Goal: Task Accomplishment & Management: Complete application form

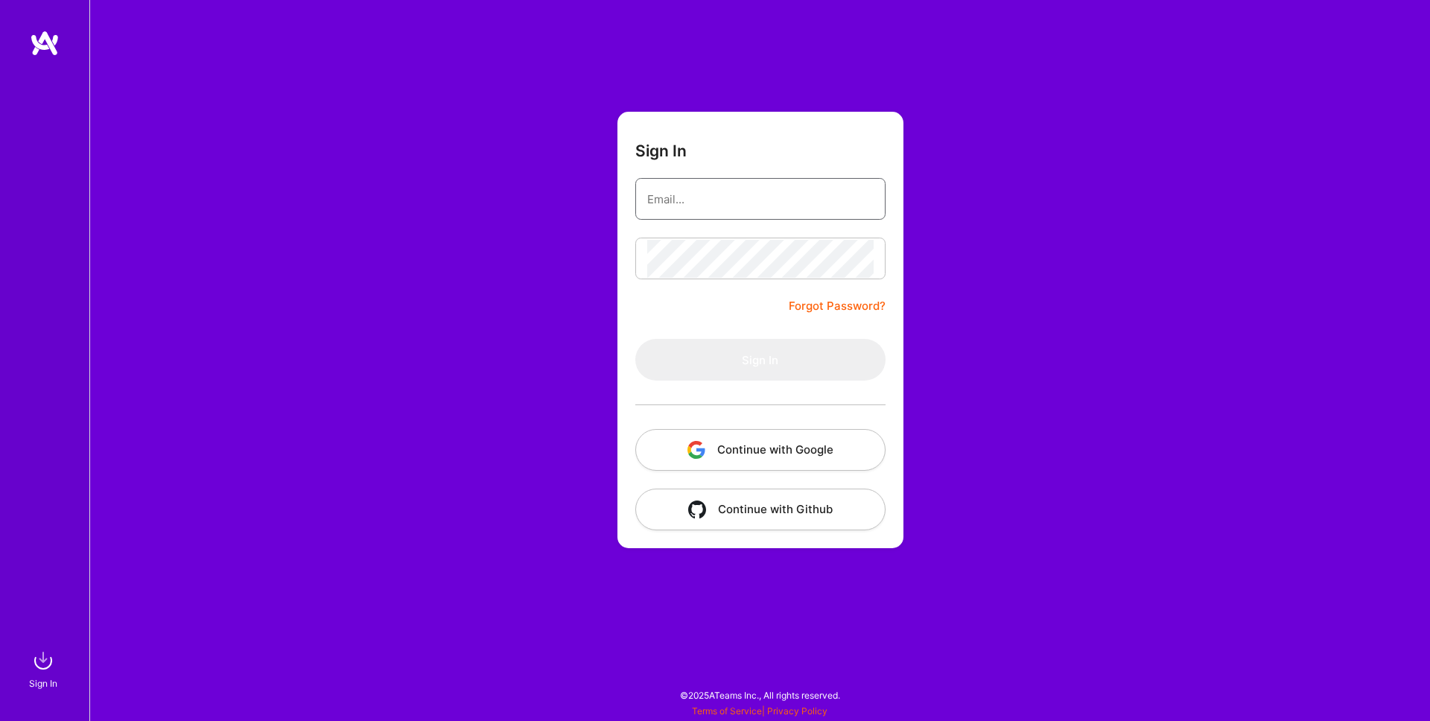
click at [718, 210] on input "email" at bounding box center [760, 199] width 226 height 38
type input "er.nane.hambardzumyan@gmail.com"
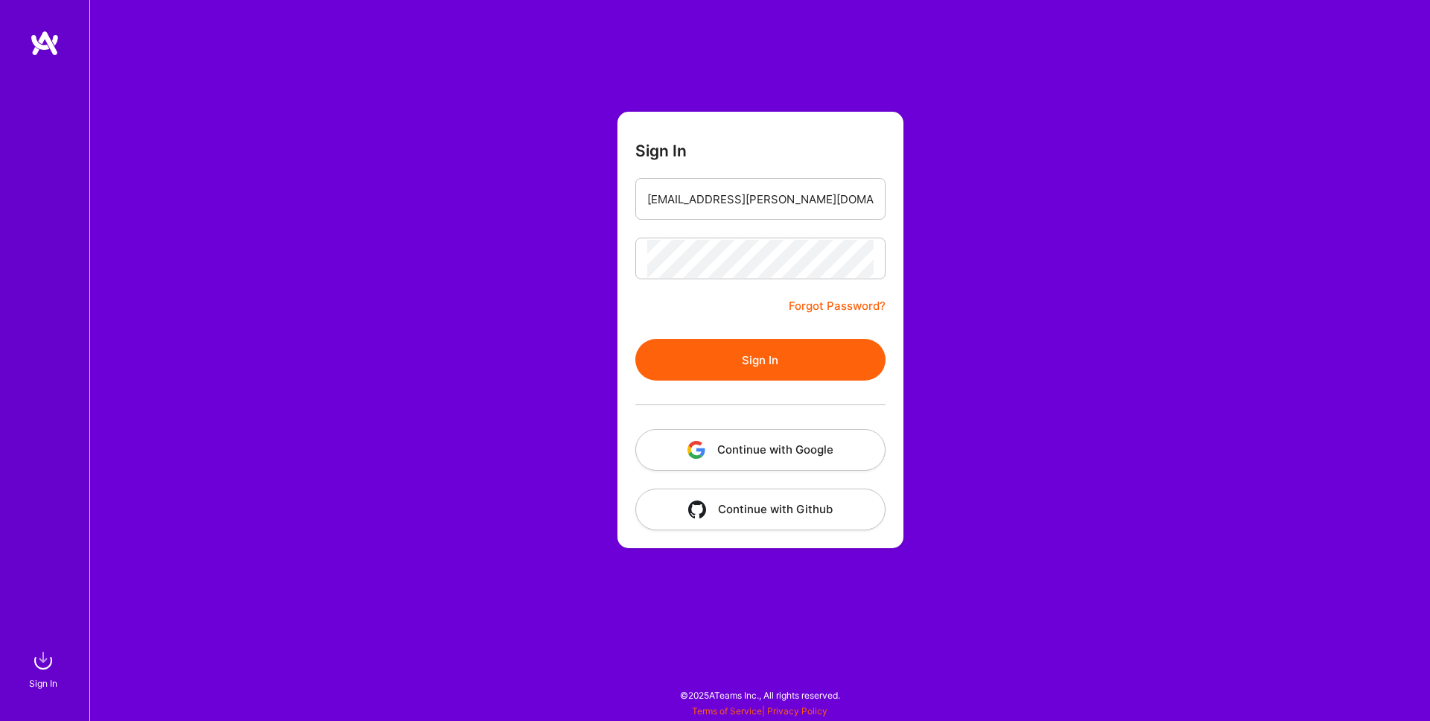
click at [738, 377] on button "Sign In" at bounding box center [760, 360] width 250 height 42
click at [724, 359] on button "Sign In" at bounding box center [760, 360] width 250 height 42
click at [759, 444] on button "Continue with Google" at bounding box center [760, 450] width 250 height 42
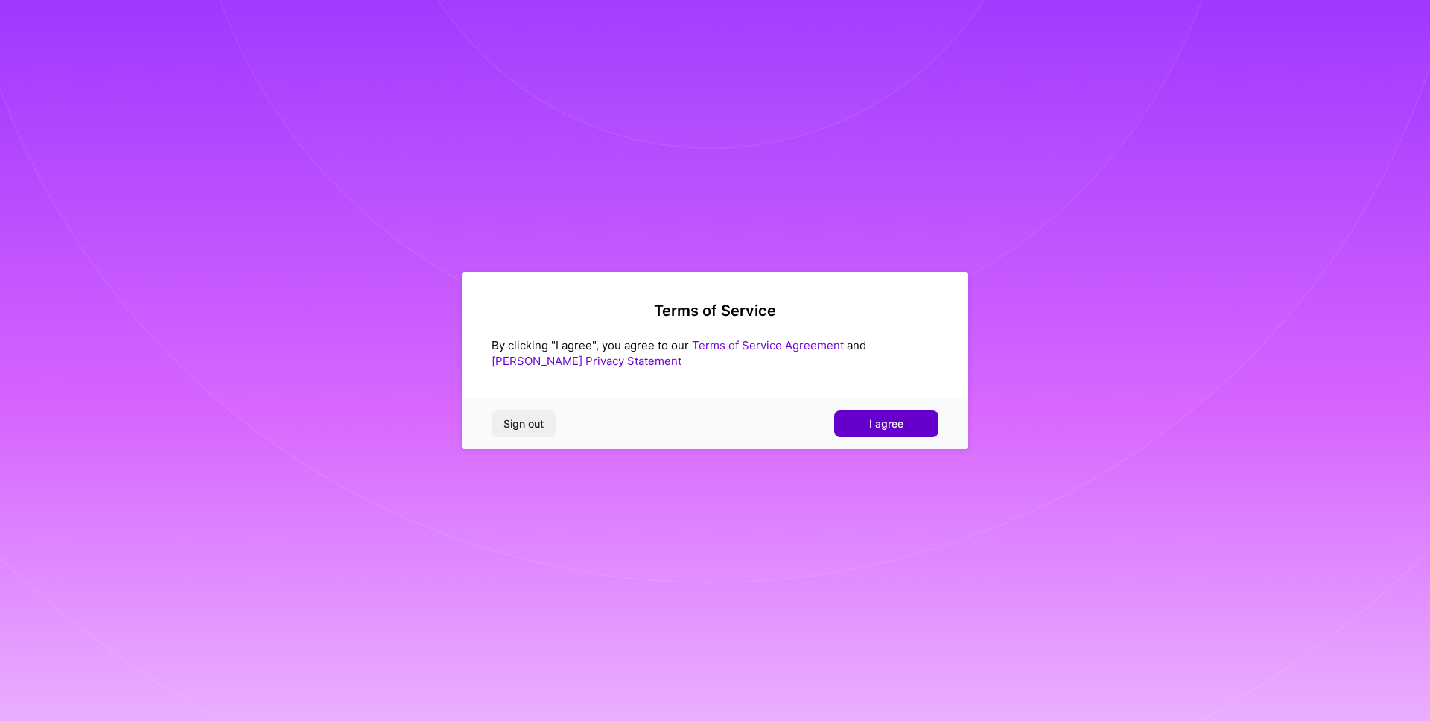
click at [899, 419] on span "I agree" at bounding box center [886, 423] width 34 height 15
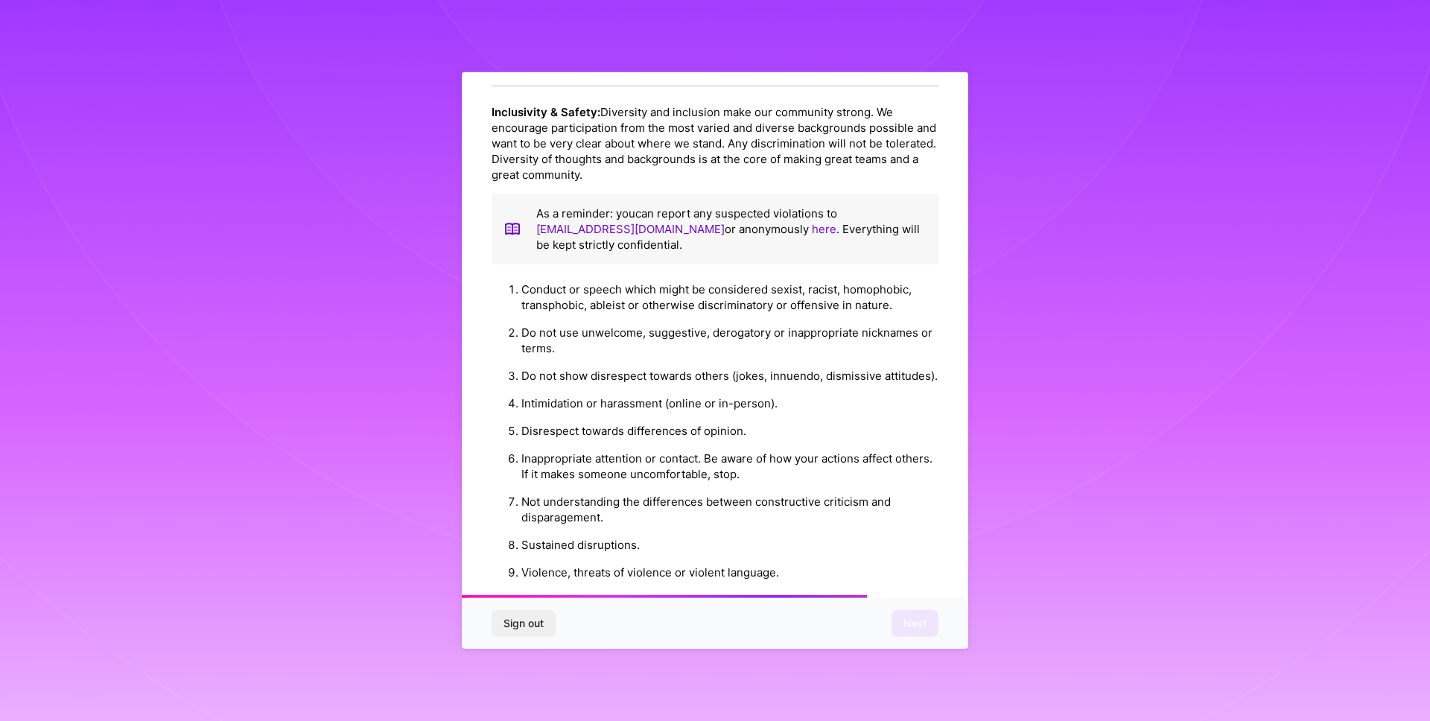
scroll to position [1462, 0]
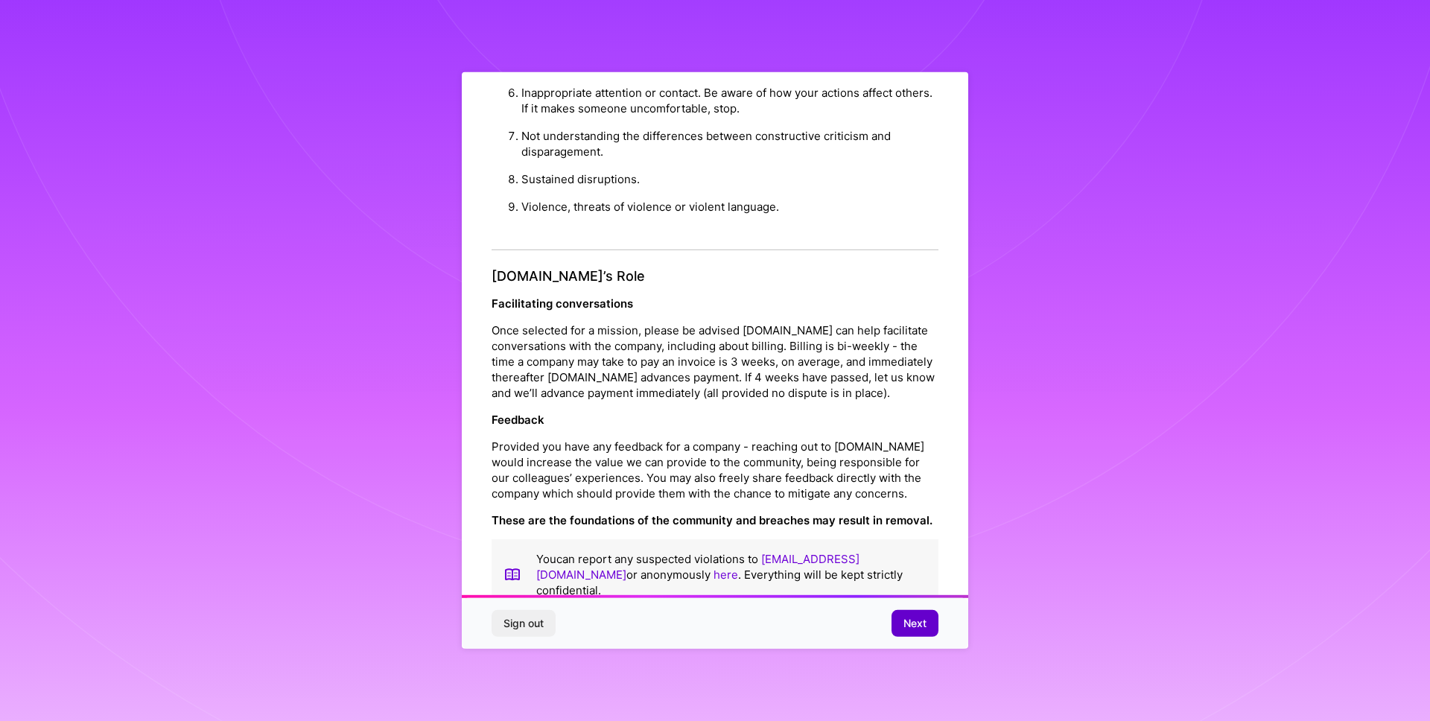
click at [903, 623] on span "Next" at bounding box center [914, 623] width 23 height 15
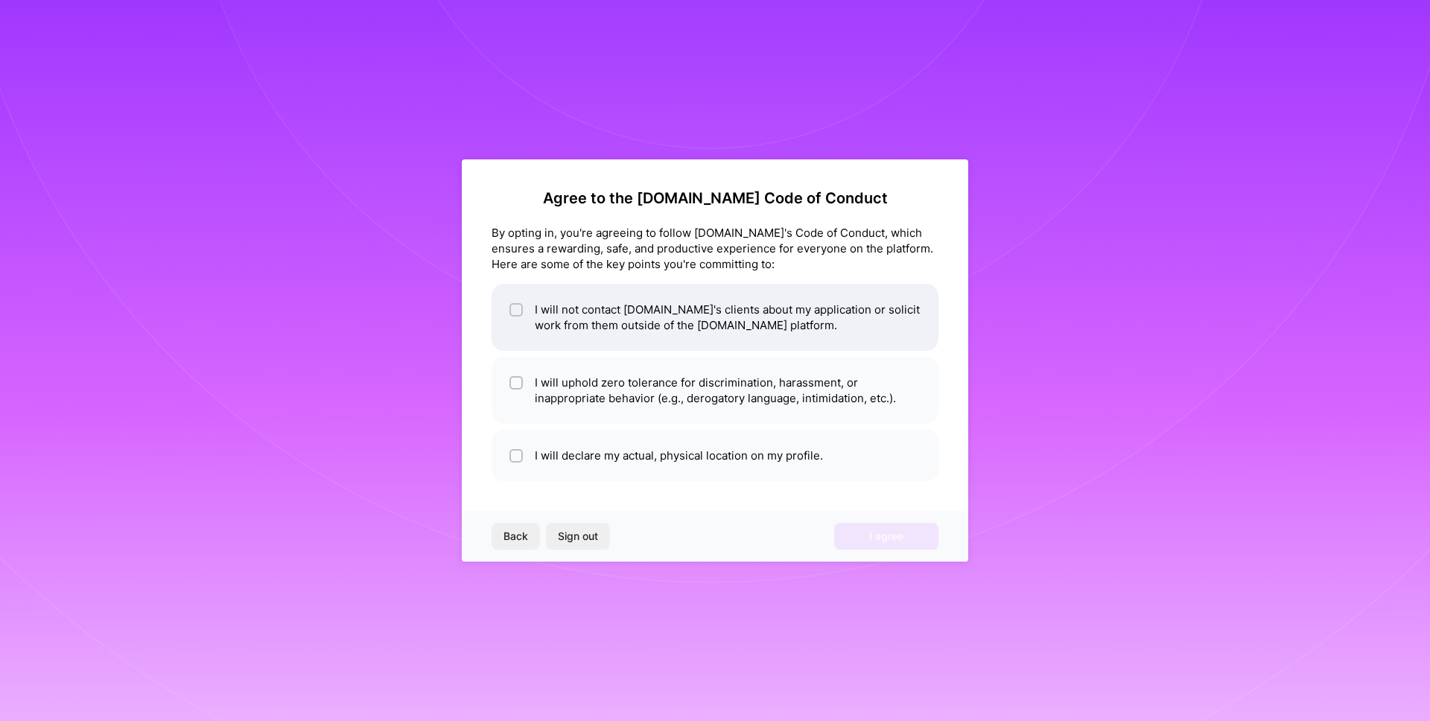
click at [553, 313] on li "I will not contact [DOMAIN_NAME]'s clients about my application or solicit work…" at bounding box center [715, 317] width 447 height 67
checkbox input "true"
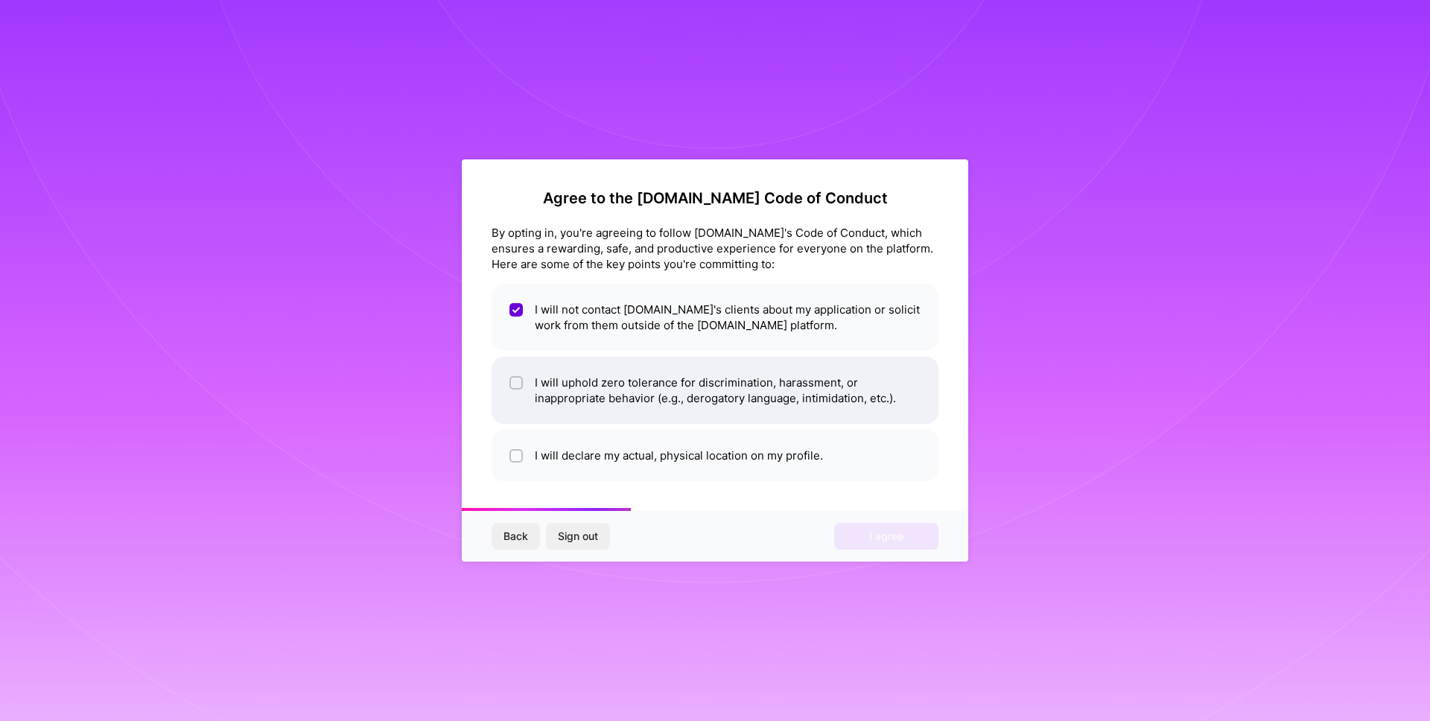
click at [518, 383] on input "checkbox" at bounding box center [517, 383] width 10 height 10
checkbox input "true"
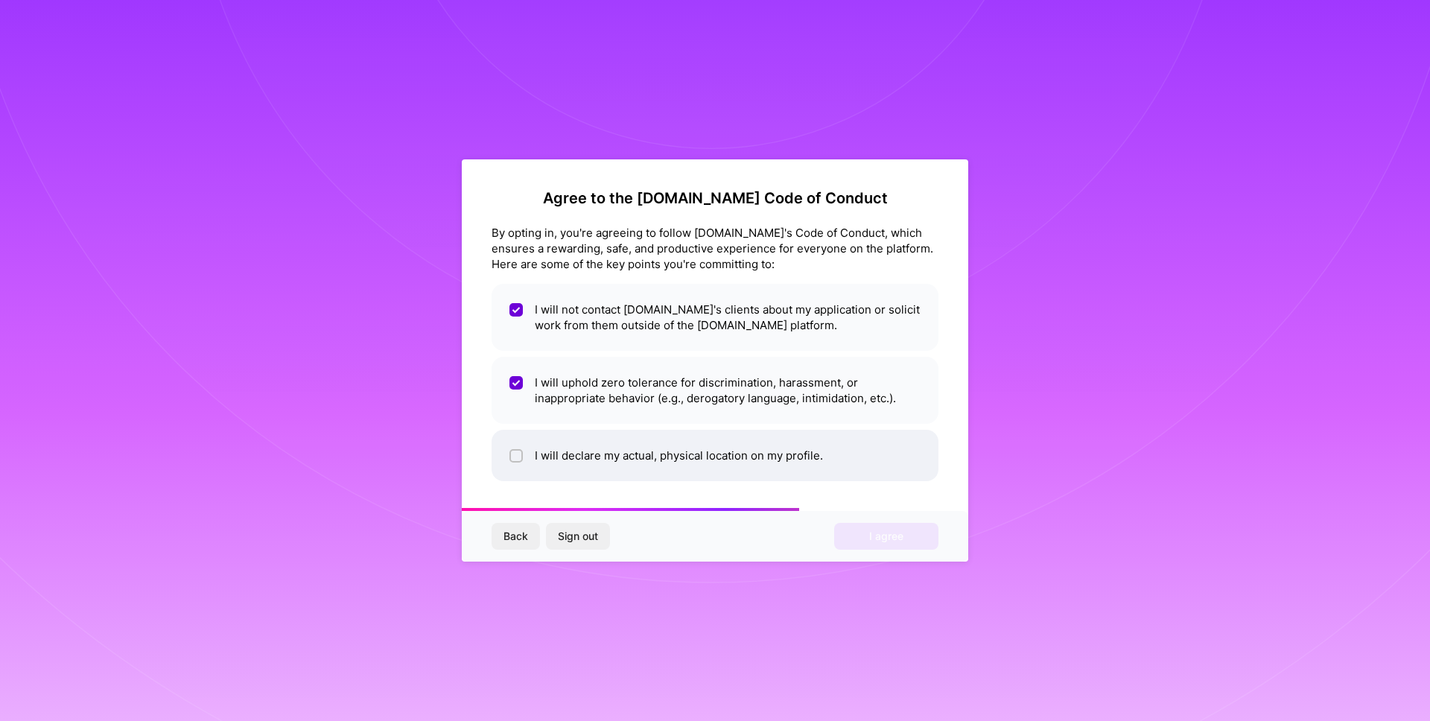
click at [524, 453] on li "I will declare my actual, physical location on my profile." at bounding box center [715, 455] width 447 height 51
checkbox input "true"
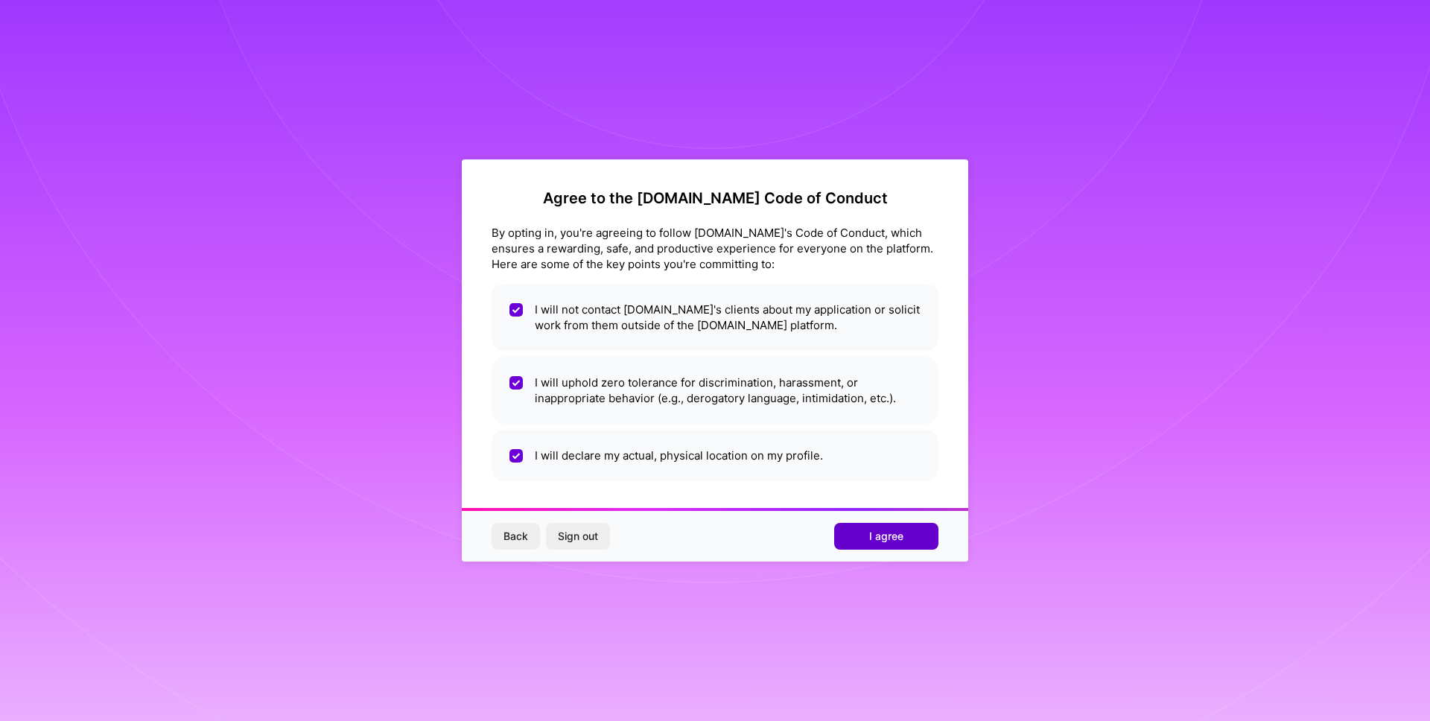
click at [907, 534] on button "I agree" at bounding box center [886, 536] width 104 height 27
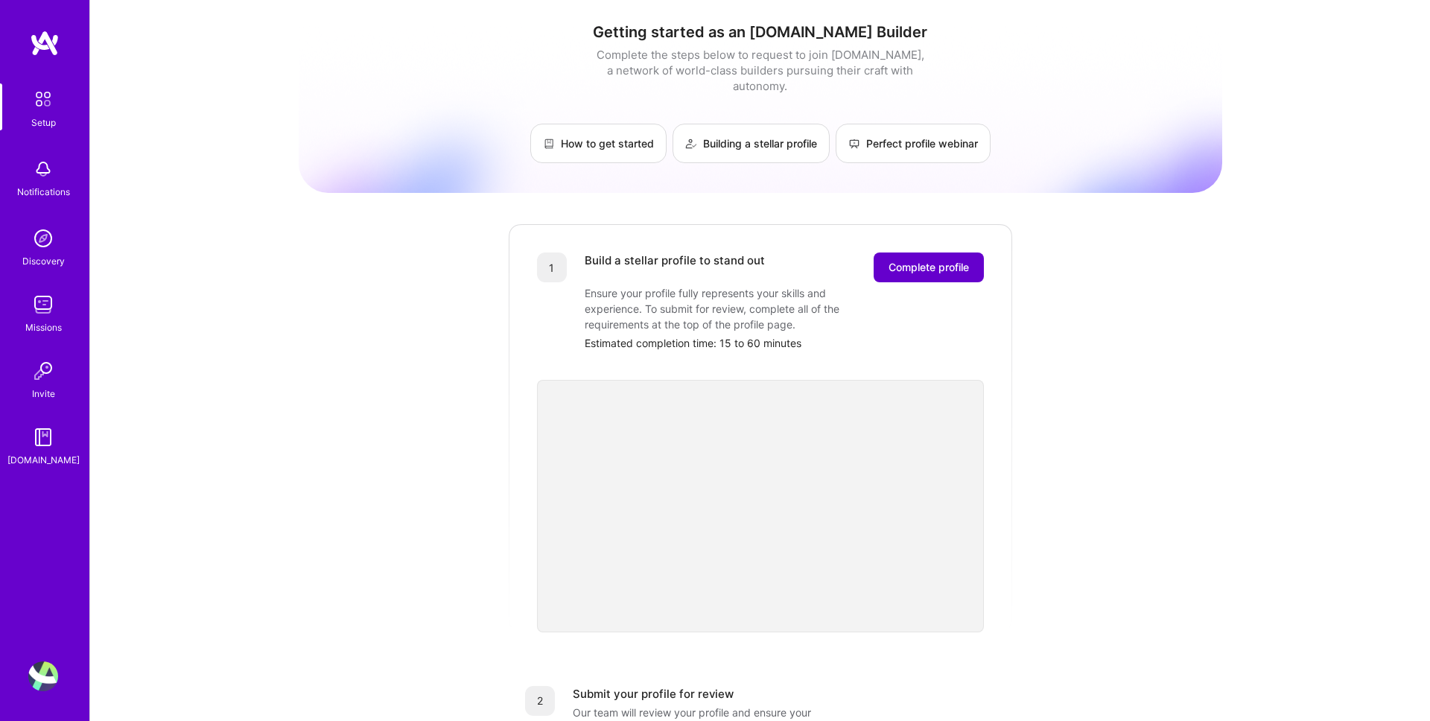
click at [931, 260] on span "Complete profile" at bounding box center [929, 267] width 80 height 15
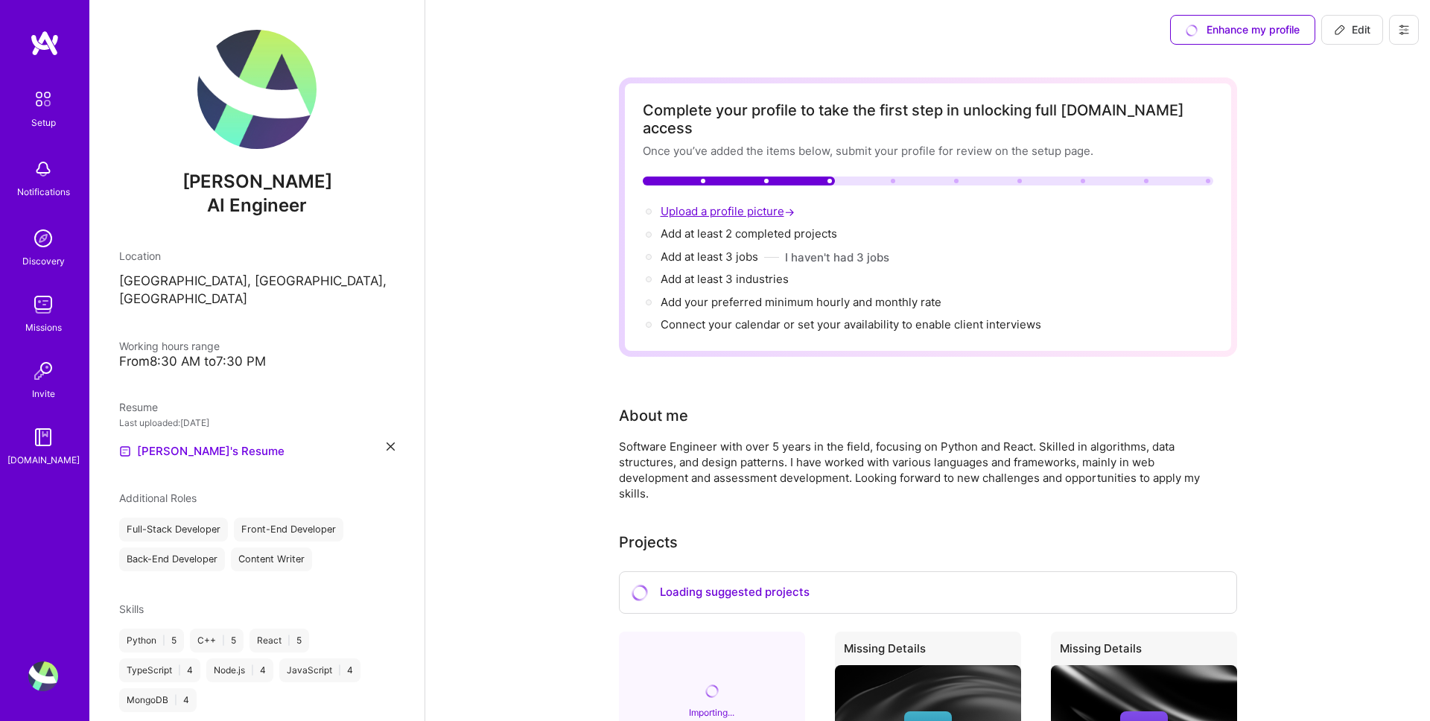
click at [763, 204] on span "Upload a profile picture →" at bounding box center [729, 211] width 137 height 14
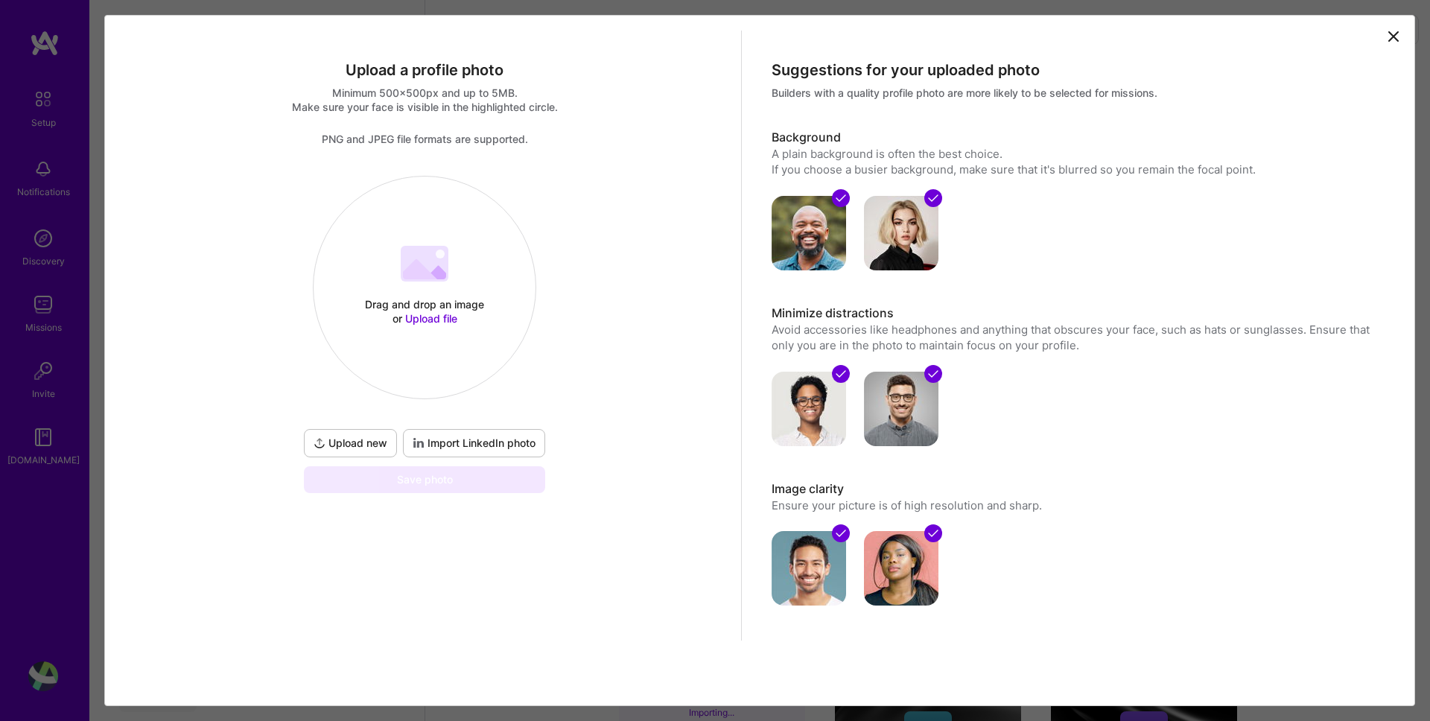
click at [483, 441] on span "Import LinkedIn photo" at bounding box center [474, 443] width 123 height 15
click at [1387, 29] on icon at bounding box center [1394, 37] width 18 height 18
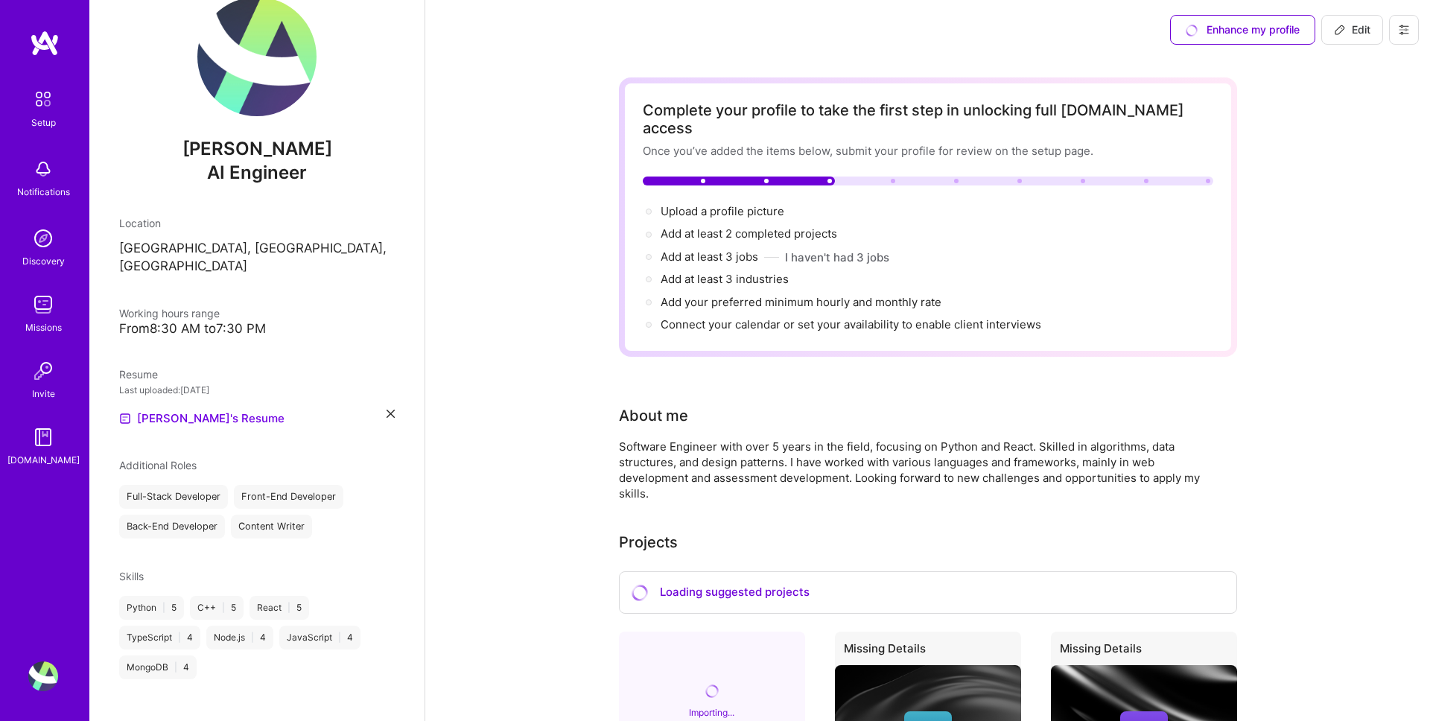
click at [43, 437] on img at bounding box center [43, 437] width 30 height 30
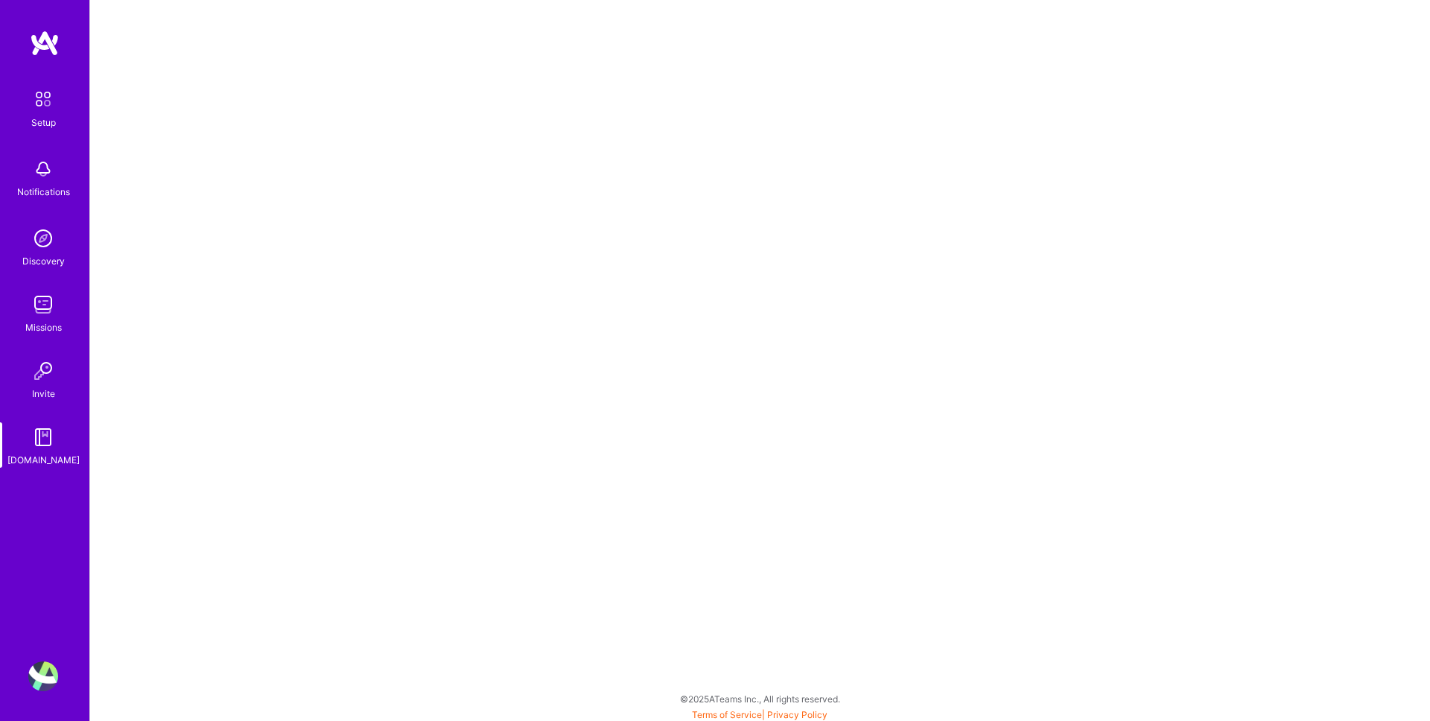
click at [57, 124] on link "Setup" at bounding box center [43, 106] width 92 height 47
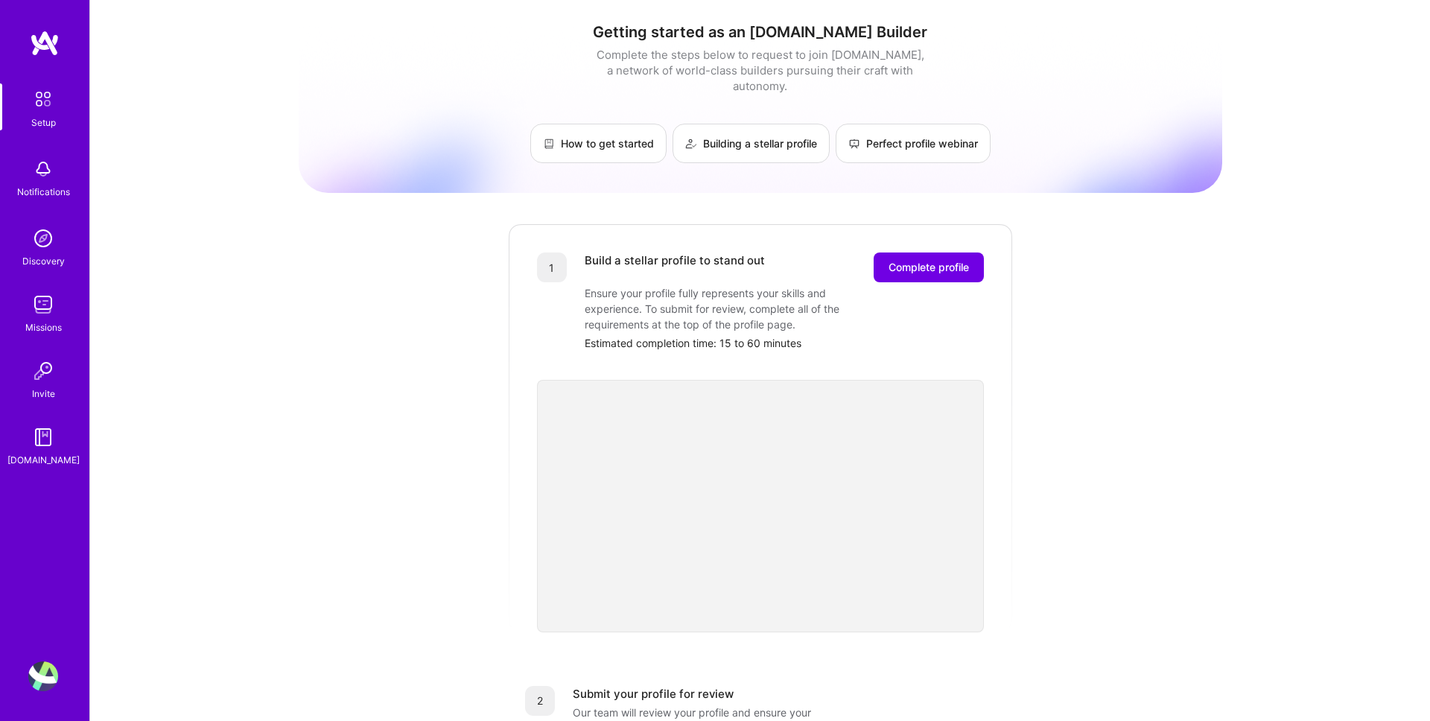
click at [33, 168] on img at bounding box center [43, 169] width 30 height 30
click at [35, 241] on img at bounding box center [43, 238] width 30 height 30
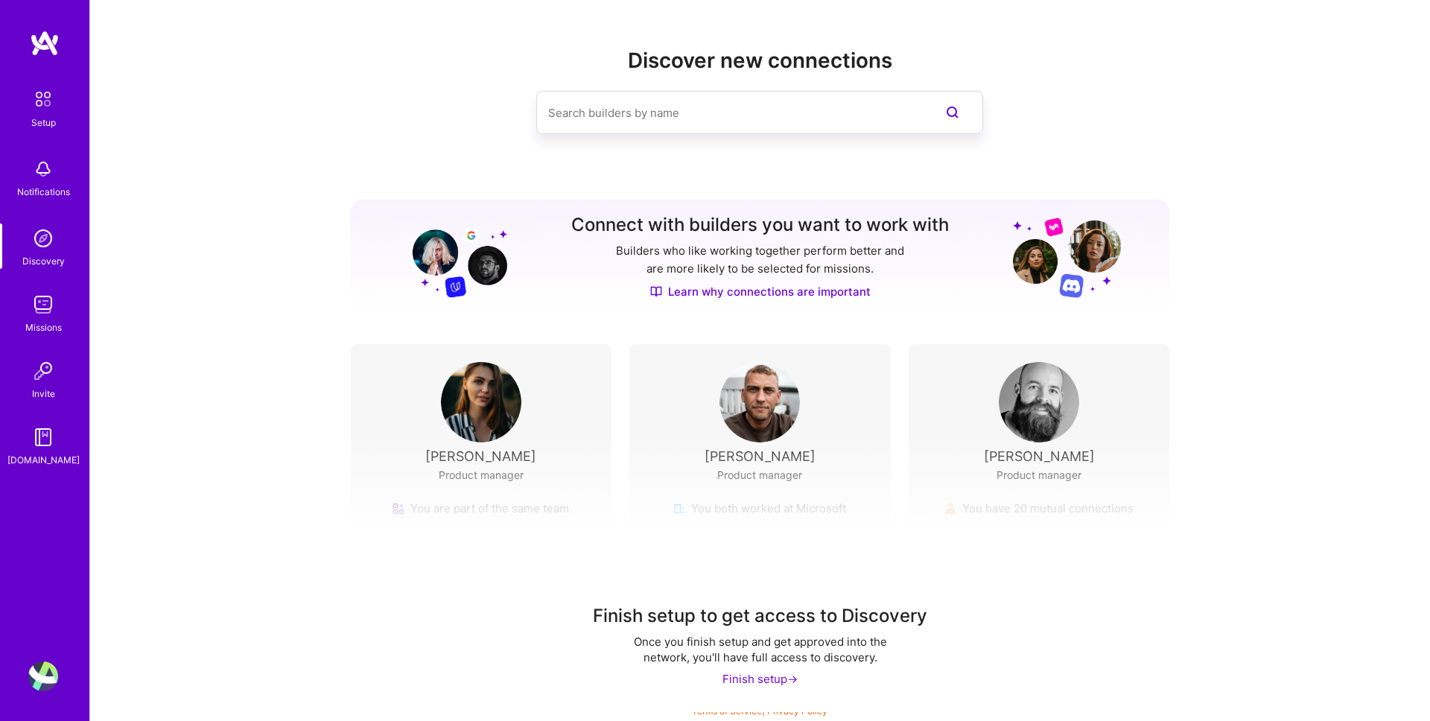
click at [48, 117] on div "Setup" at bounding box center [43, 123] width 25 height 16
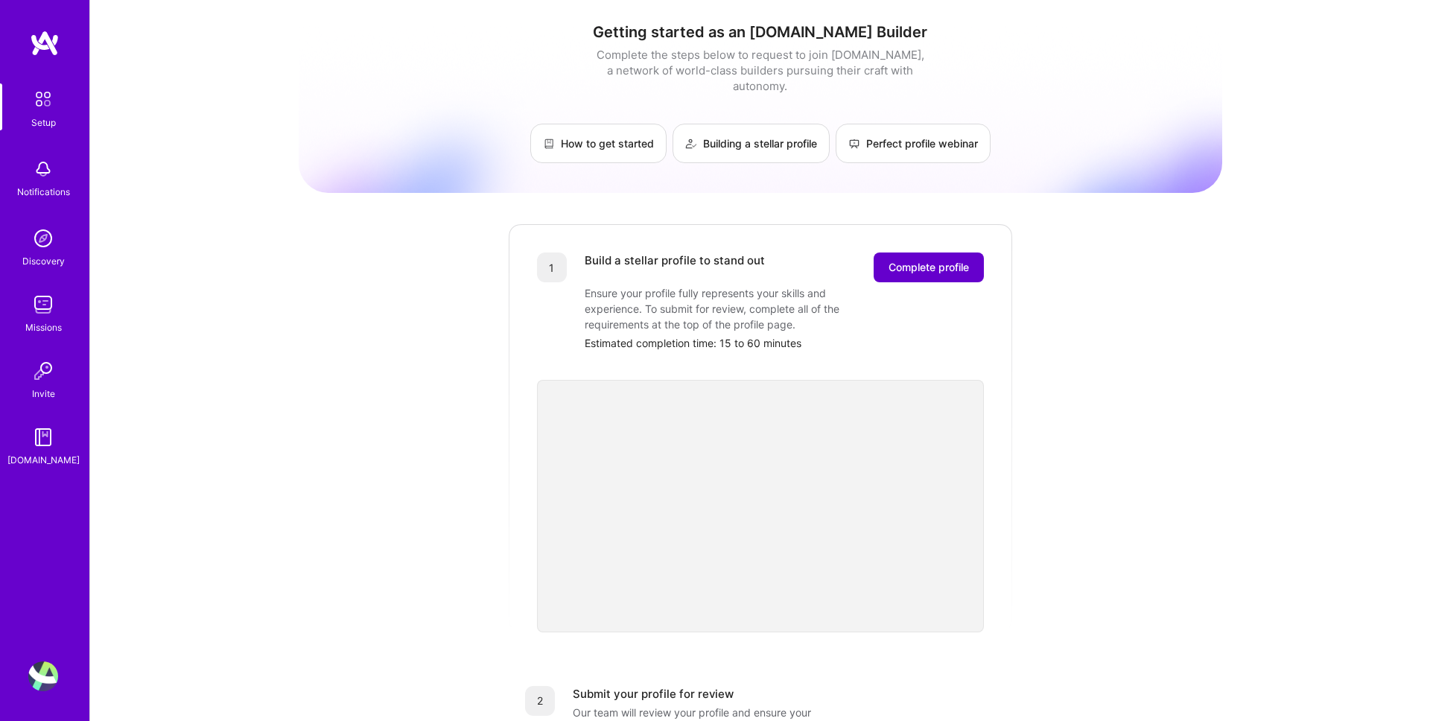
click at [917, 260] on span "Complete profile" at bounding box center [929, 267] width 80 height 15
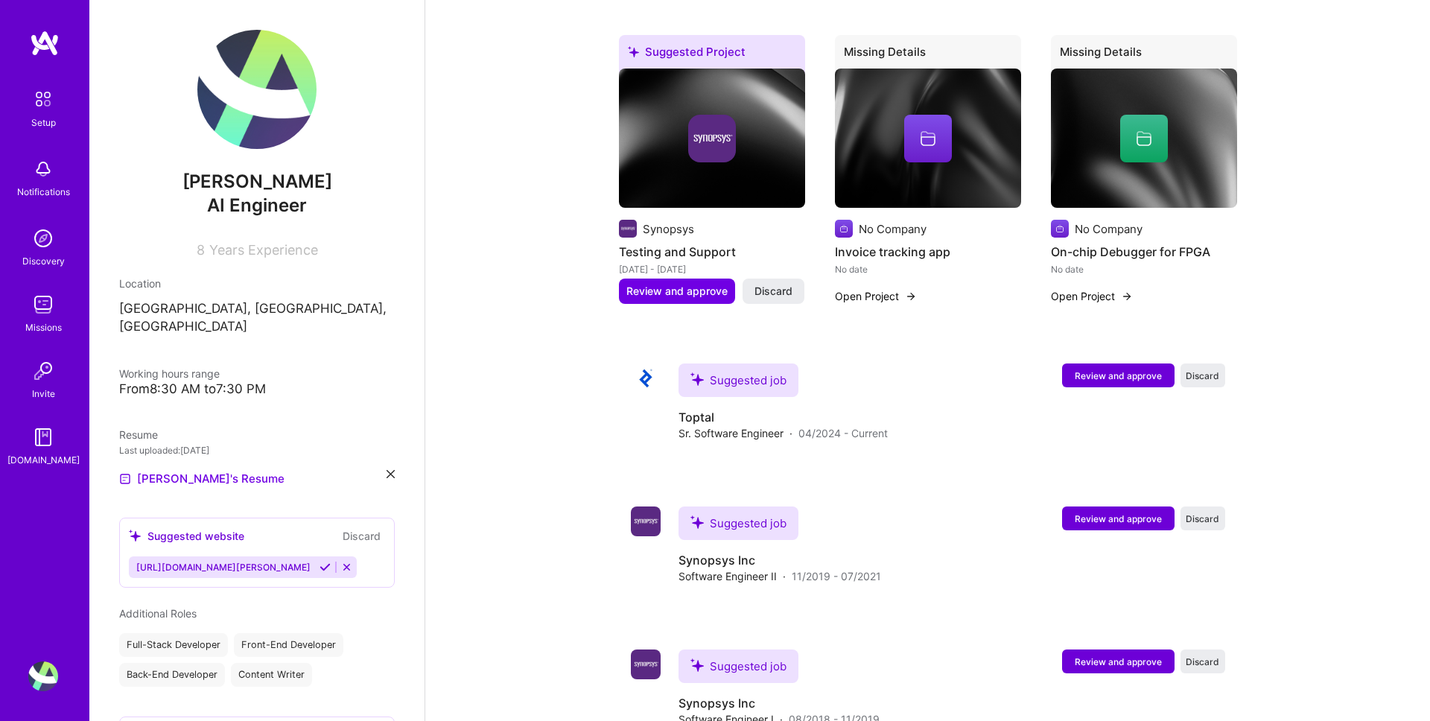
scroll to position [1461, 0]
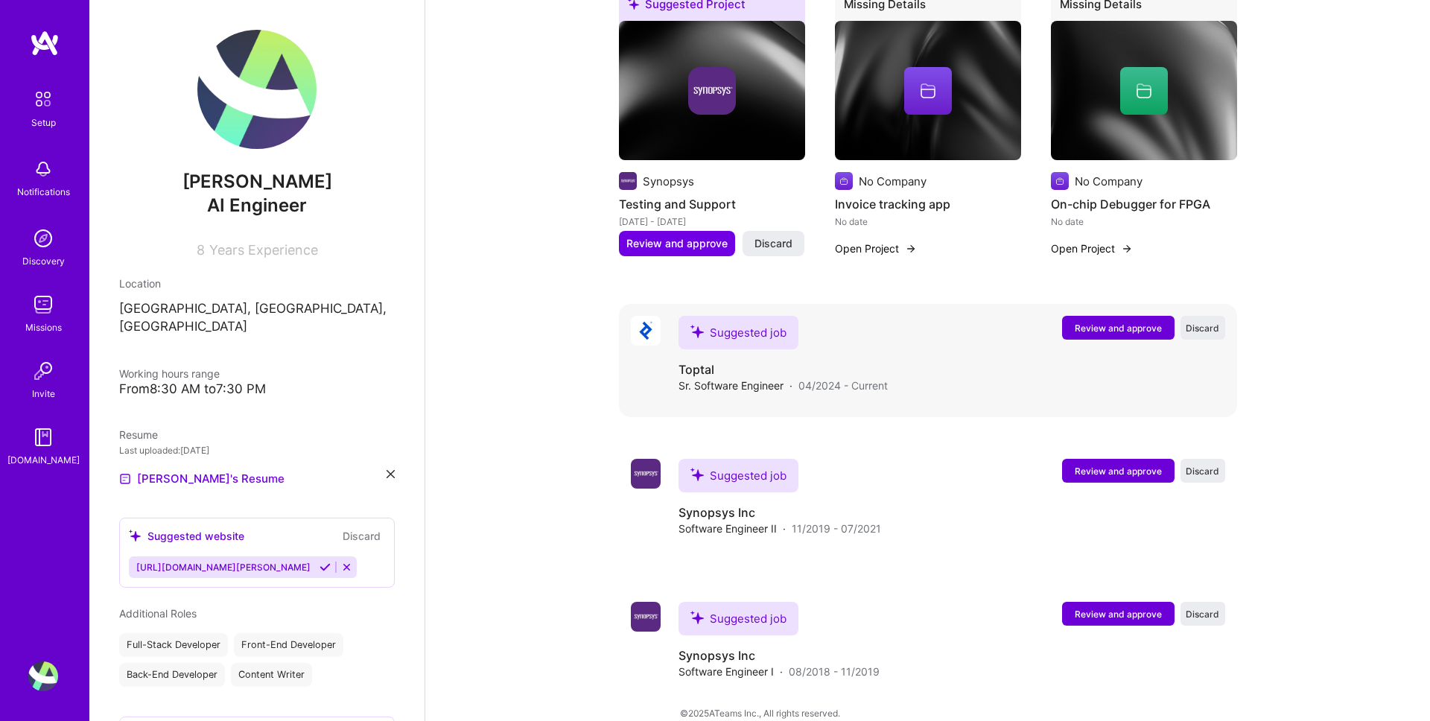
click at [1118, 322] on span "Review and approve" at bounding box center [1118, 328] width 87 height 13
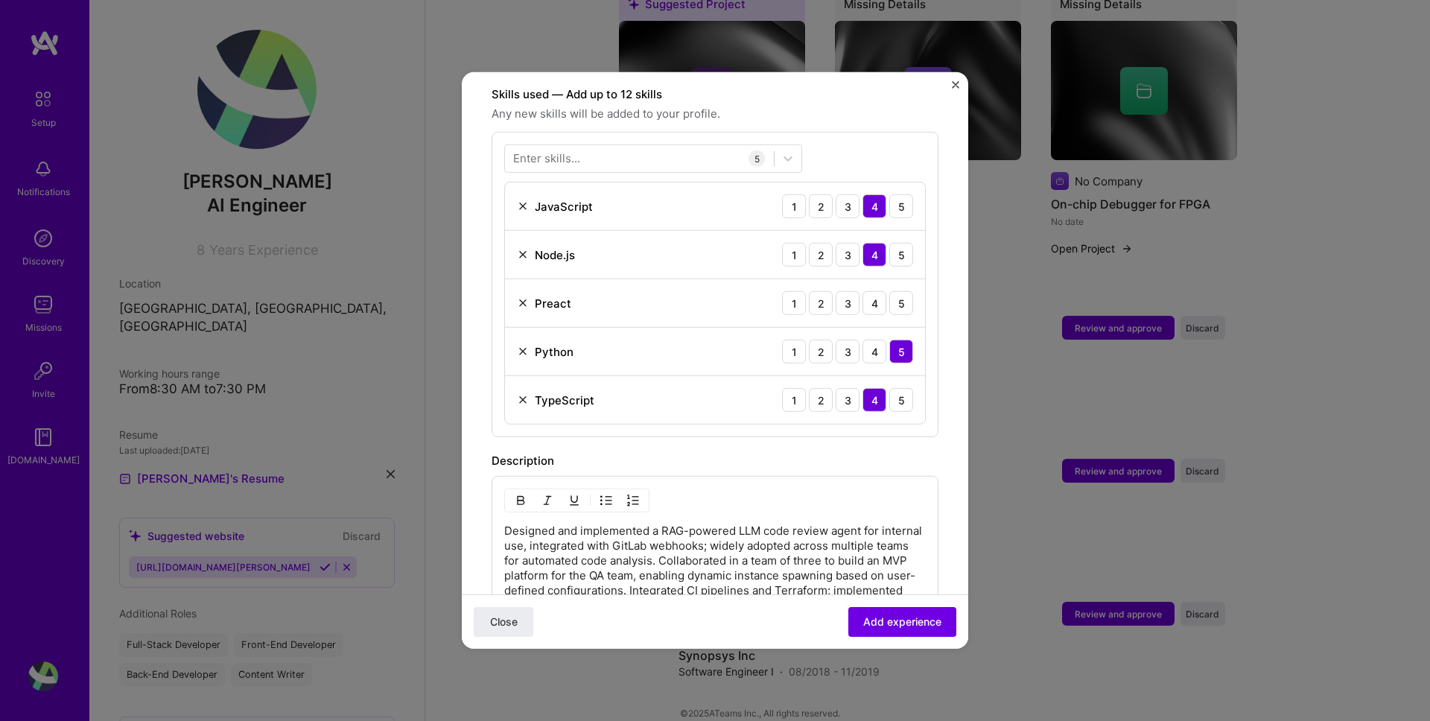
scroll to position [520, 0]
click at [521, 296] on img at bounding box center [523, 302] width 12 height 12
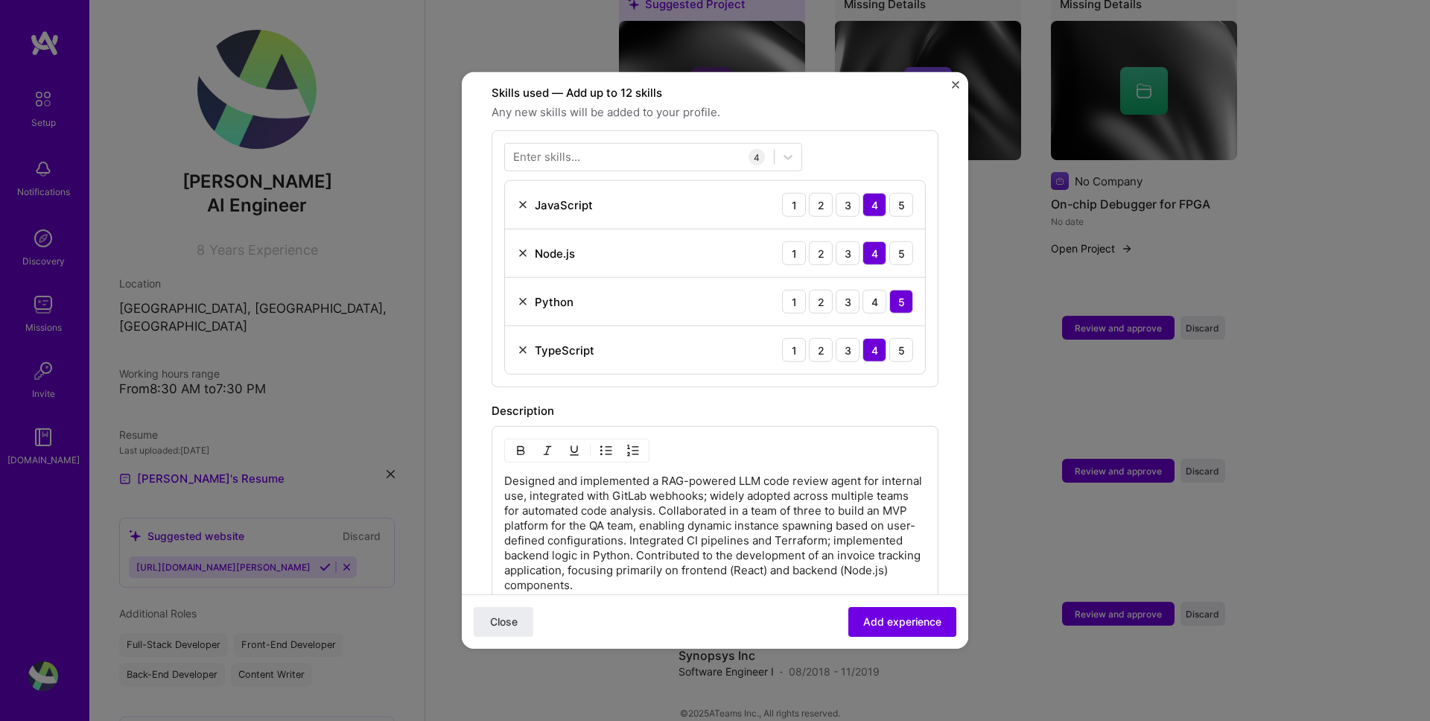
click at [521, 296] on img at bounding box center [523, 302] width 12 height 12
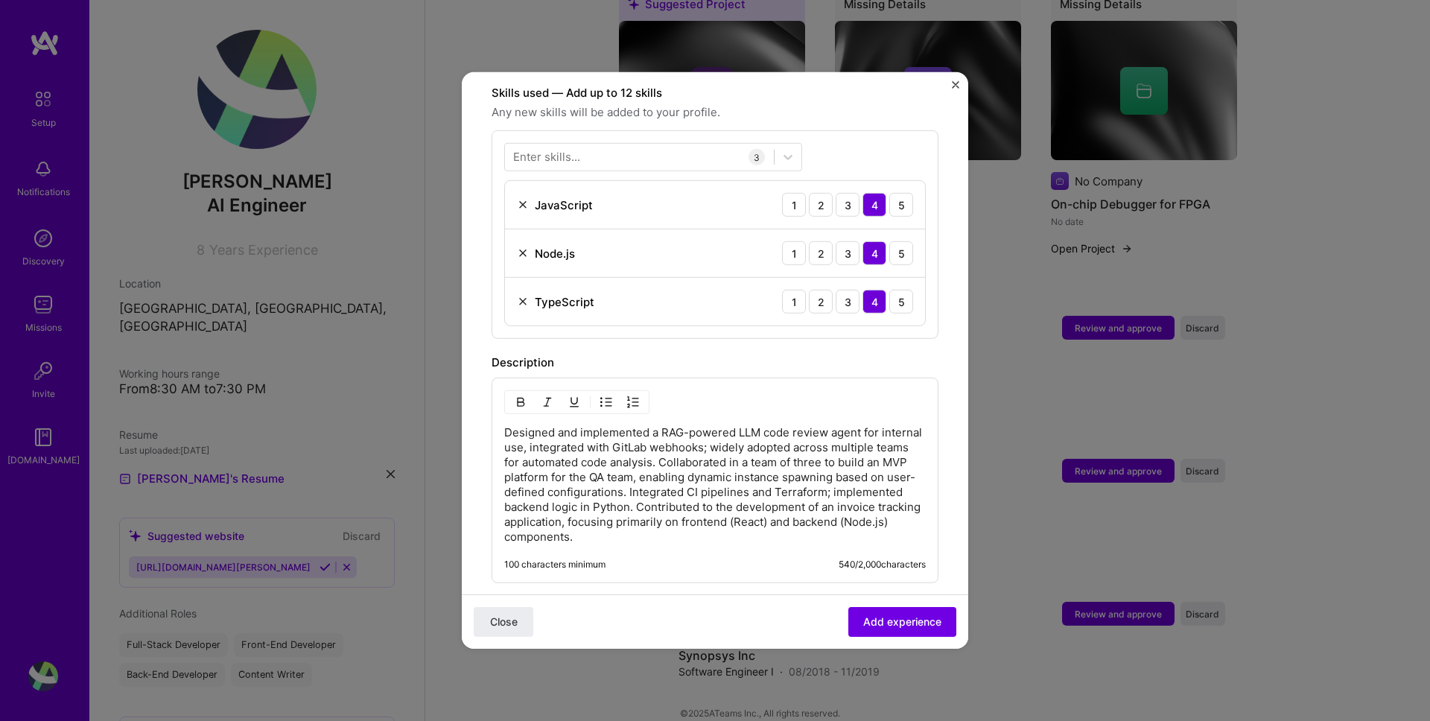
click at [610, 354] on div "Description" at bounding box center [715, 363] width 447 height 18
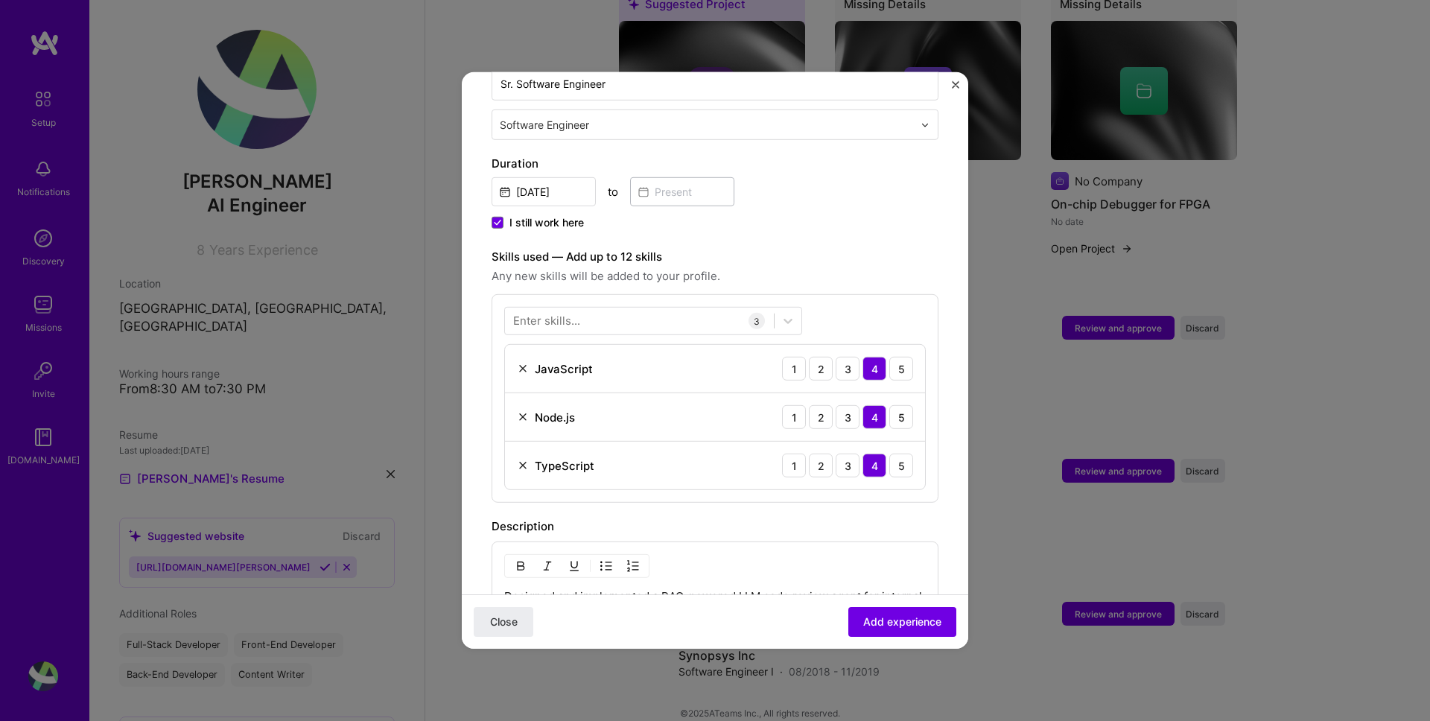
scroll to position [329, 0]
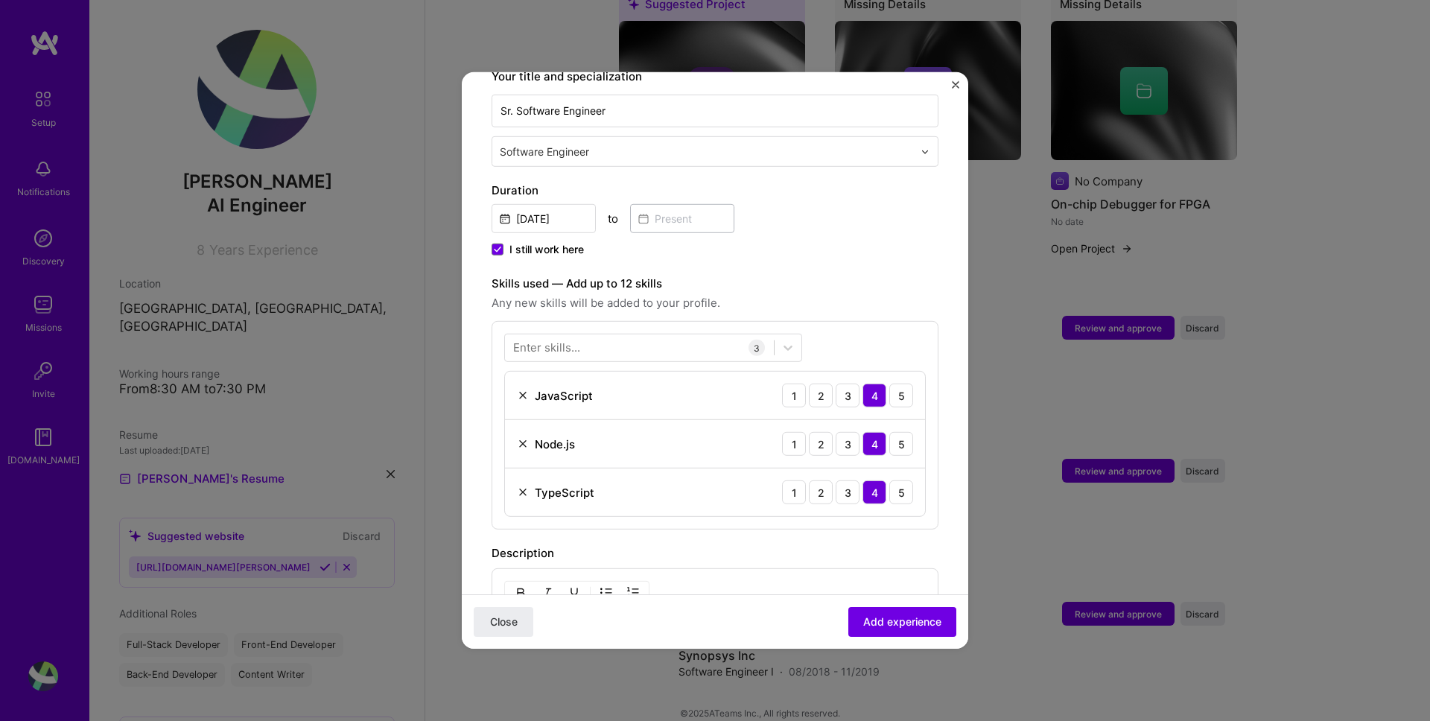
click at [561, 340] on div "Enter skills..." at bounding box center [546, 348] width 67 height 16
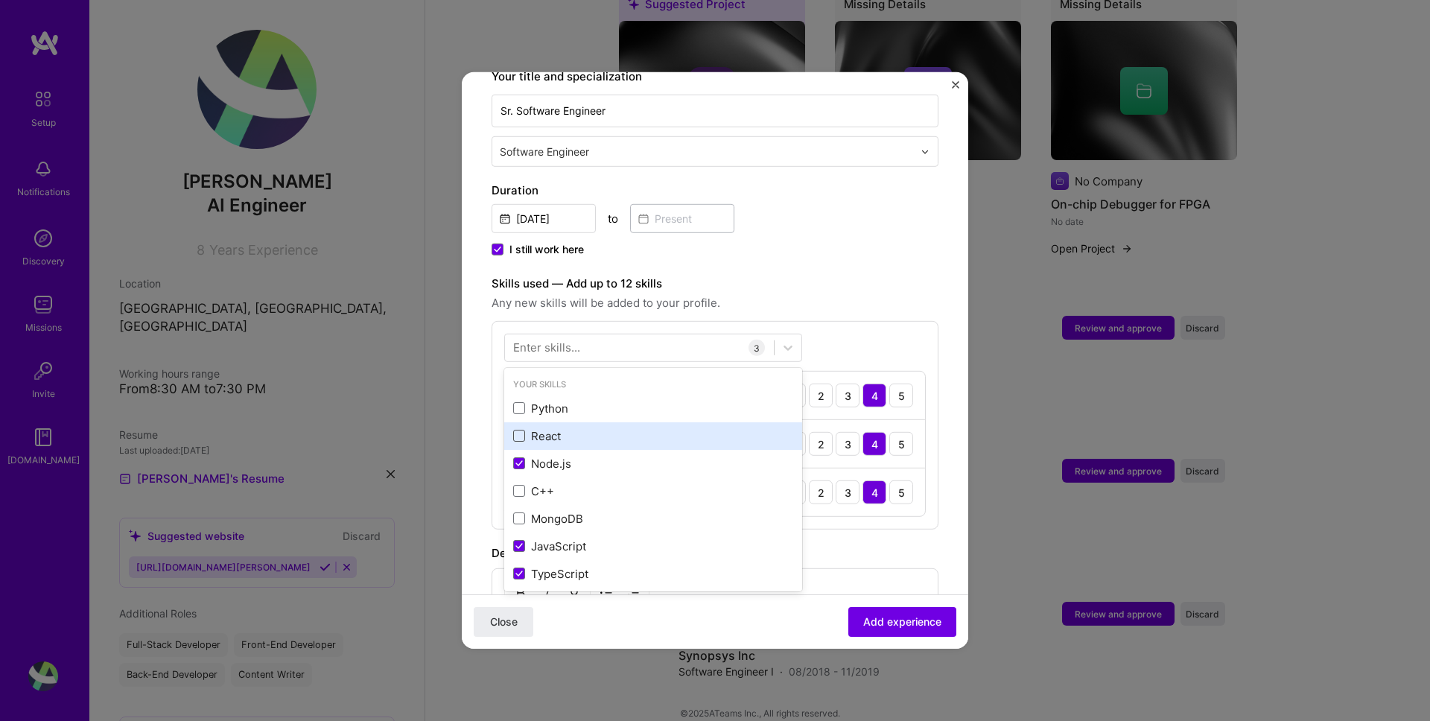
click at [520, 430] on span at bounding box center [519, 436] width 12 height 12
click at [0, 0] on input "checkbox" at bounding box center [0, 0] width 0 height 0
click at [828, 275] on label "Skills used — Add up to 12 skills" at bounding box center [715, 284] width 447 height 18
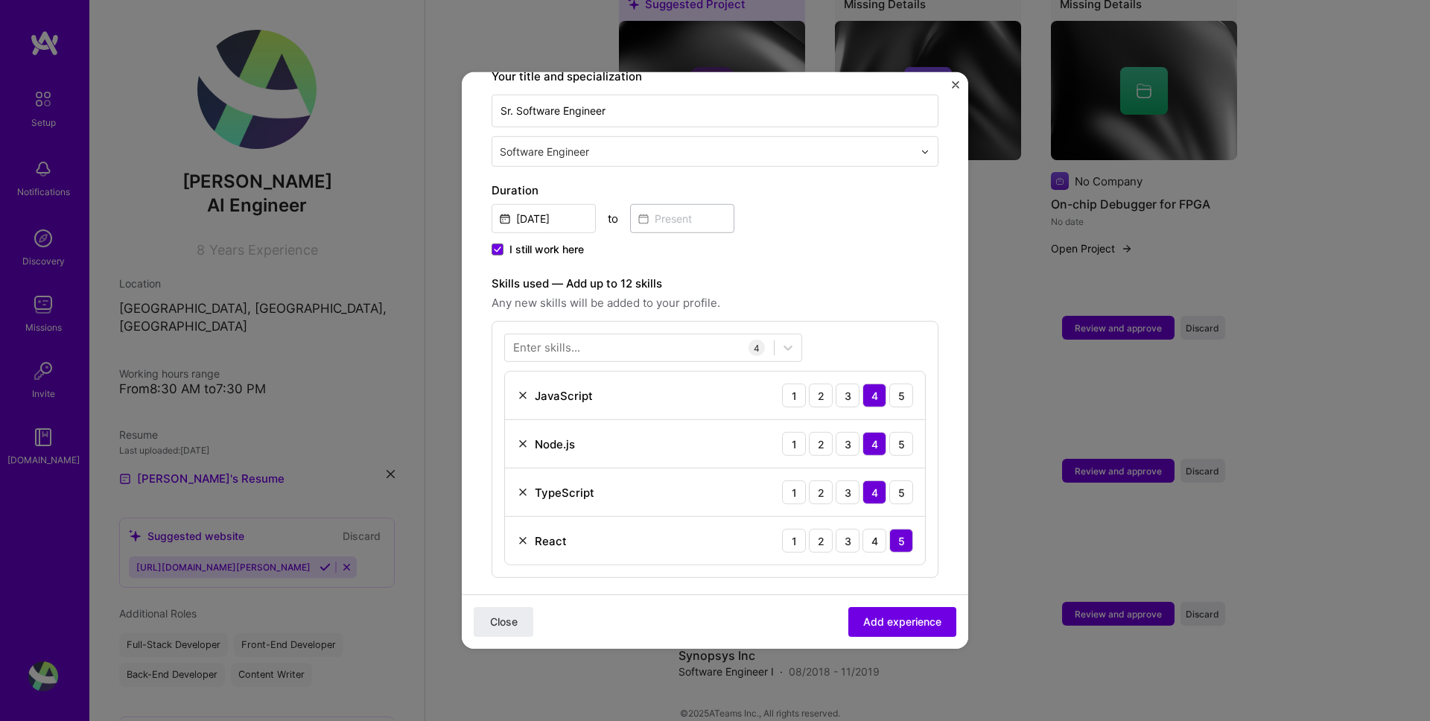
click at [895, 275] on label "Skills used — Add up to 12 skills" at bounding box center [715, 284] width 447 height 18
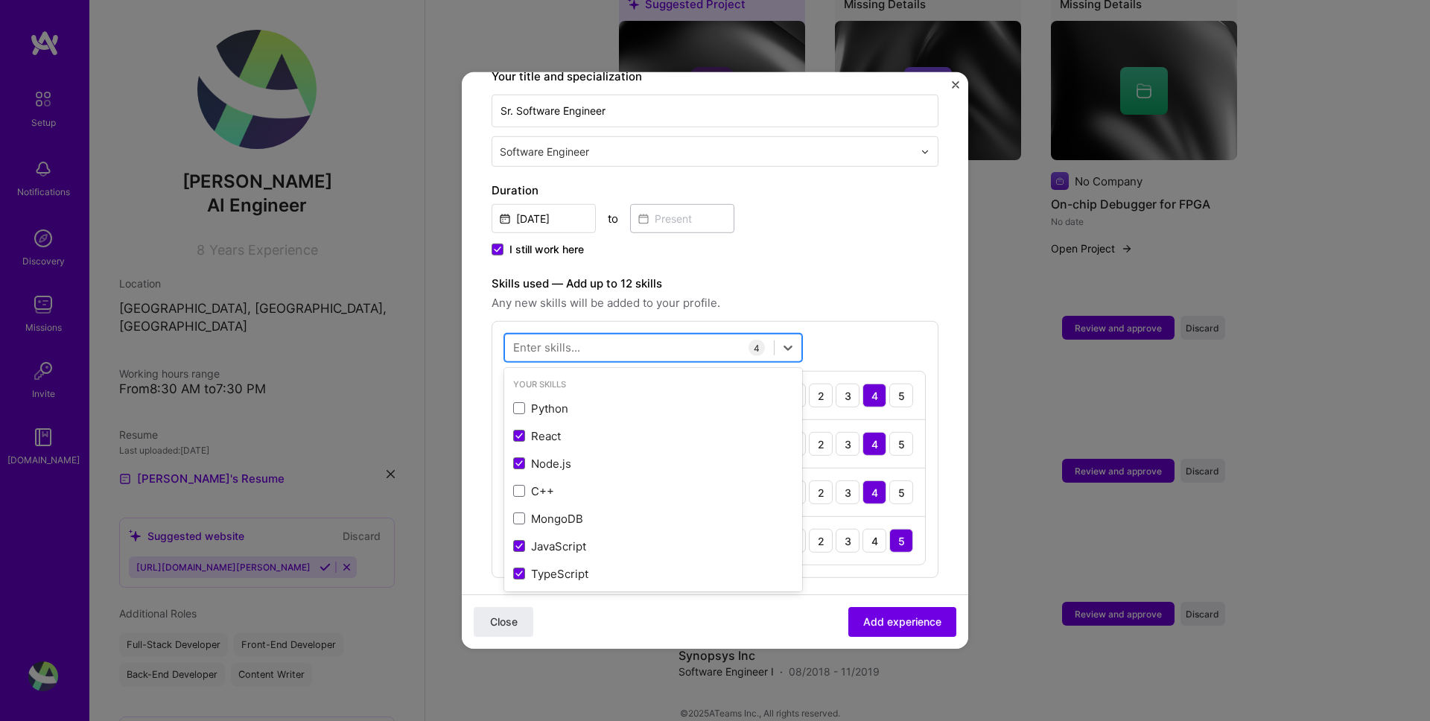
click at [635, 335] on div at bounding box center [639, 347] width 269 height 25
click at [516, 402] on span at bounding box center [519, 408] width 12 height 12
click at [0, 0] on input "checkbox" at bounding box center [0, 0] width 0 height 0
click at [826, 275] on label "Skills used — Add up to 12 skills" at bounding box center [715, 284] width 447 height 18
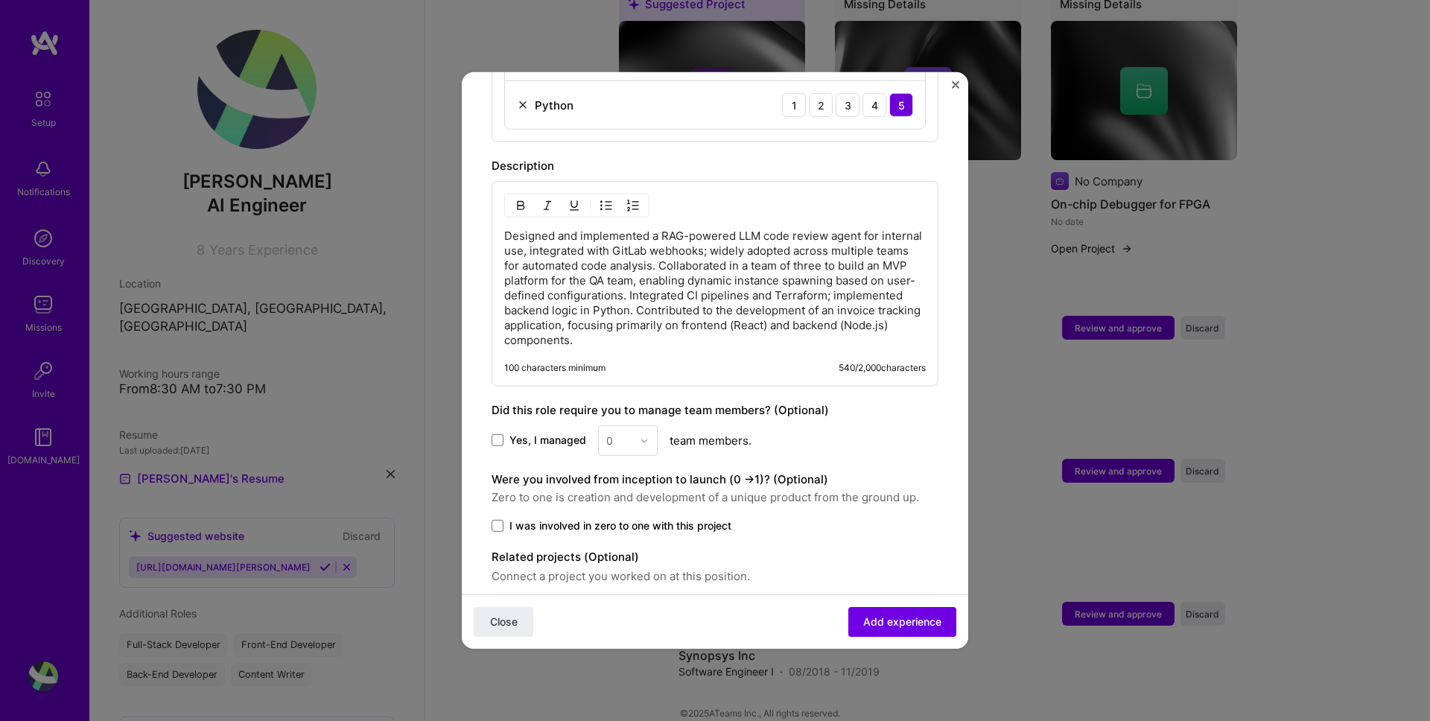
scroll to position [858, 0]
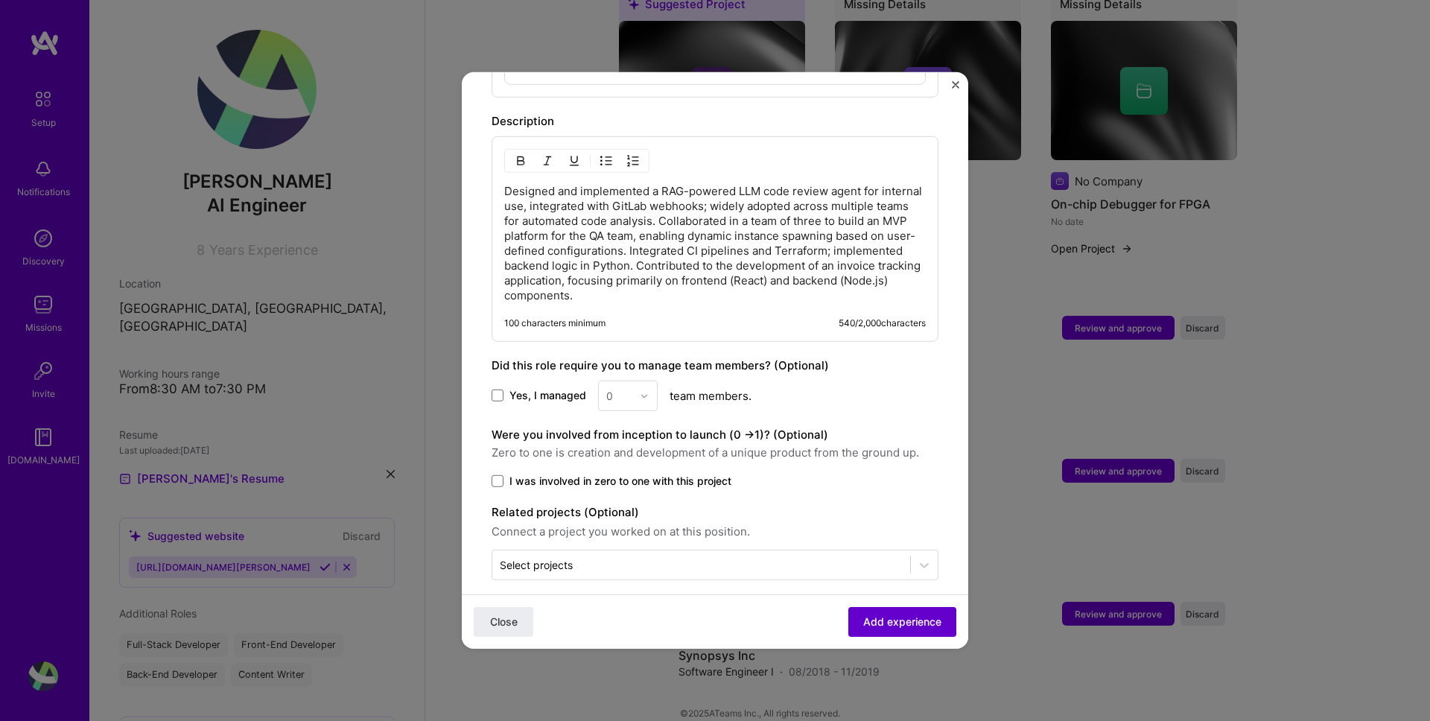
click at [870, 621] on span "Add experience" at bounding box center [902, 621] width 78 height 15
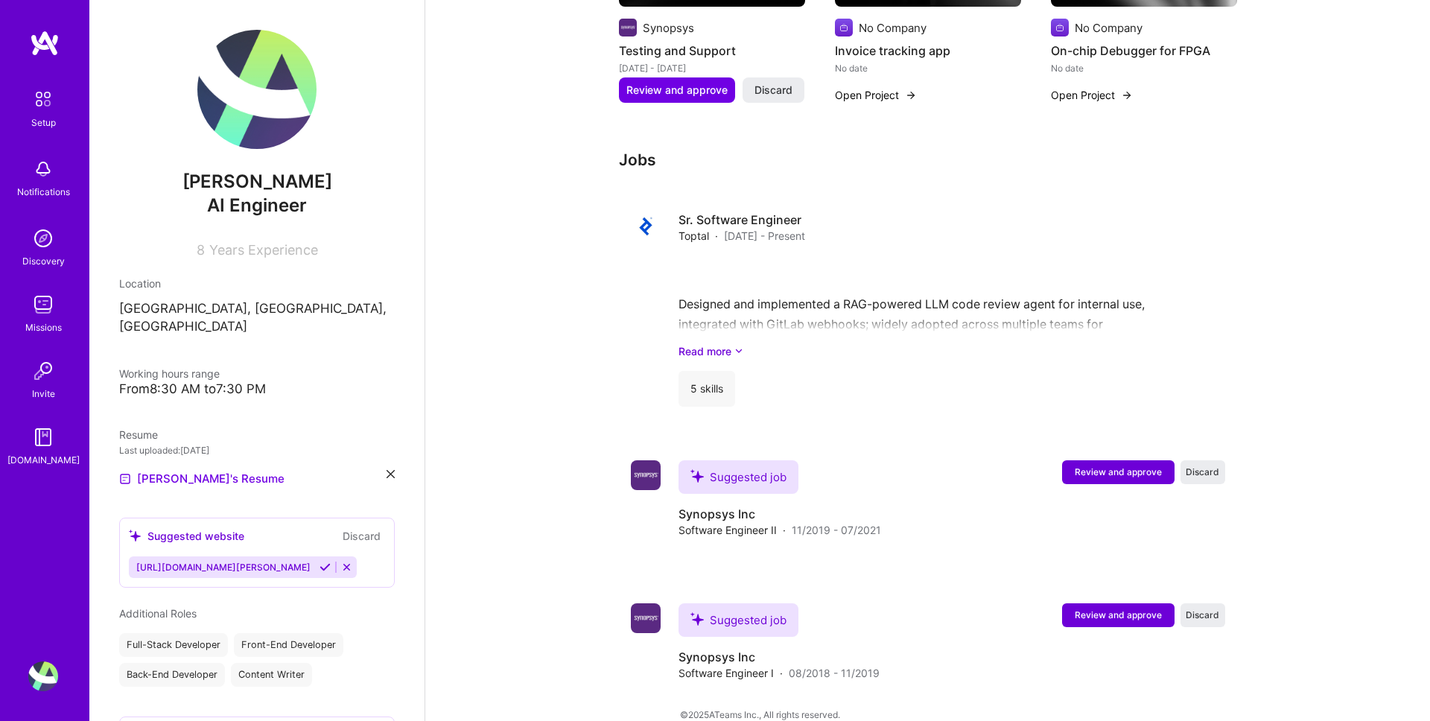
scroll to position [1616, 0]
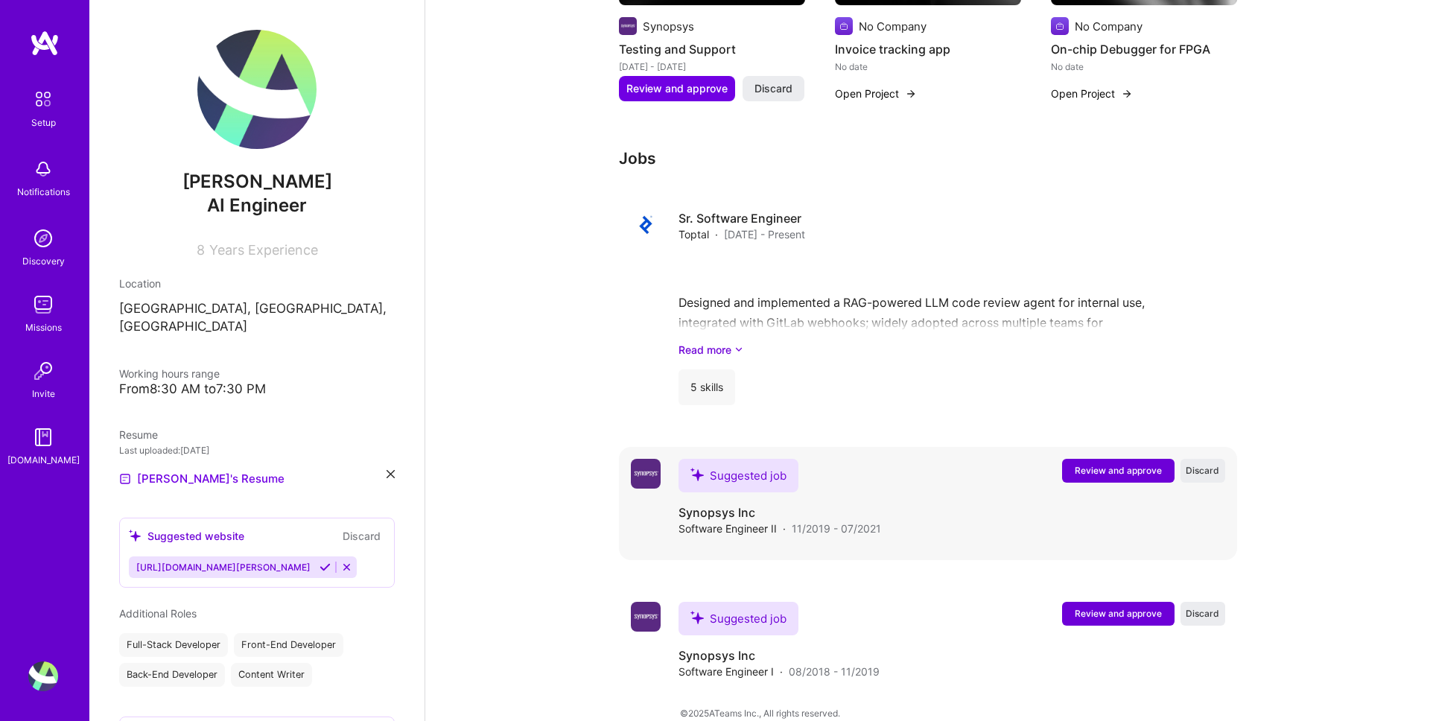
click at [1103, 459] on button "Review and approve" at bounding box center [1118, 471] width 112 height 24
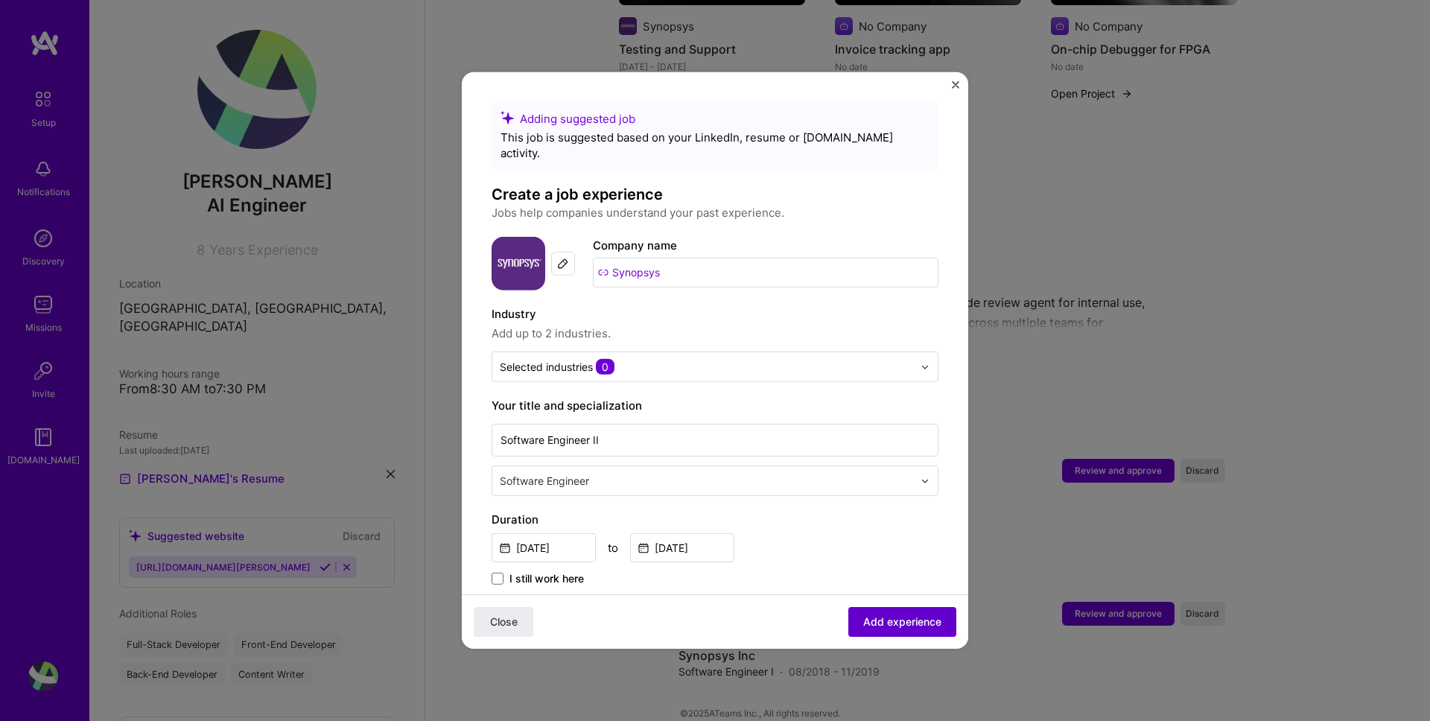
click at [901, 620] on span "Add experience" at bounding box center [902, 621] width 78 height 15
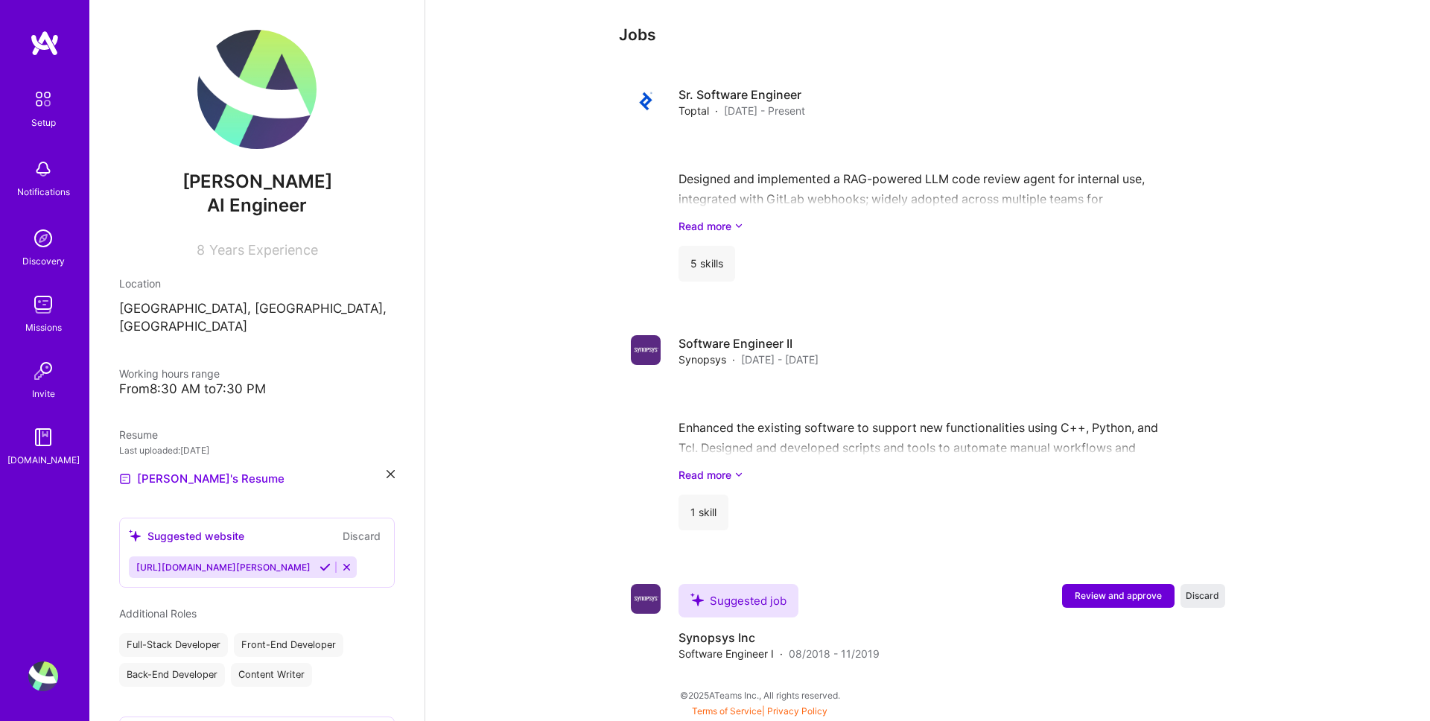
scroll to position [1722, 0]
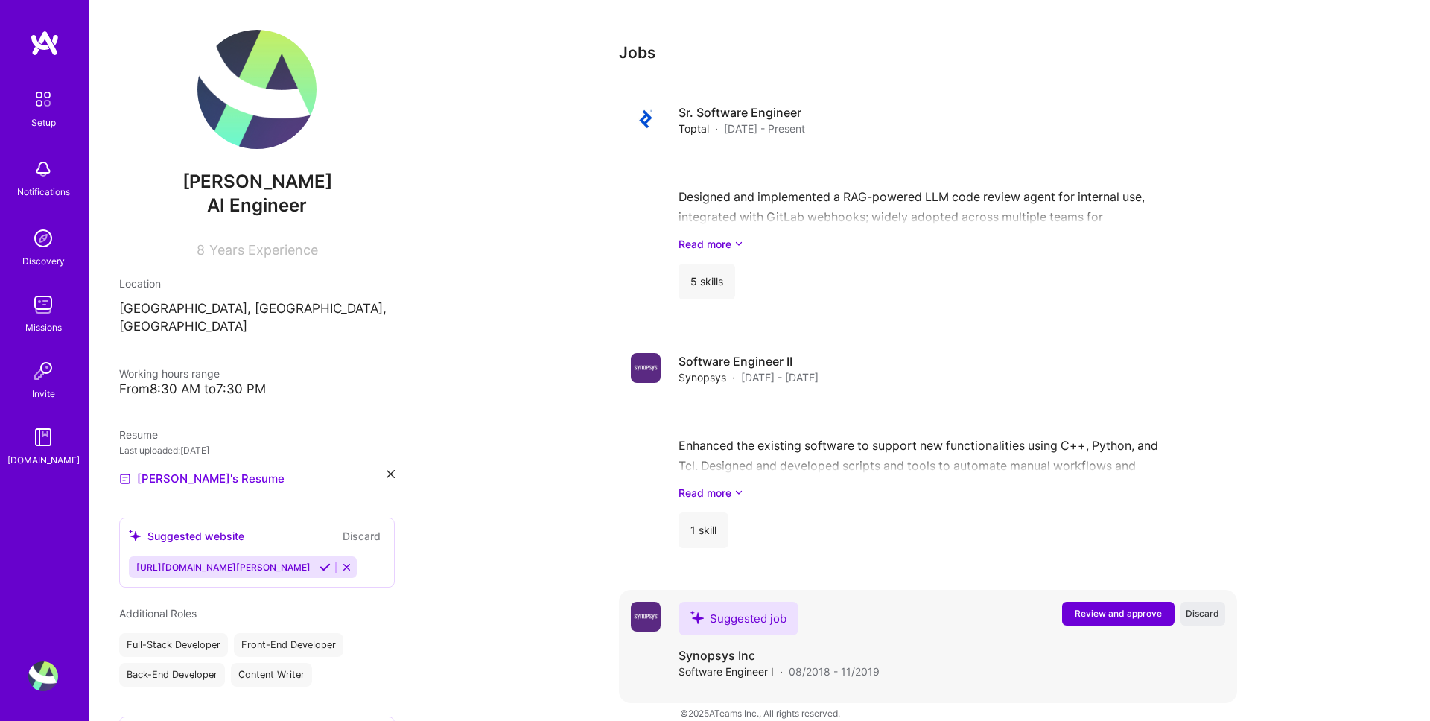
click at [1096, 607] on span "Review and approve" at bounding box center [1118, 613] width 87 height 13
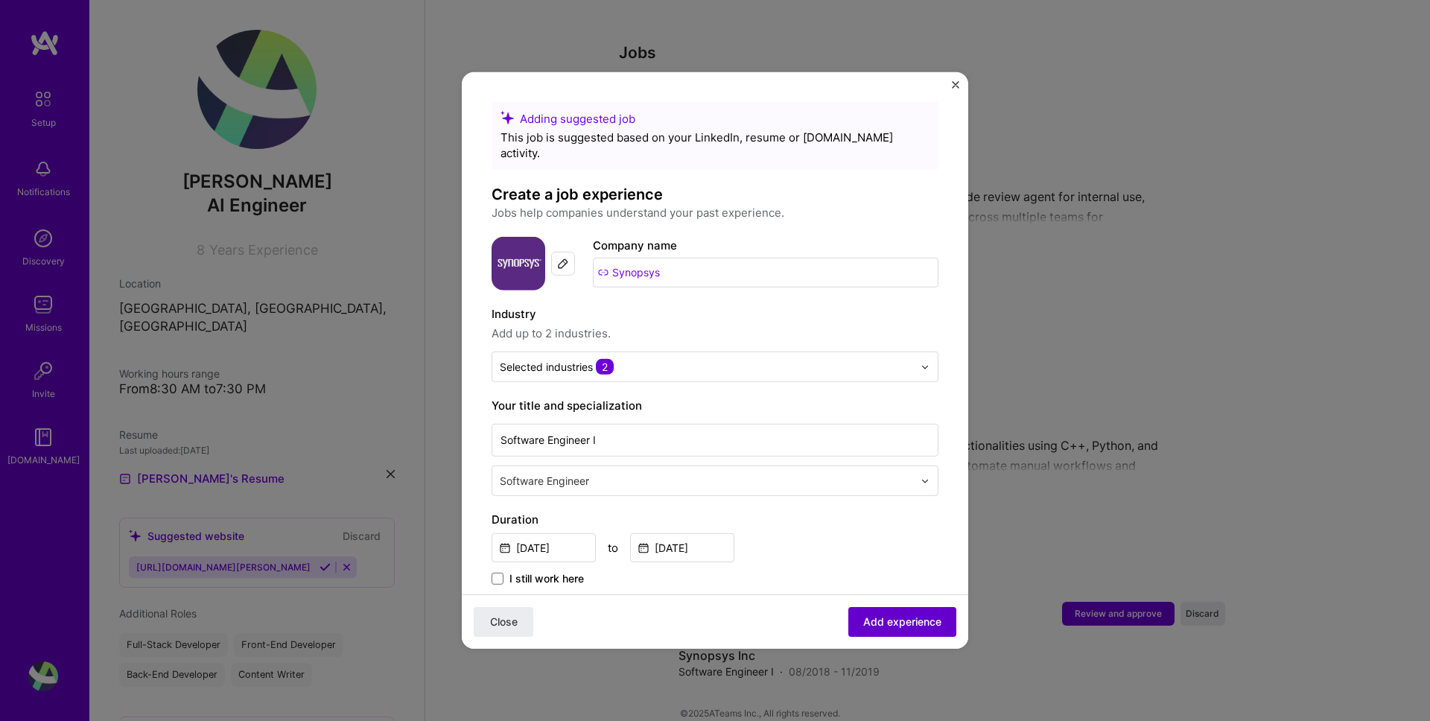
click at [886, 620] on span "Add experience" at bounding box center [902, 621] width 78 height 15
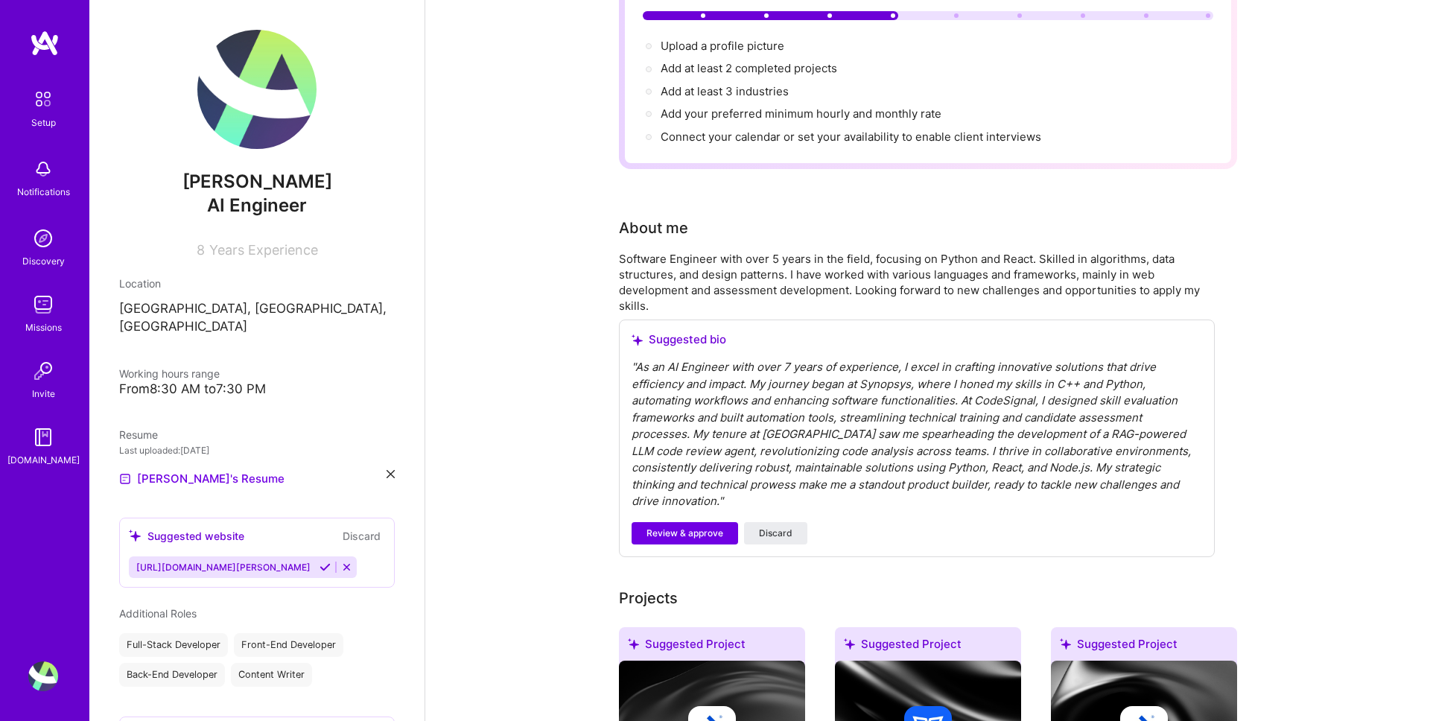
scroll to position [0, 0]
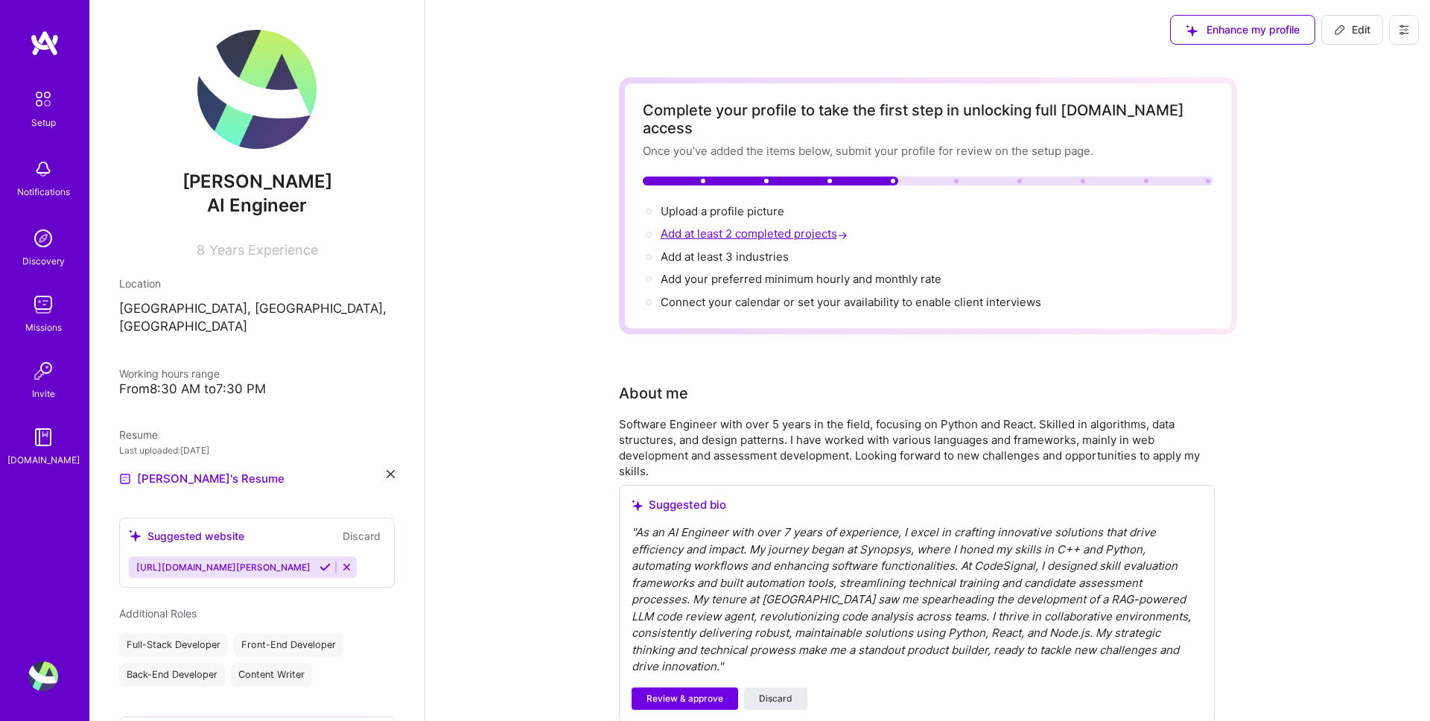
click at [725, 226] on span "Add at least 2 completed projects →" at bounding box center [756, 233] width 190 height 14
select select "US"
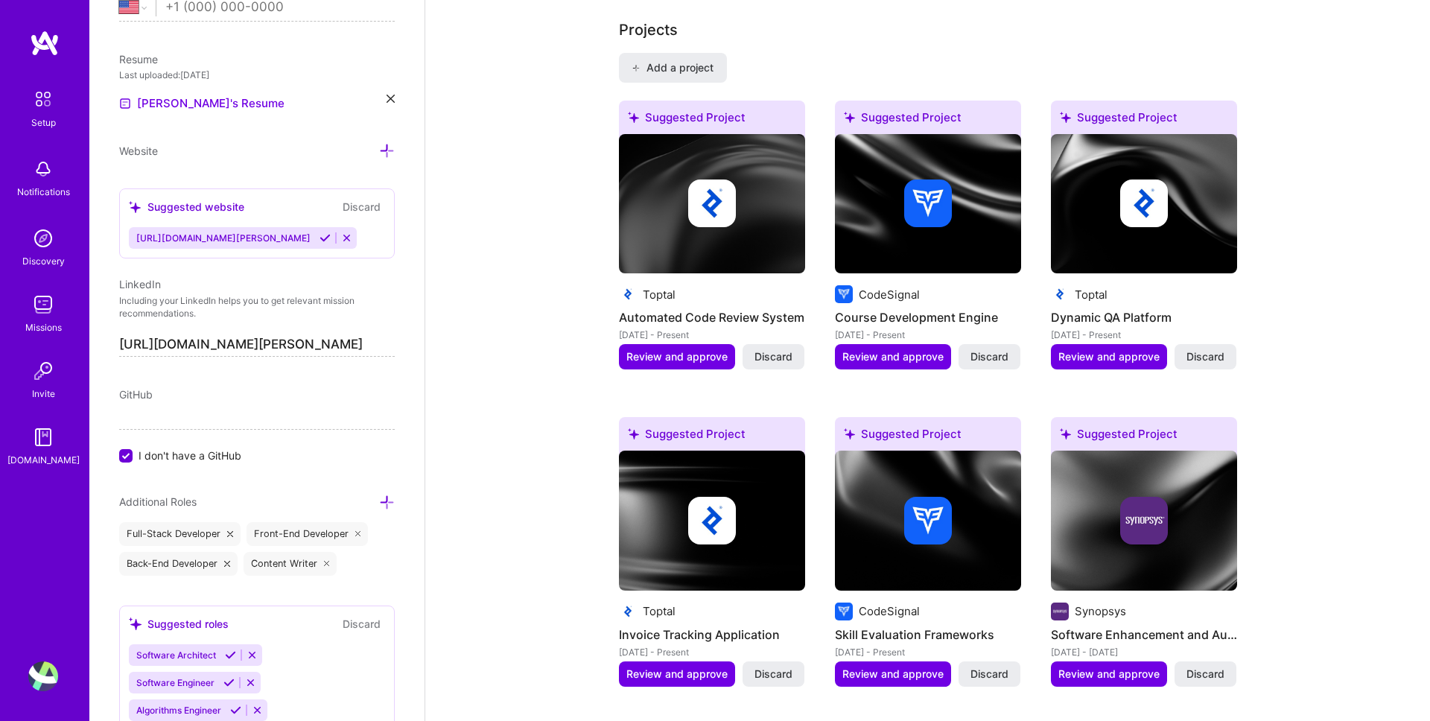
scroll to position [1331, 0]
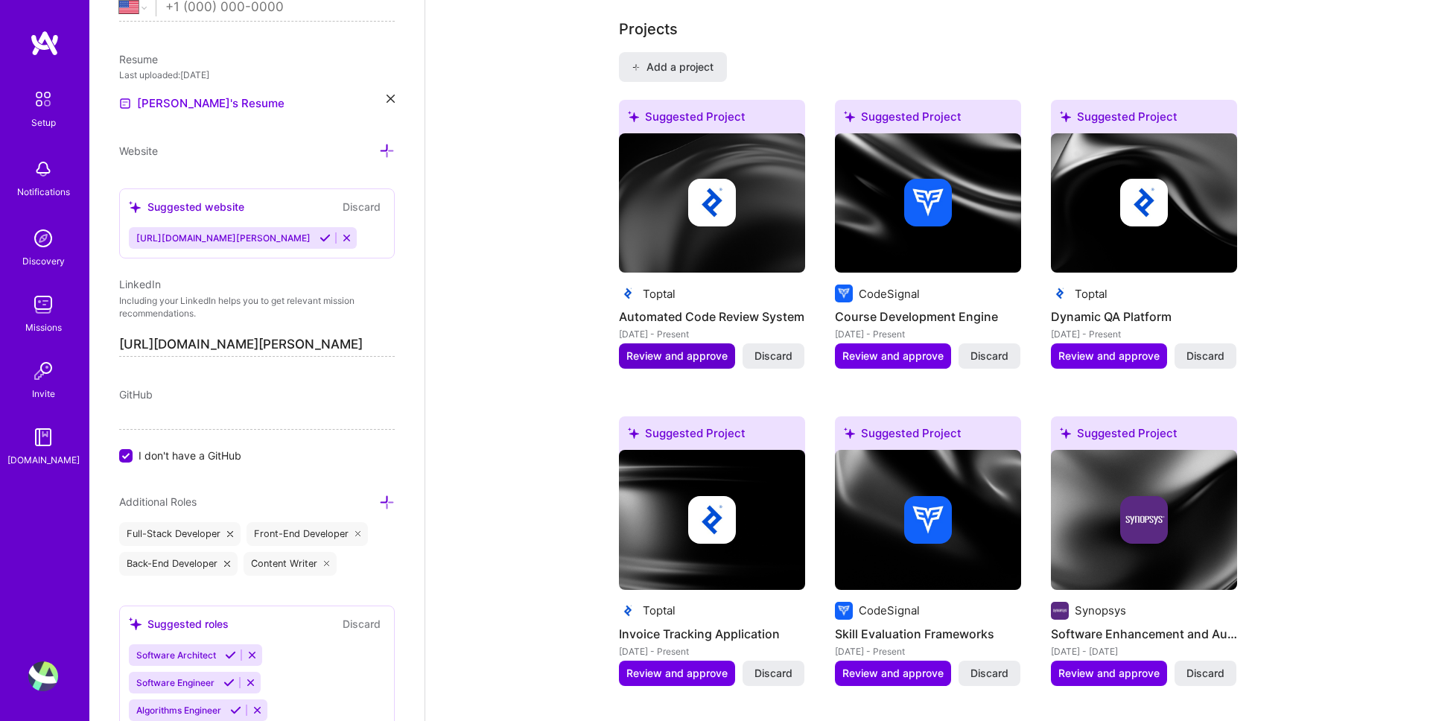
click at [694, 349] on span "Review and approve" at bounding box center [676, 356] width 101 height 15
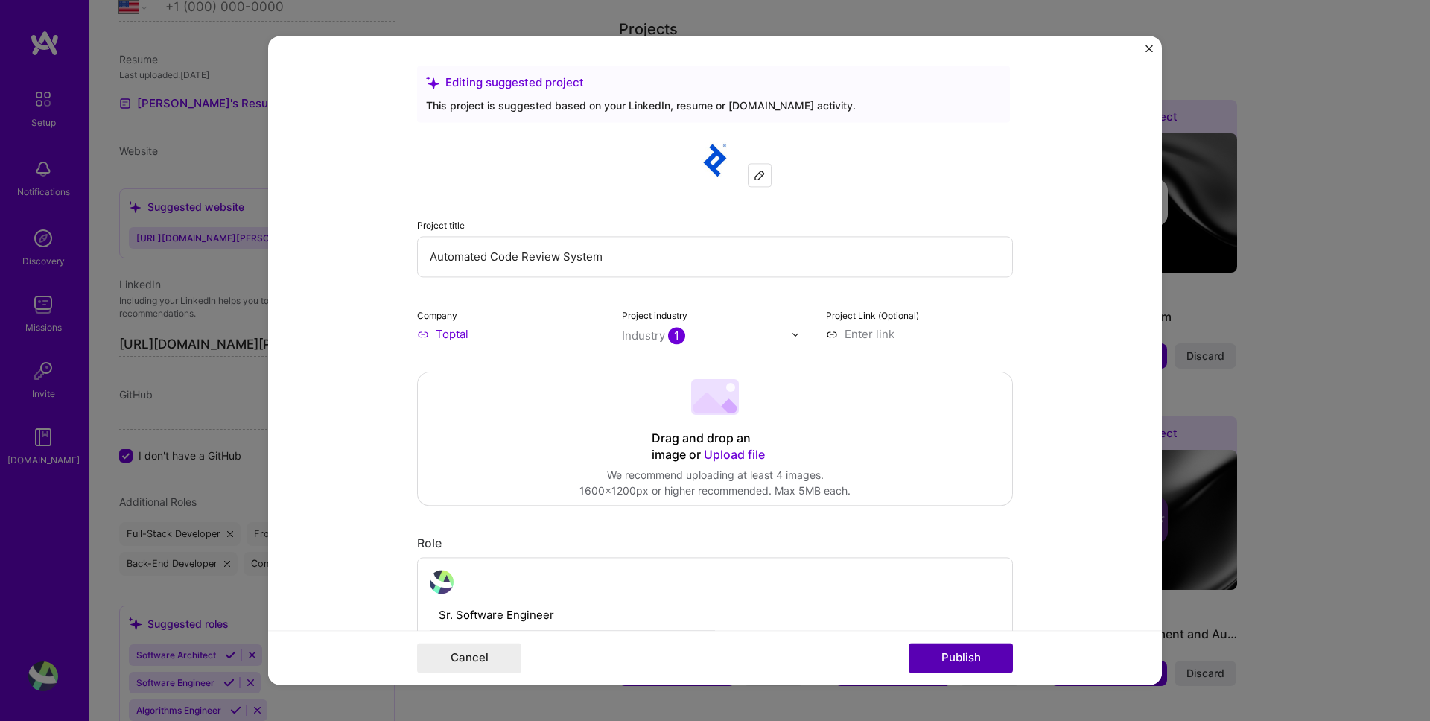
click at [957, 658] on button "Publish" at bounding box center [961, 659] width 104 height 30
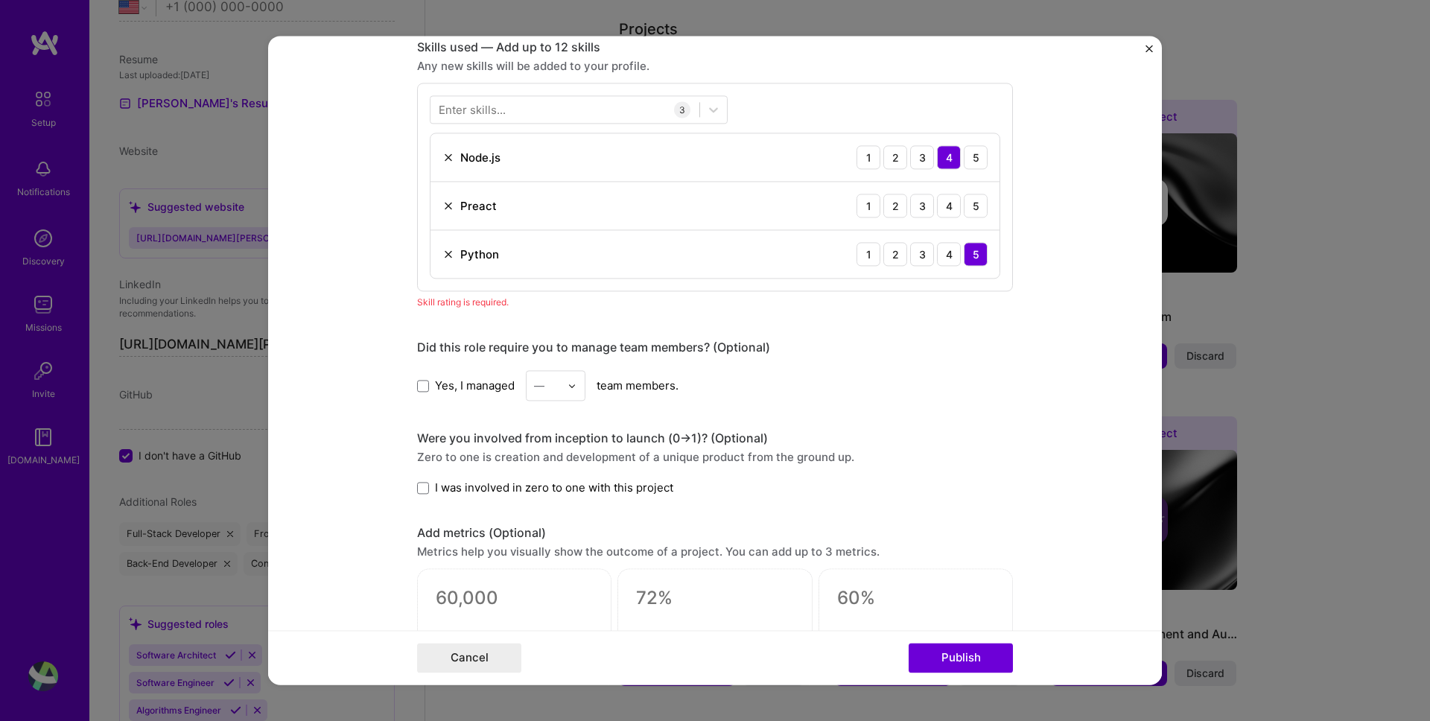
scroll to position [745, 0]
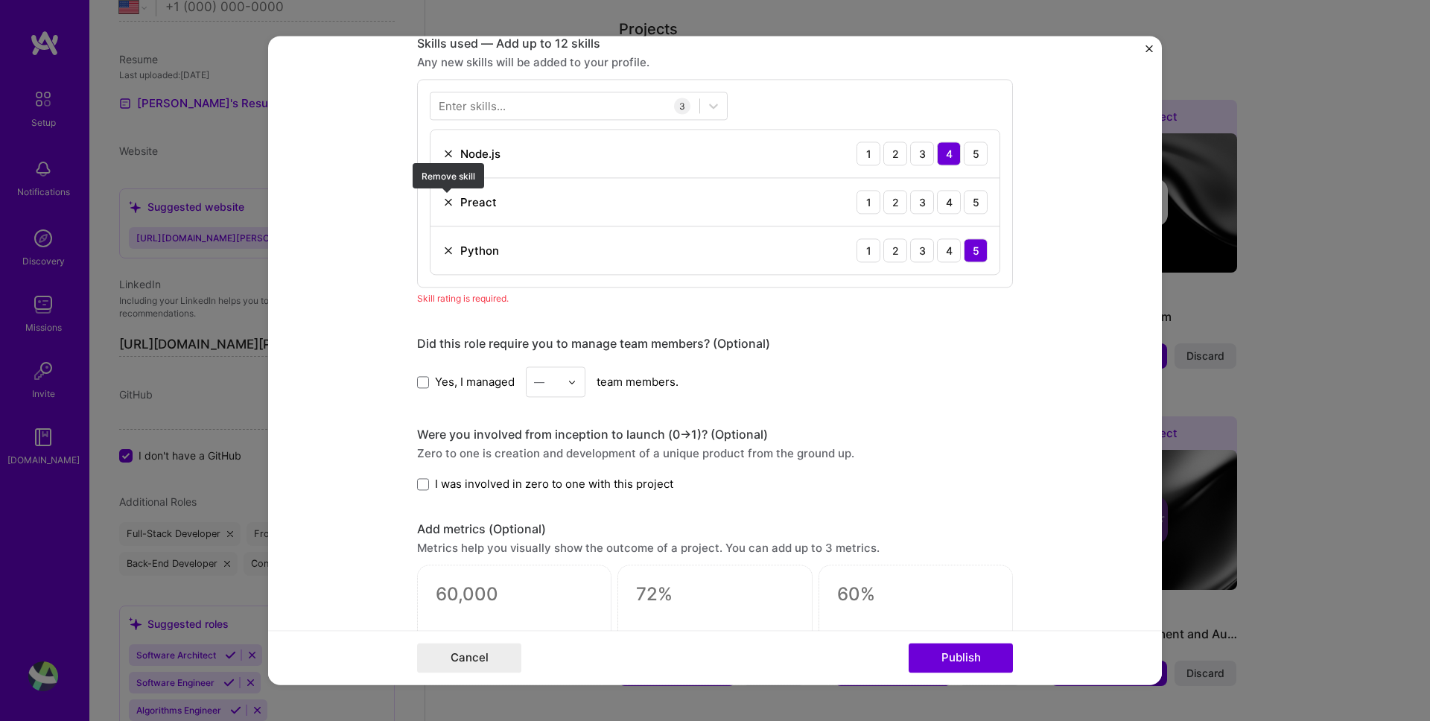
click at [446, 200] on img at bounding box center [448, 202] width 12 height 12
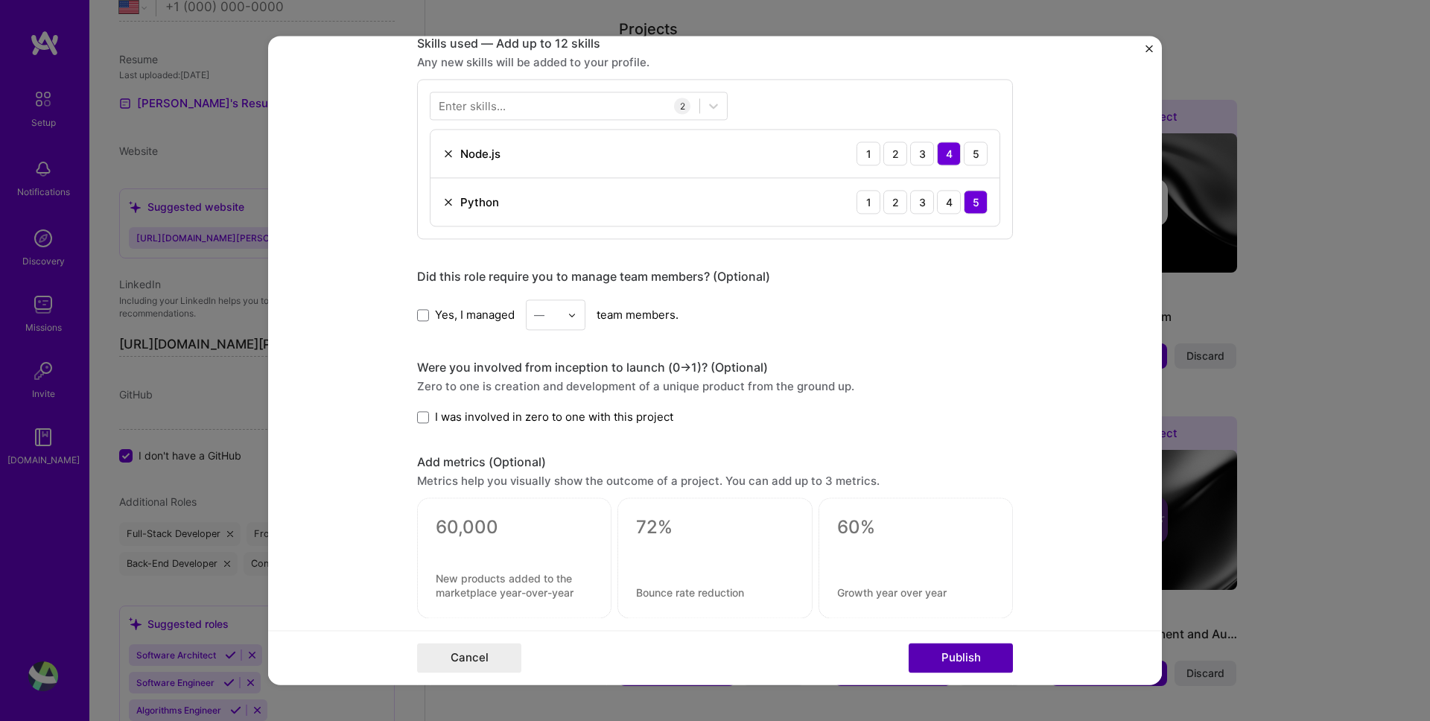
click at [966, 661] on button "Publish" at bounding box center [961, 659] width 104 height 30
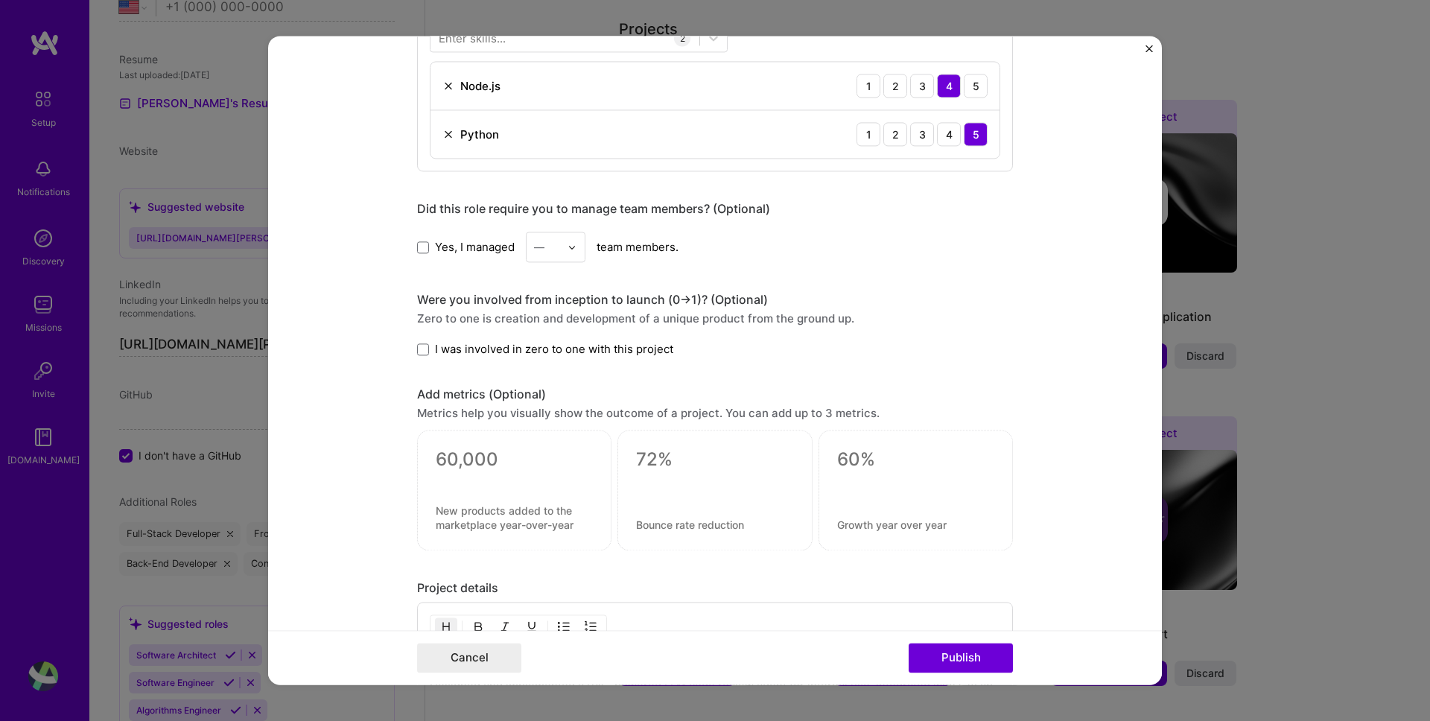
scroll to position [677, 0]
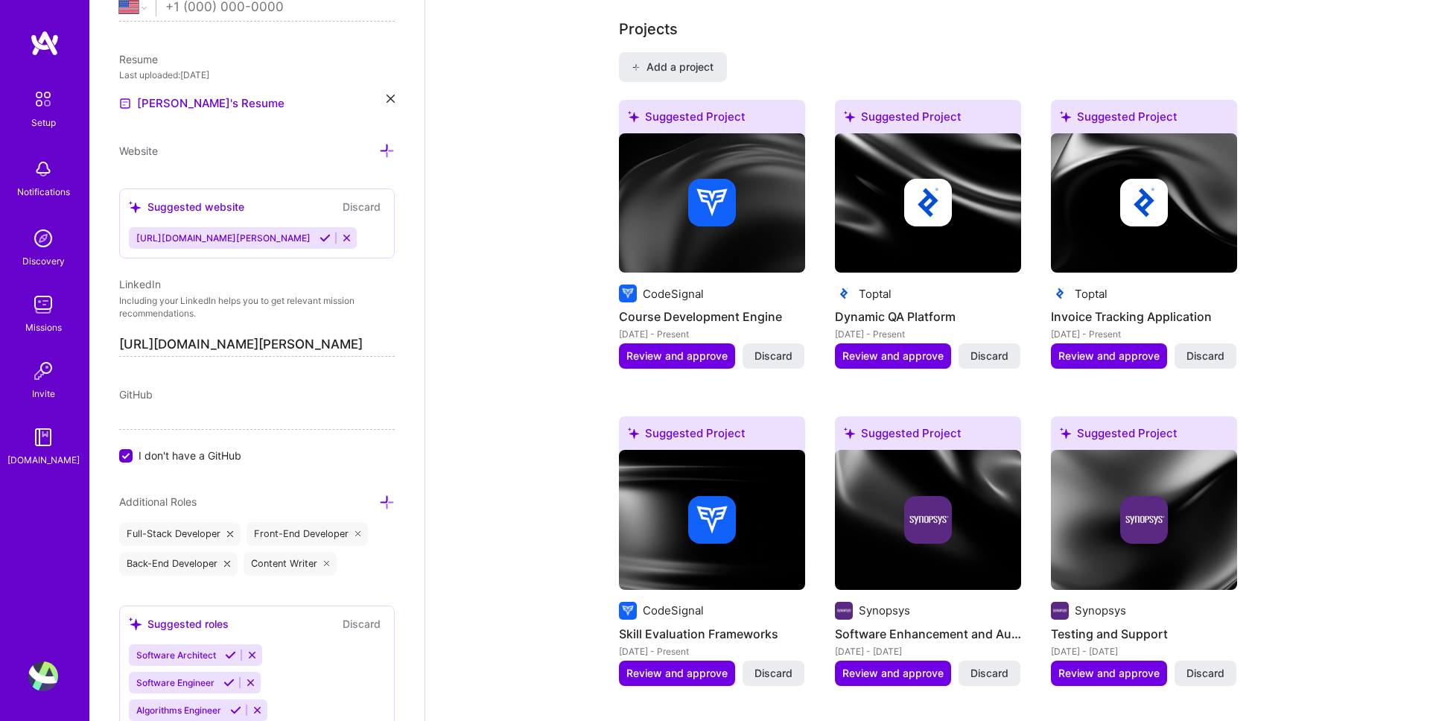
click at [921, 244] on img at bounding box center [928, 203] width 186 height 140
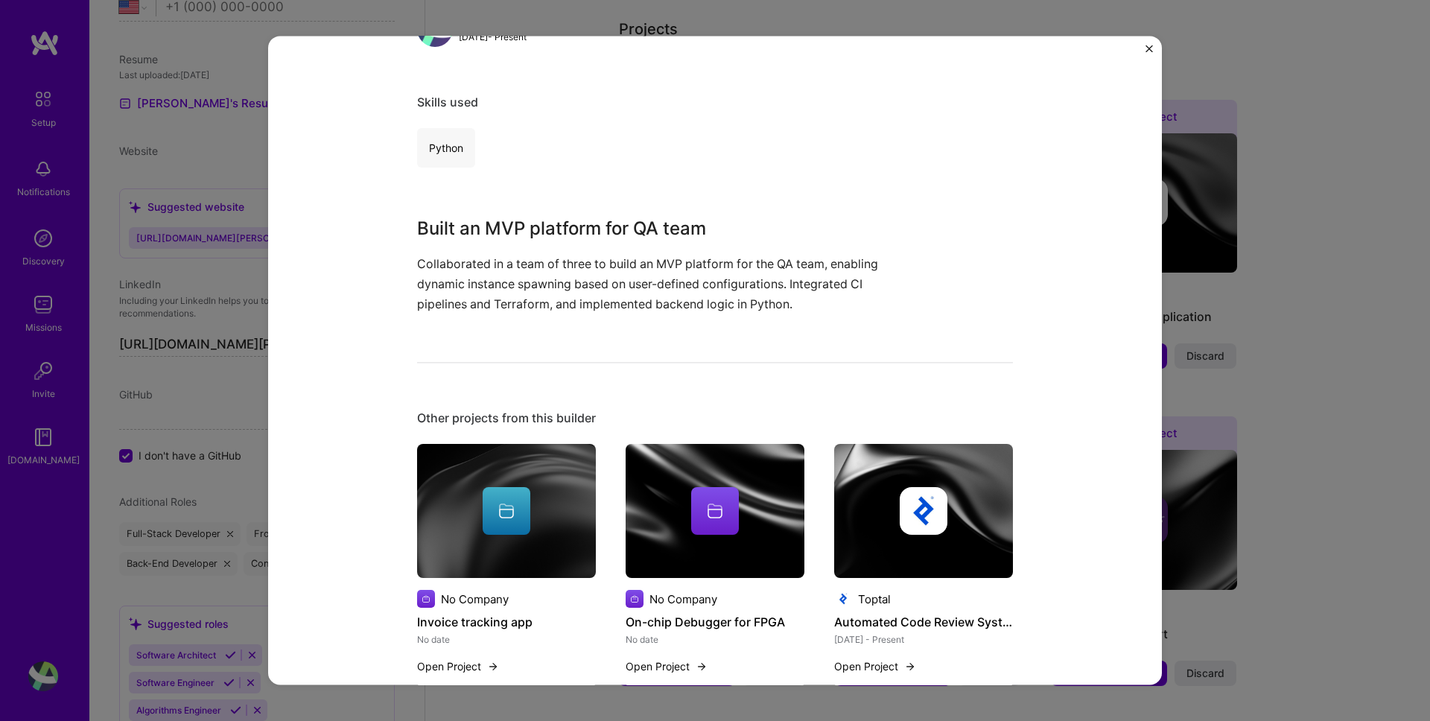
scroll to position [282, 0]
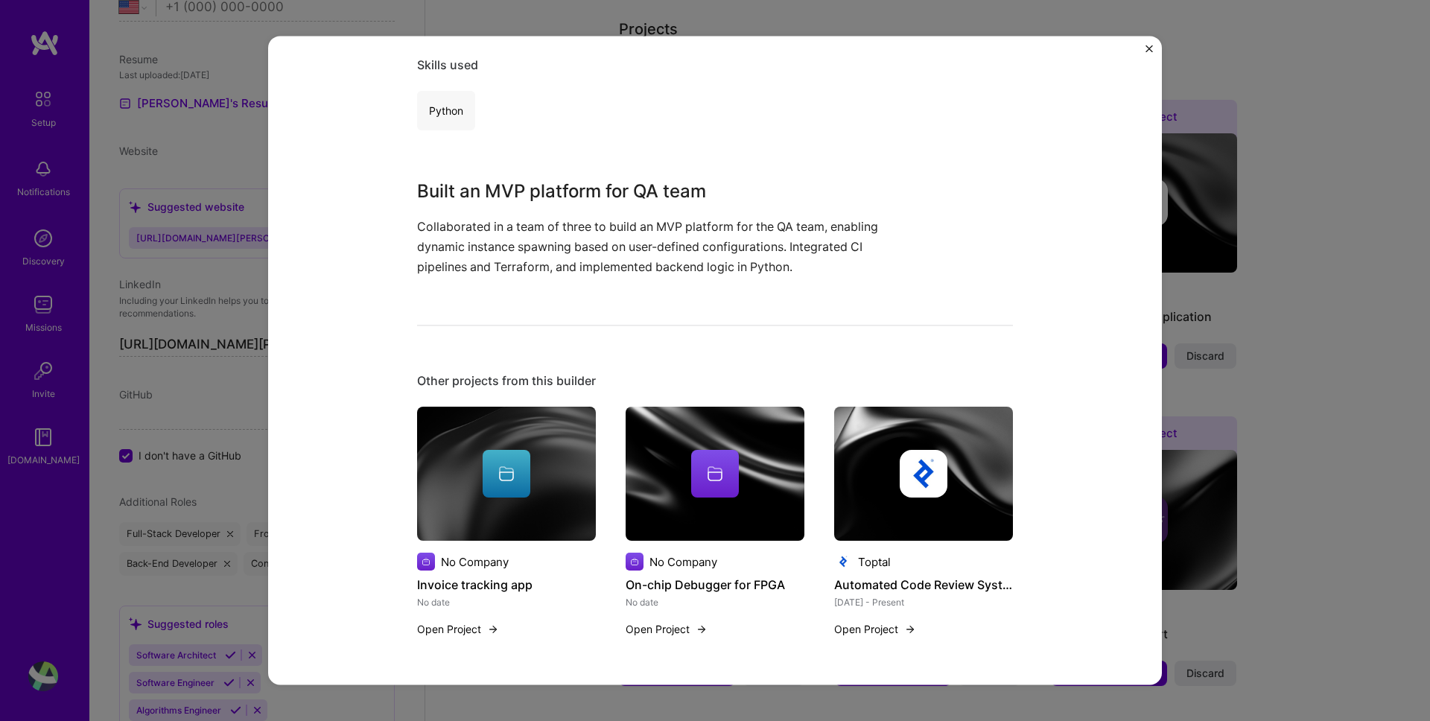
click at [1150, 50] on img "Close" at bounding box center [1149, 48] width 7 height 7
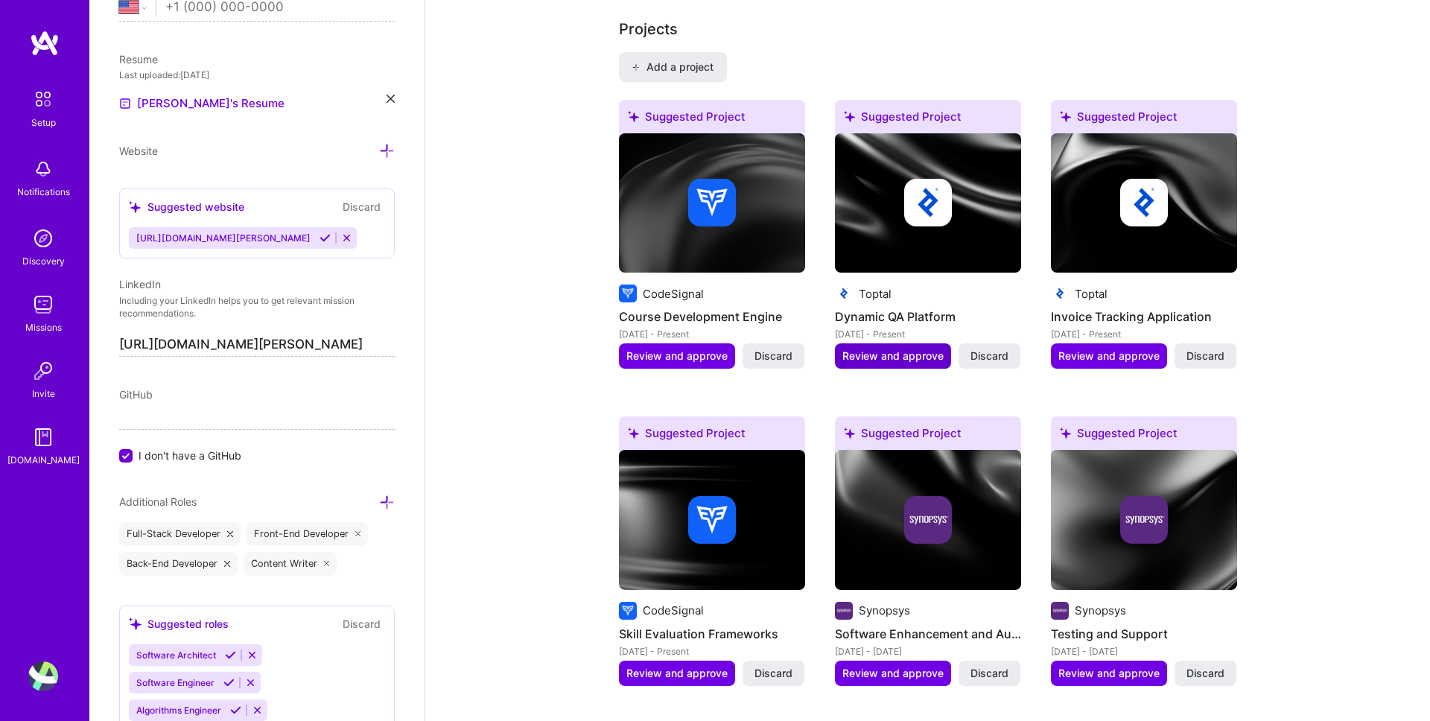
click at [888, 349] on span "Review and approve" at bounding box center [892, 356] width 101 height 15
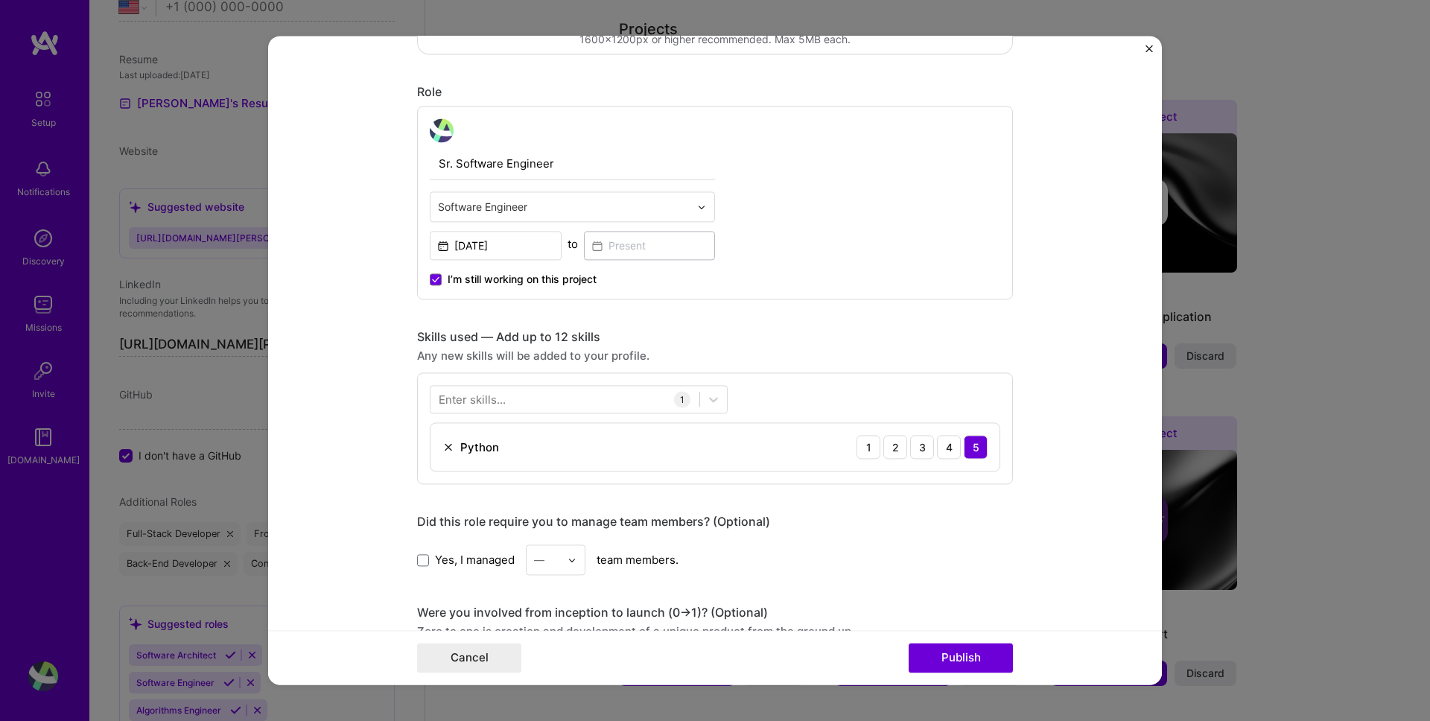
scroll to position [334, 0]
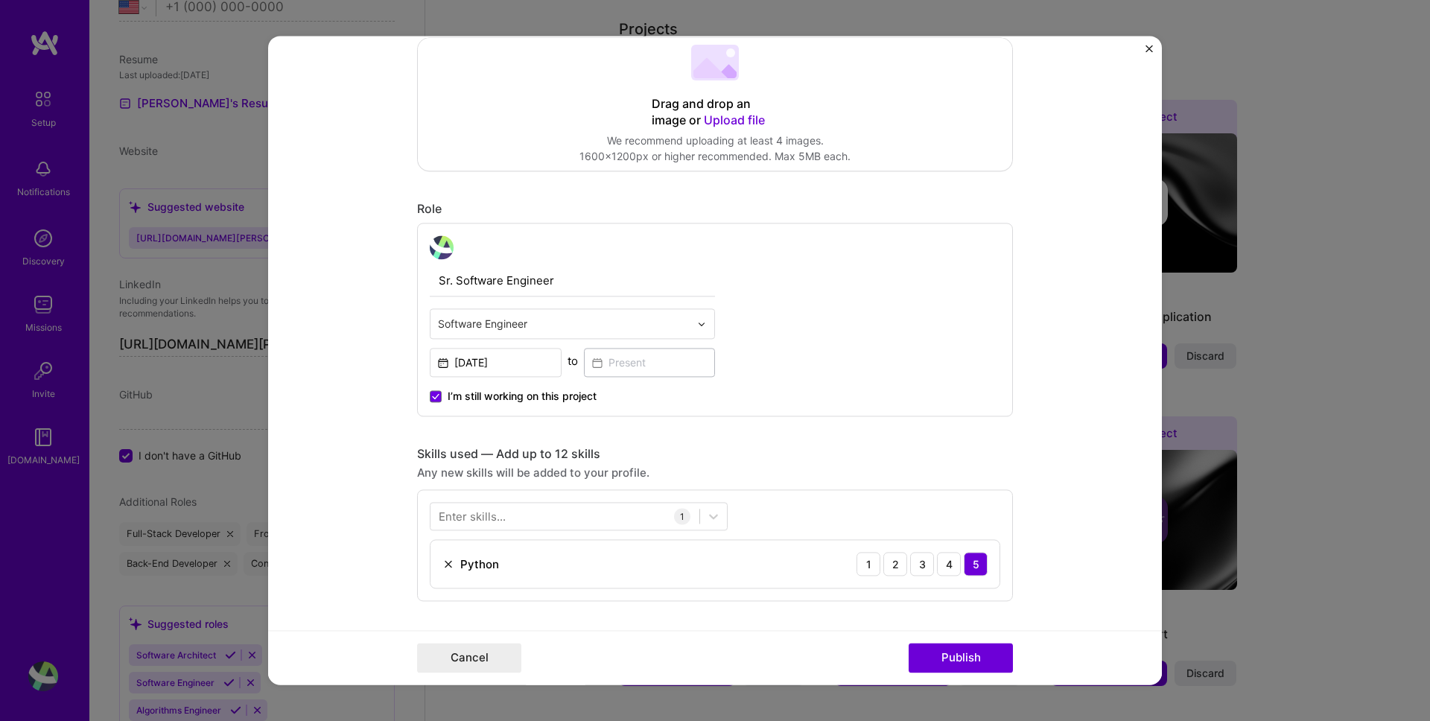
click at [492, 515] on div "Enter skills..." at bounding box center [472, 517] width 67 height 16
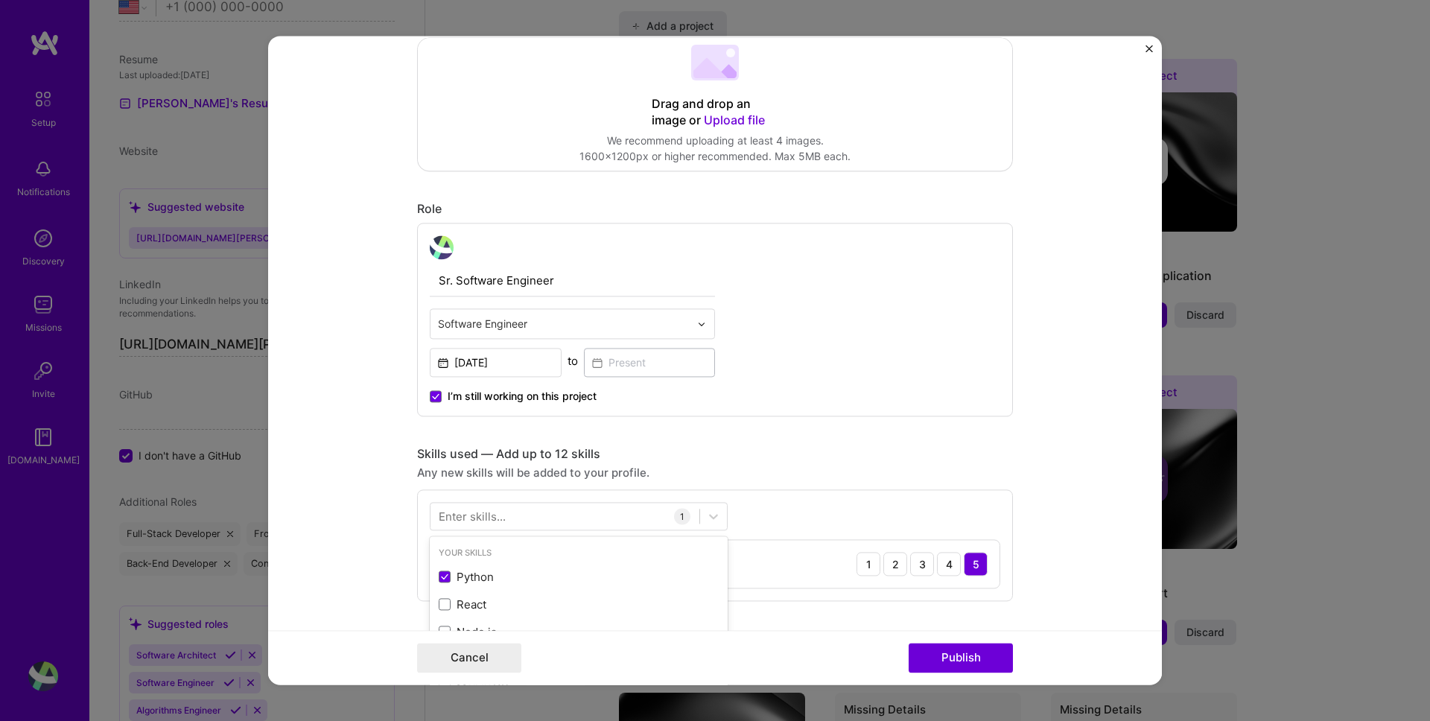
scroll to position [1376, 0]
click at [492, 515] on div "Enter skills..." at bounding box center [472, 517] width 67 height 16
click at [478, 527] on div at bounding box center [565, 516] width 269 height 25
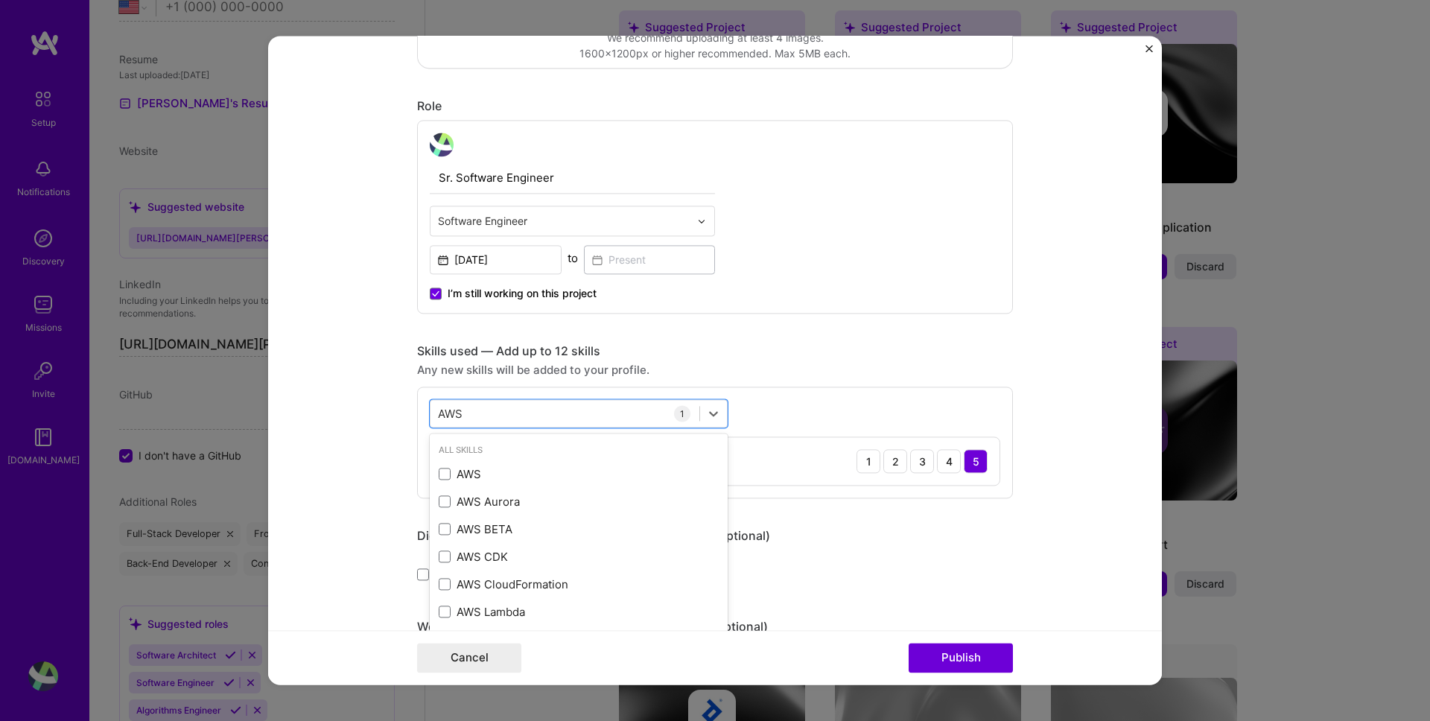
scroll to position [33, 0]
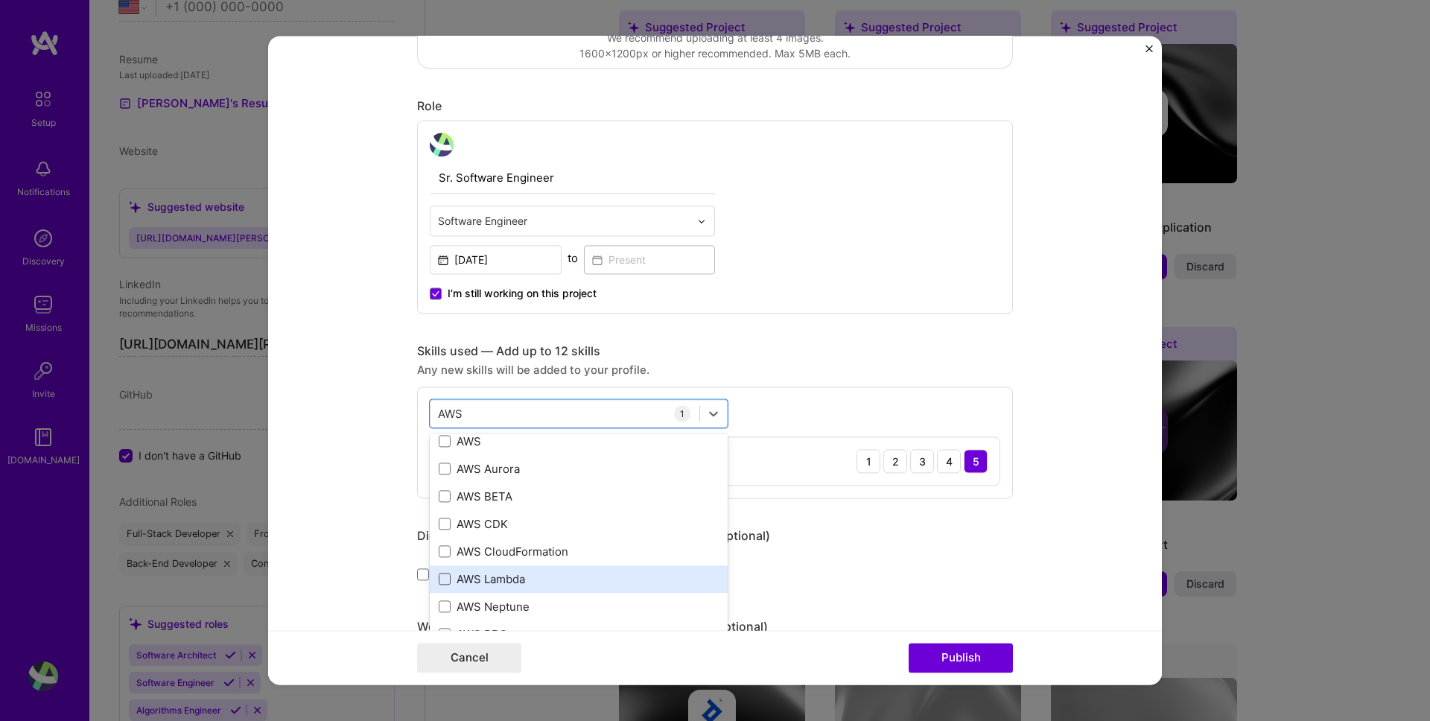
click at [440, 580] on span at bounding box center [445, 580] width 12 height 12
click at [0, 0] on input "checkbox" at bounding box center [0, 0] width 0 height 0
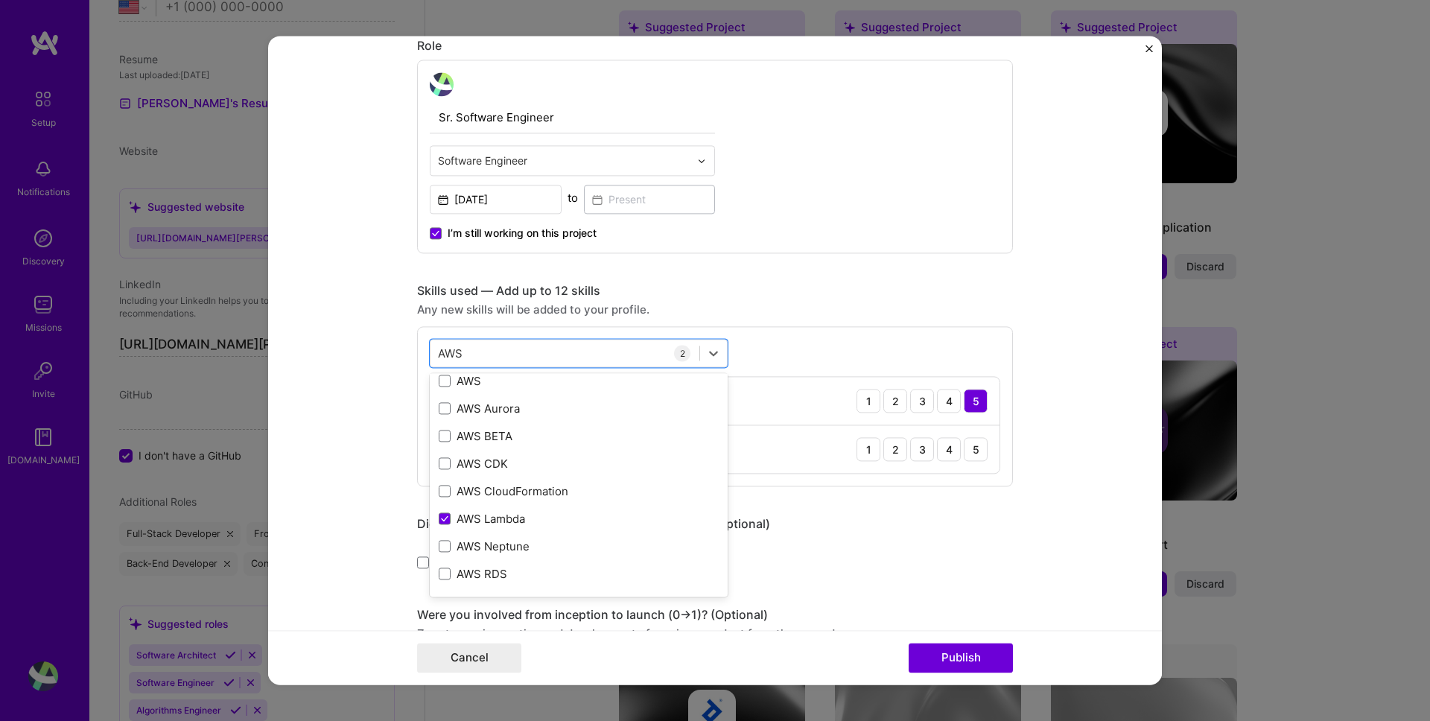
scroll to position [504, 0]
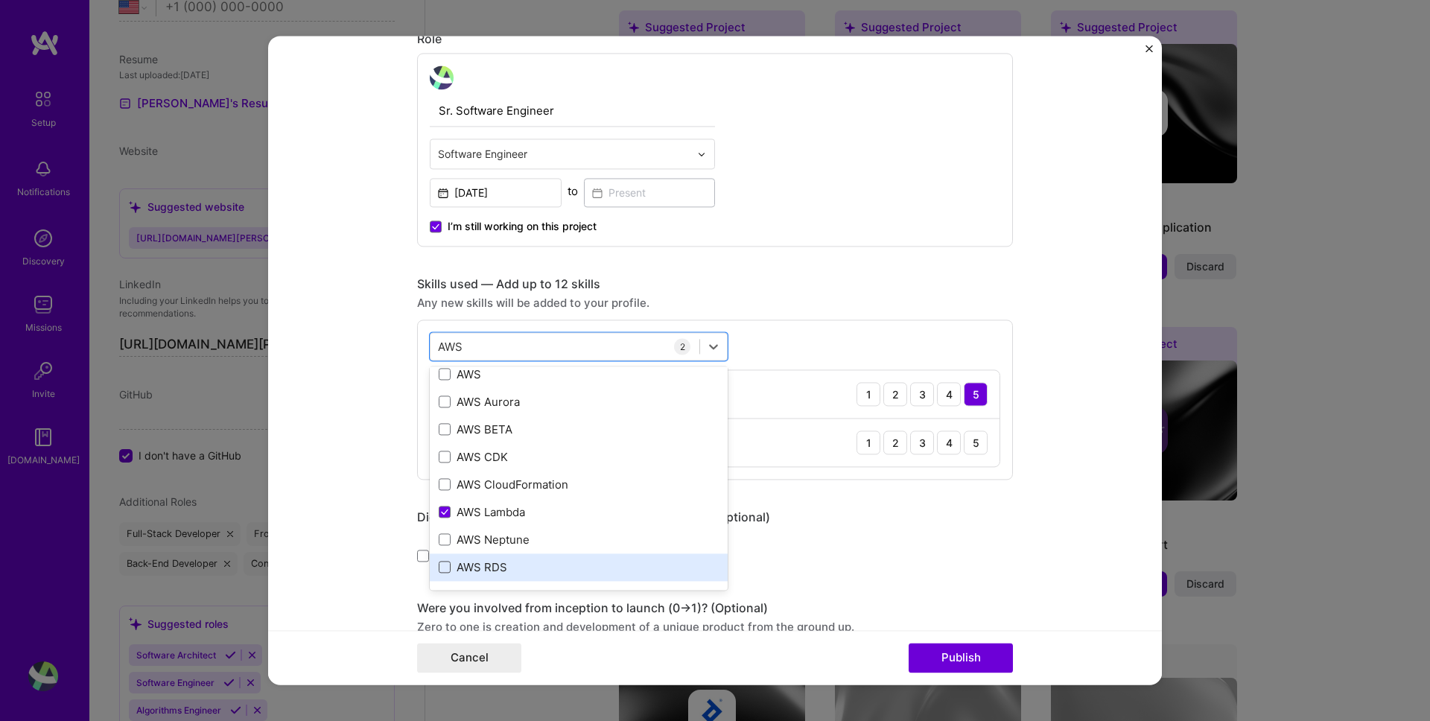
click at [445, 571] on span at bounding box center [445, 568] width 12 height 12
click at [0, 0] on input "checkbox" at bounding box center [0, 0] width 0 height 0
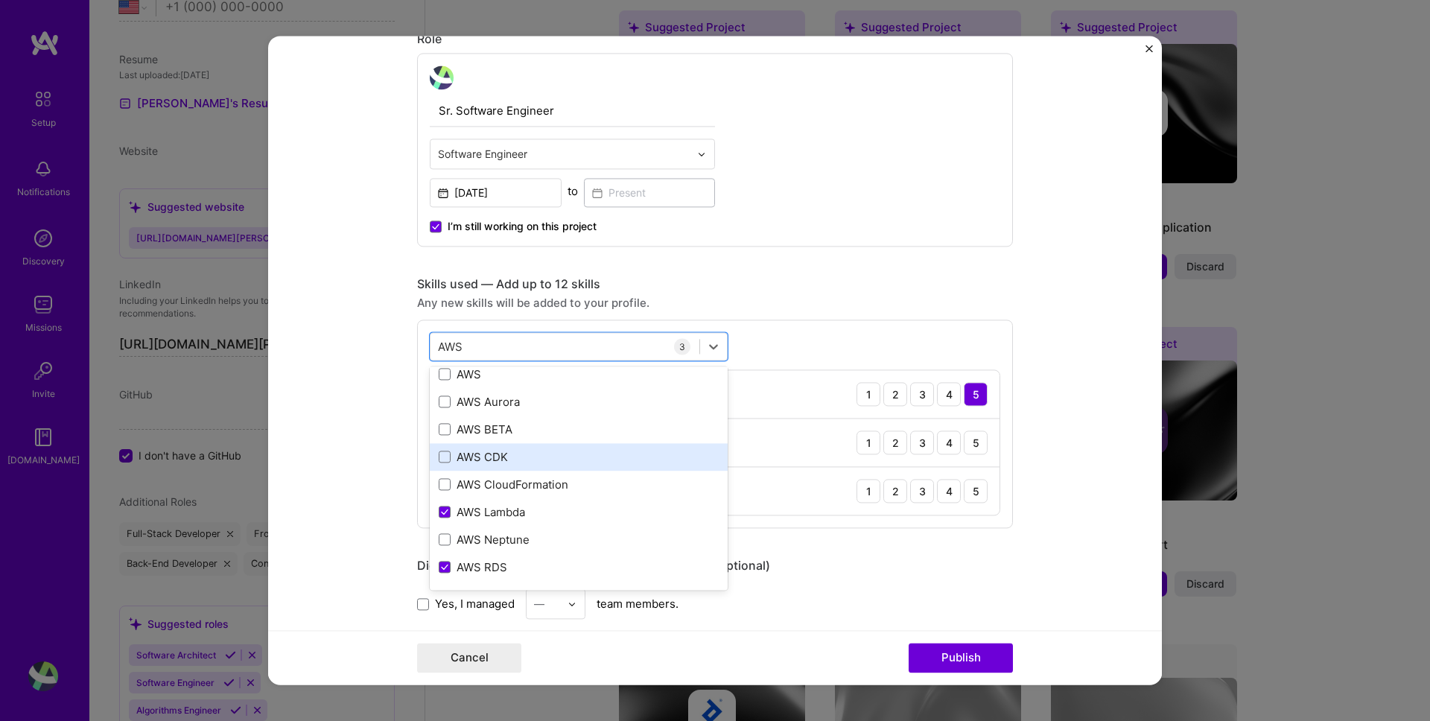
scroll to position [0, 0]
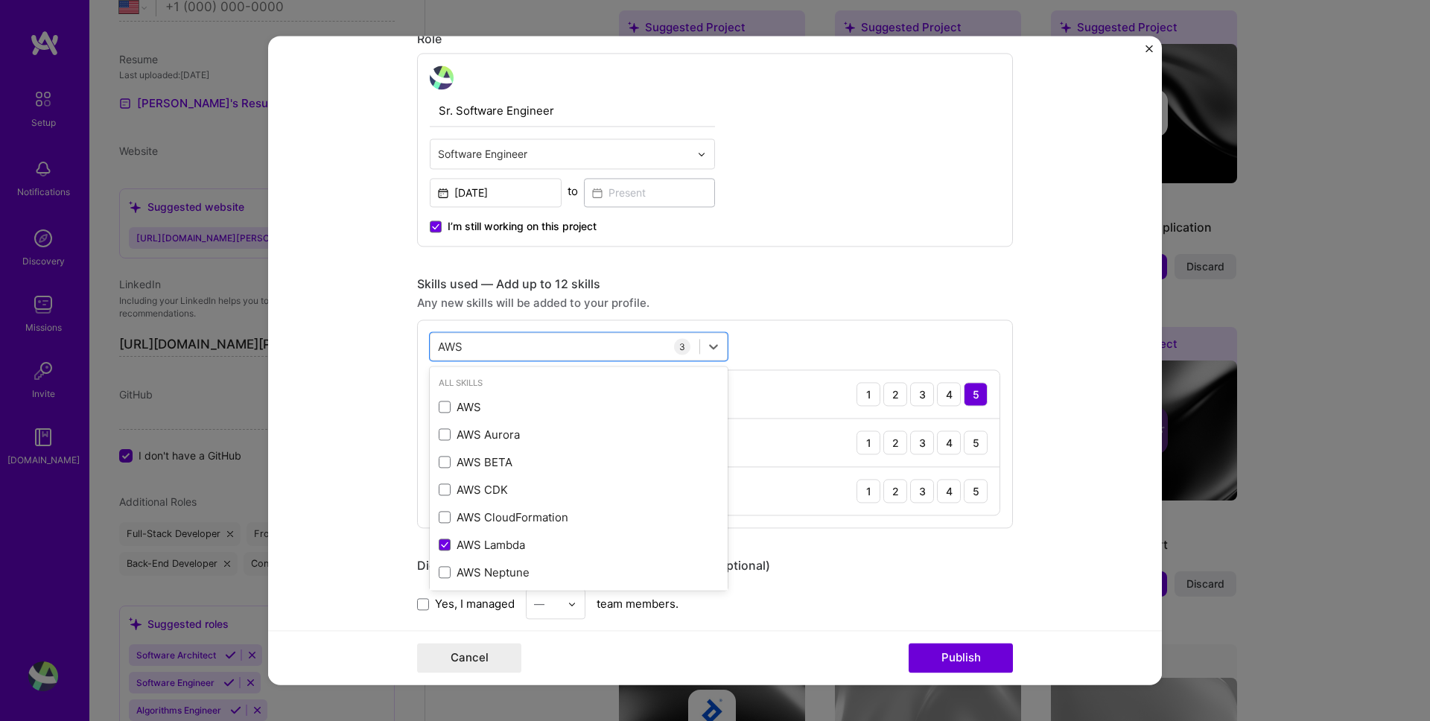
type input "AWS"
click at [897, 585] on div "Did this role require you to manage team members? (Optional) Yes, I managed — t…" at bounding box center [715, 588] width 596 height 61
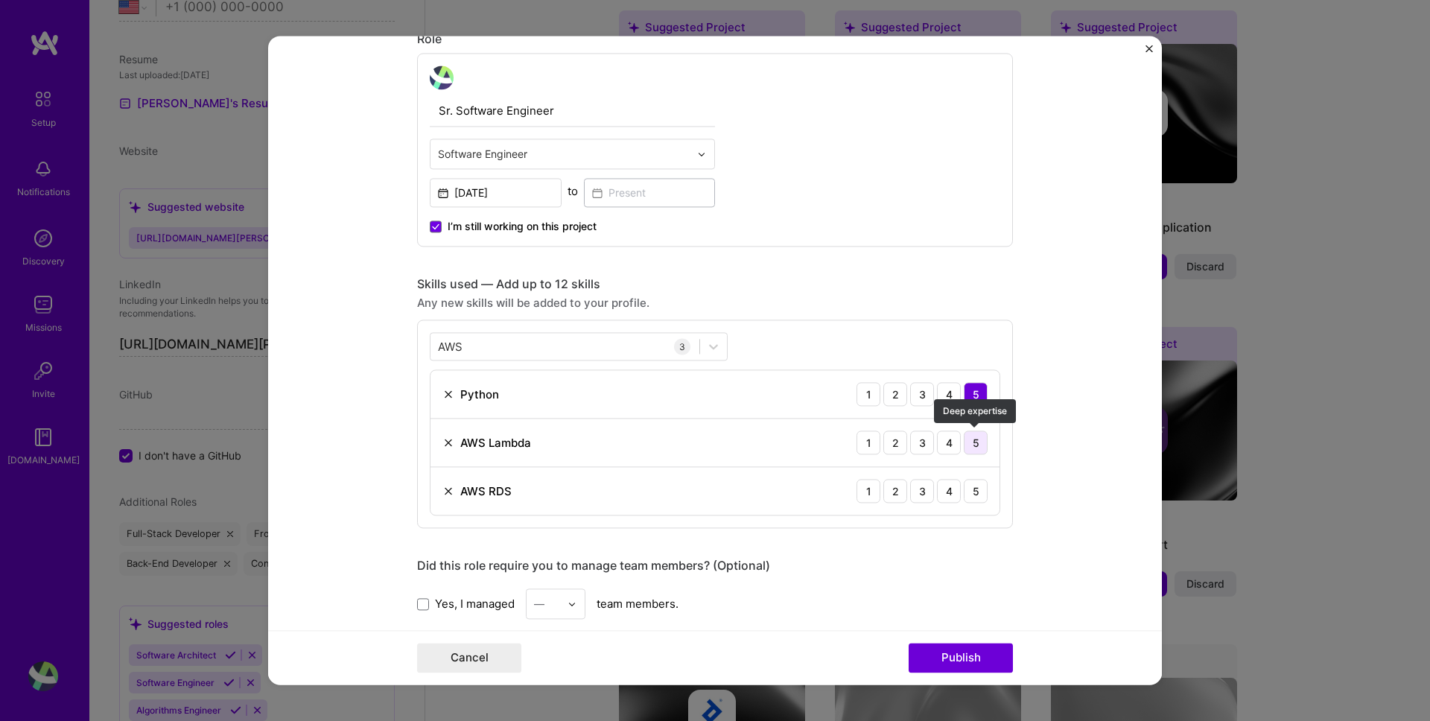
click at [978, 442] on div "5" at bounding box center [976, 443] width 24 height 24
click at [946, 495] on div "4" at bounding box center [949, 491] width 24 height 24
click at [952, 659] on button "Publish" at bounding box center [961, 659] width 104 height 30
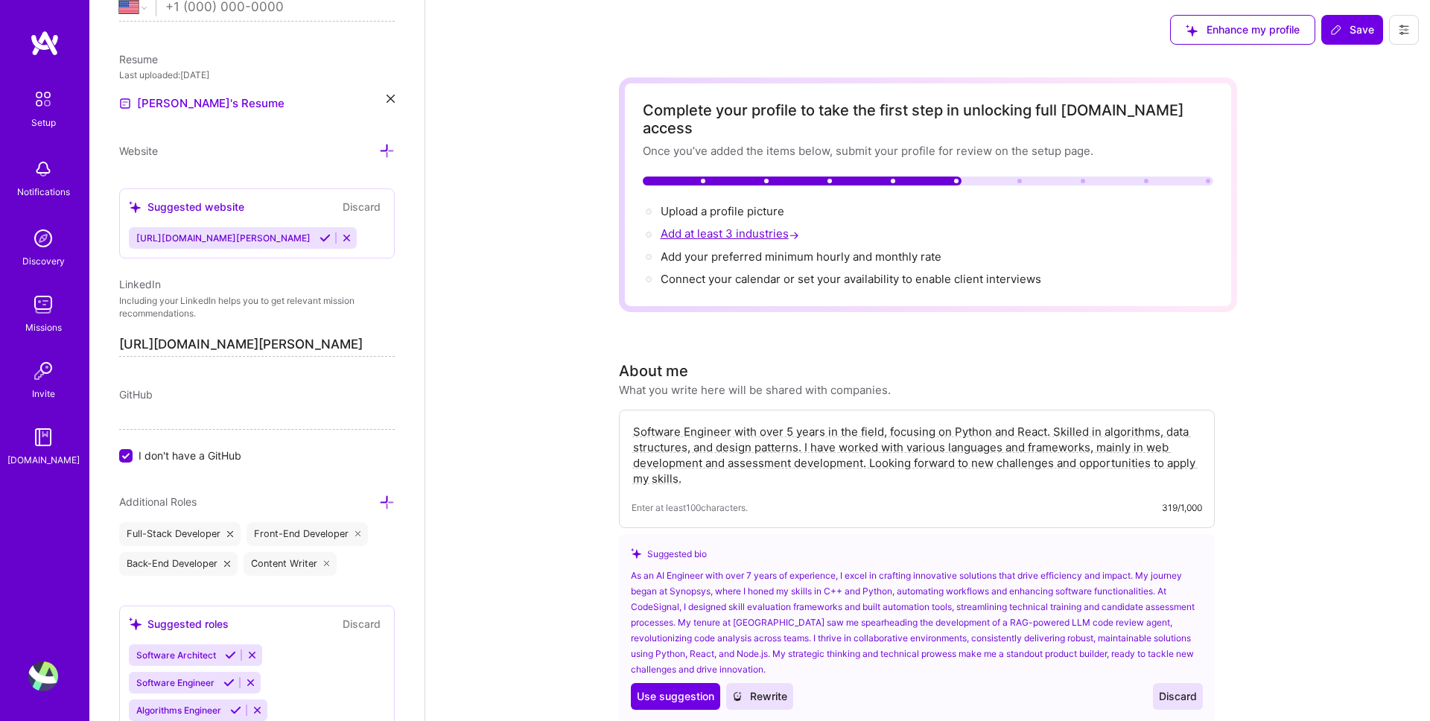
click at [734, 226] on span "Add at least 3 industries →" at bounding box center [732, 233] width 142 height 14
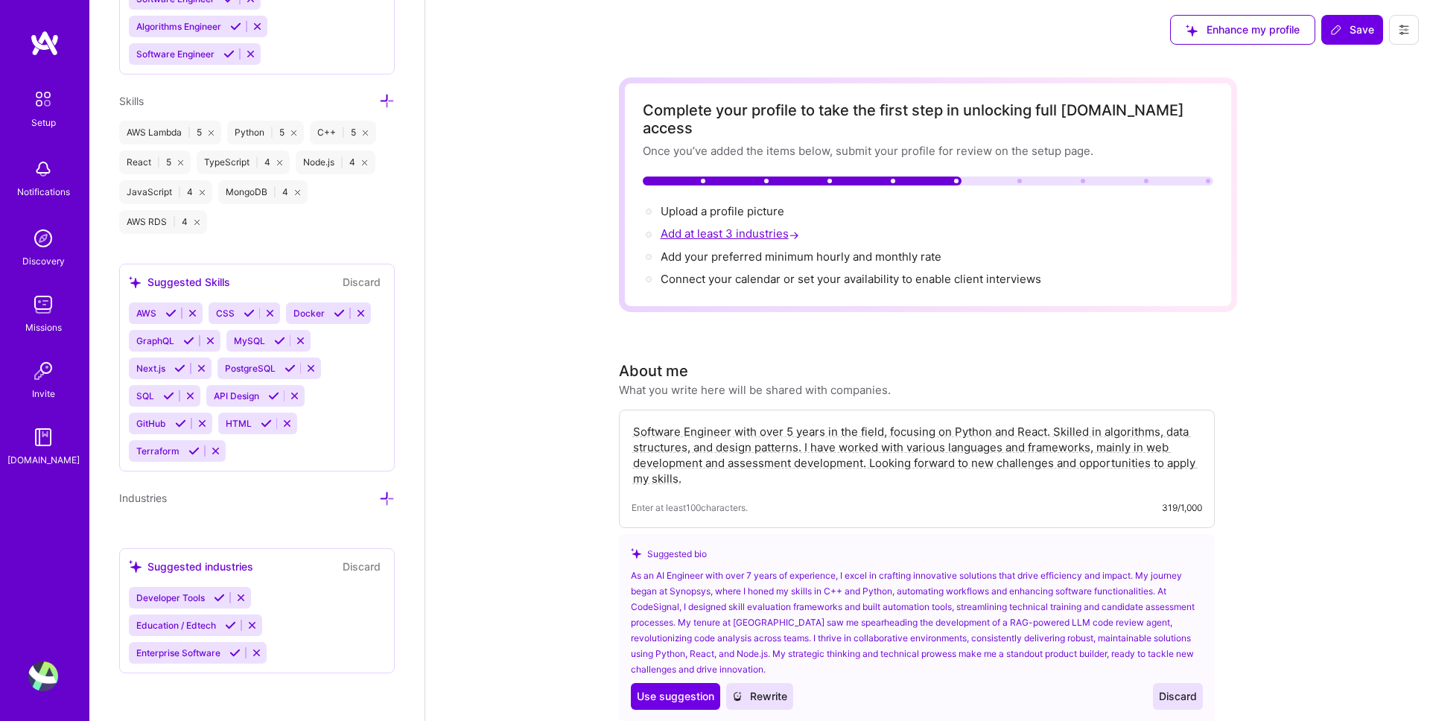
scroll to position [1315, 0]
click at [189, 606] on div "Developer Tools" at bounding box center [169, 598] width 80 height 22
click at [218, 600] on icon at bounding box center [219, 597] width 11 height 11
click at [229, 629] on icon at bounding box center [230, 625] width 11 height 11
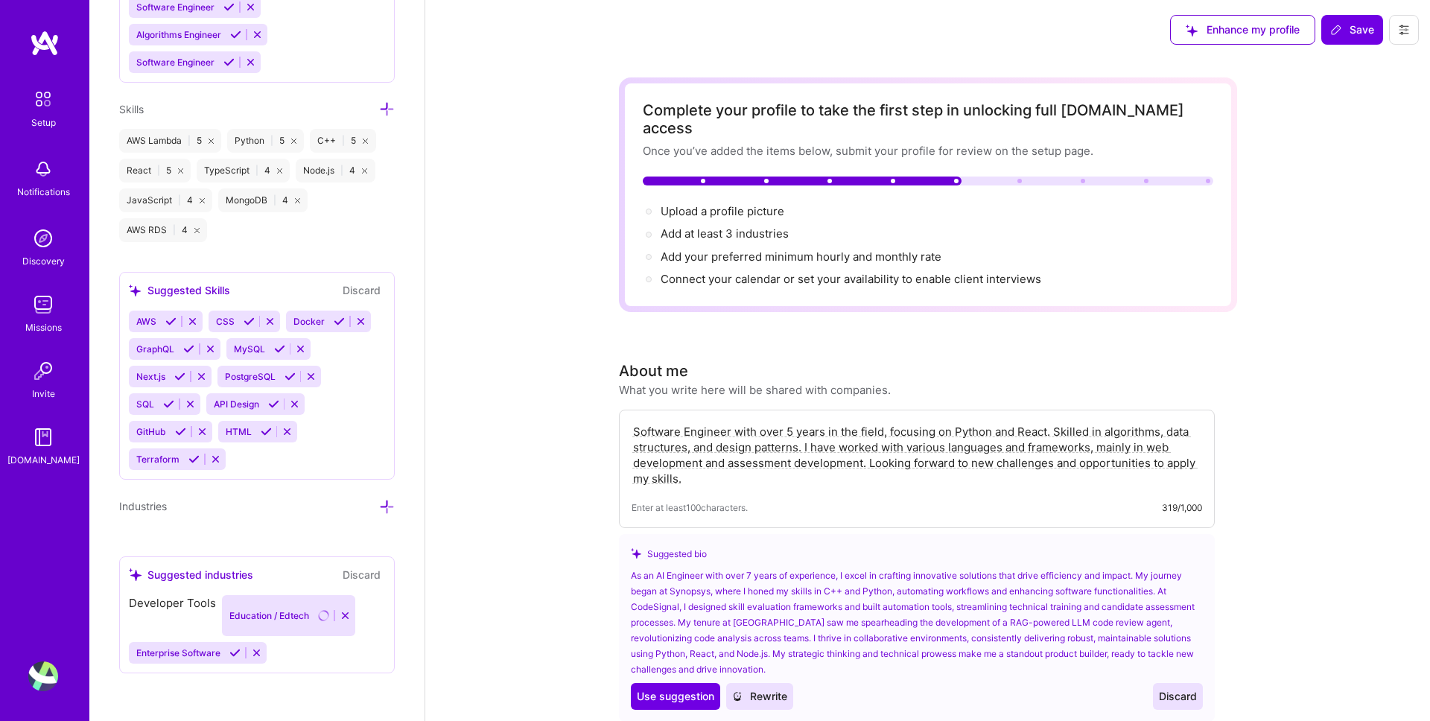
scroll to position [1287, 0]
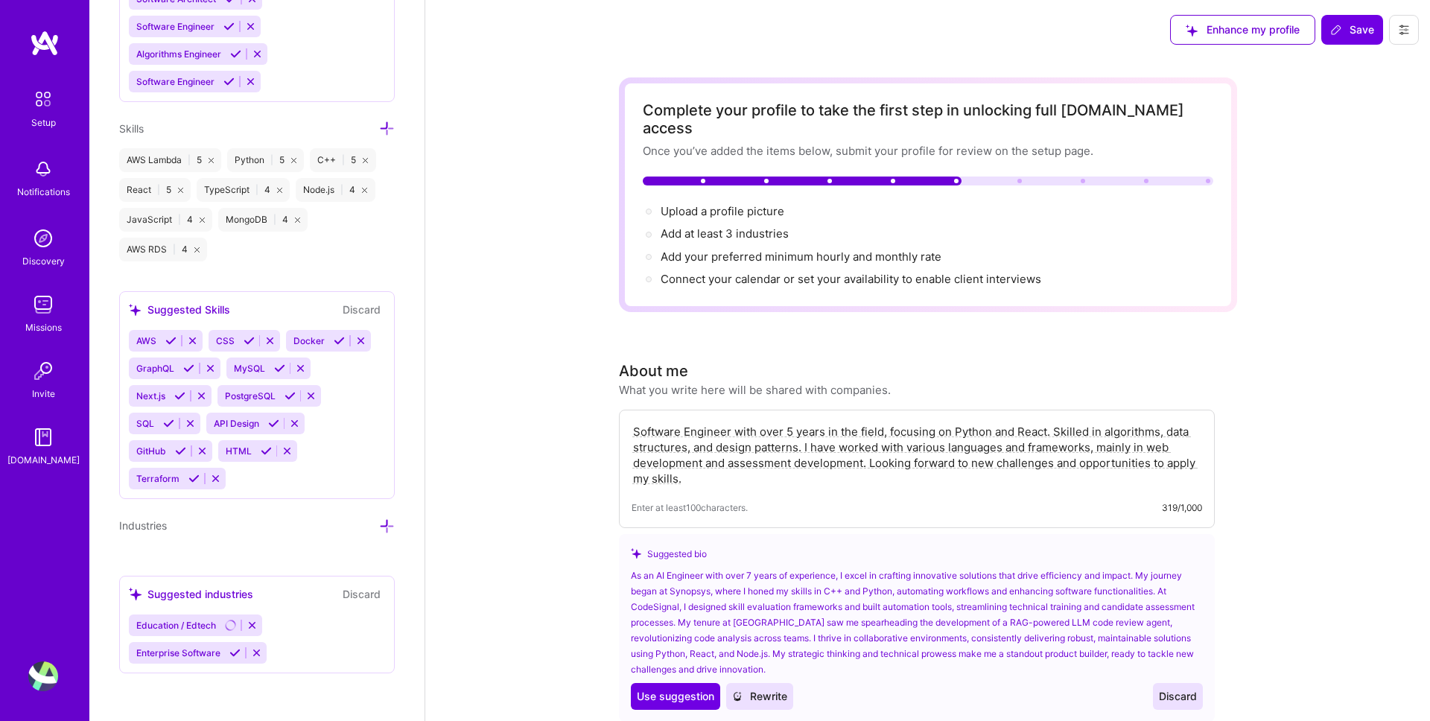
click at [232, 653] on icon at bounding box center [234, 652] width 11 height 11
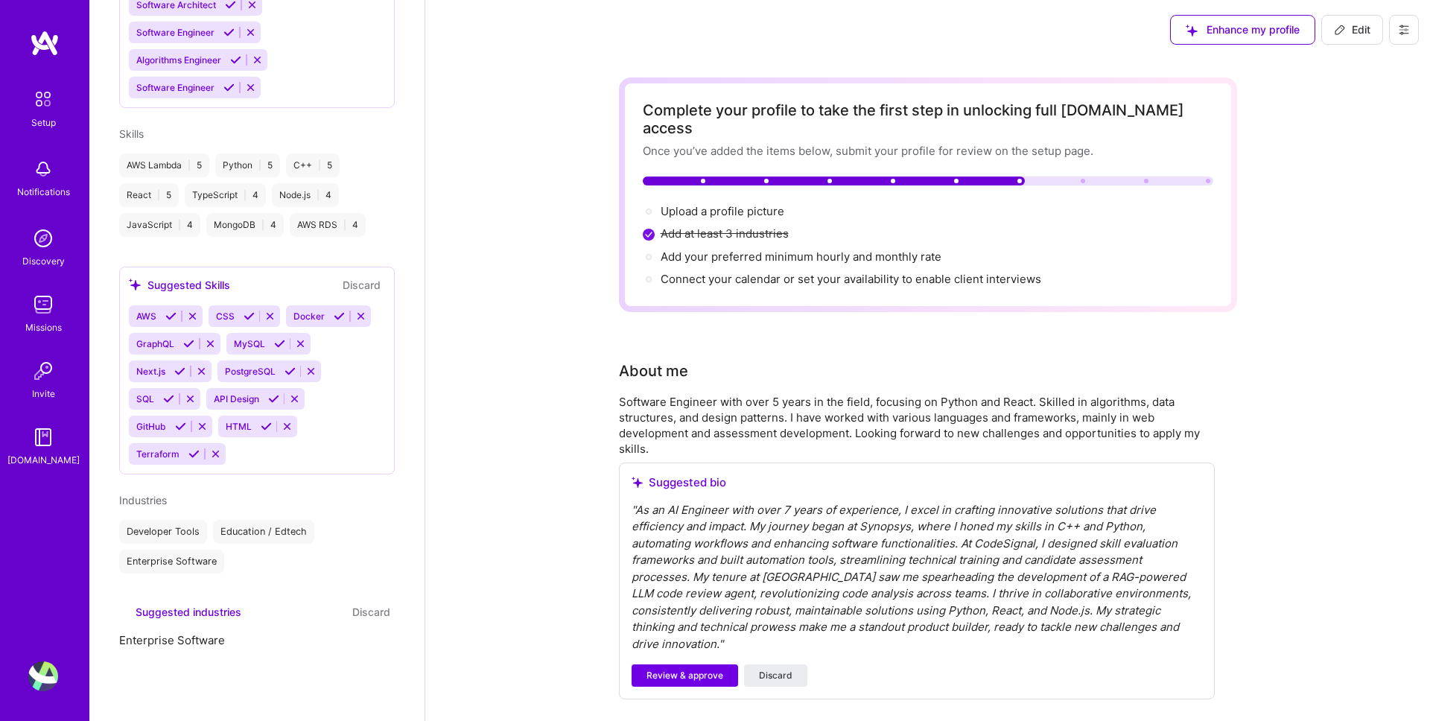
scroll to position [671, 0]
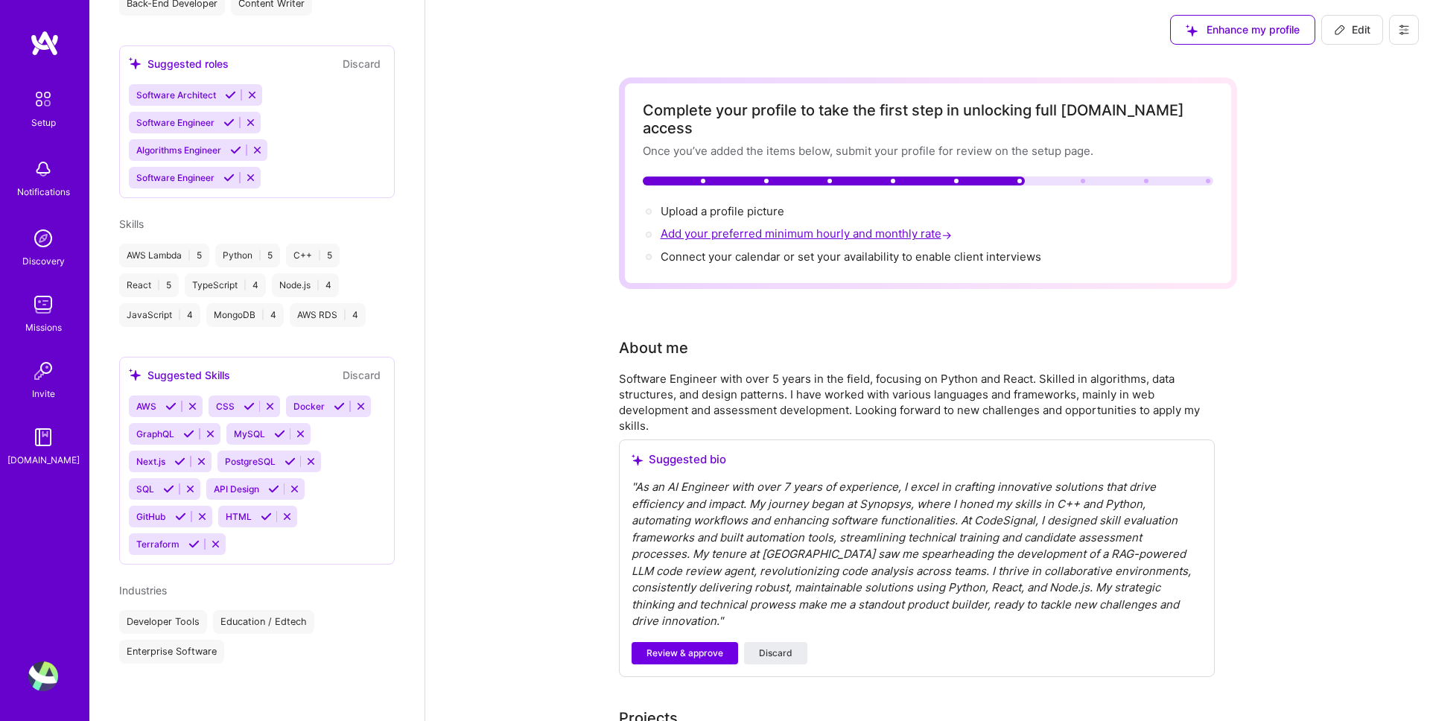
click at [751, 226] on span "Add your preferred minimum hourly and monthly rate →" at bounding box center [808, 233] width 294 height 14
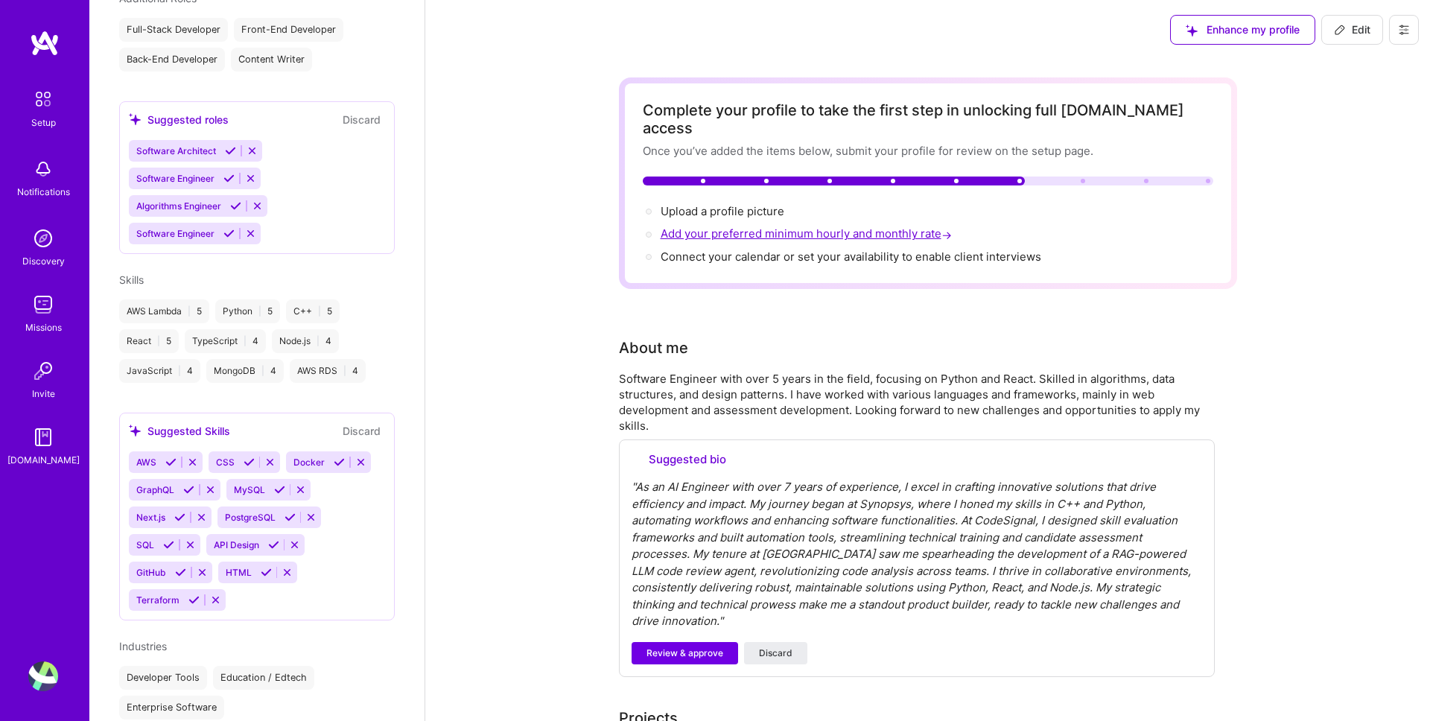
select select "US"
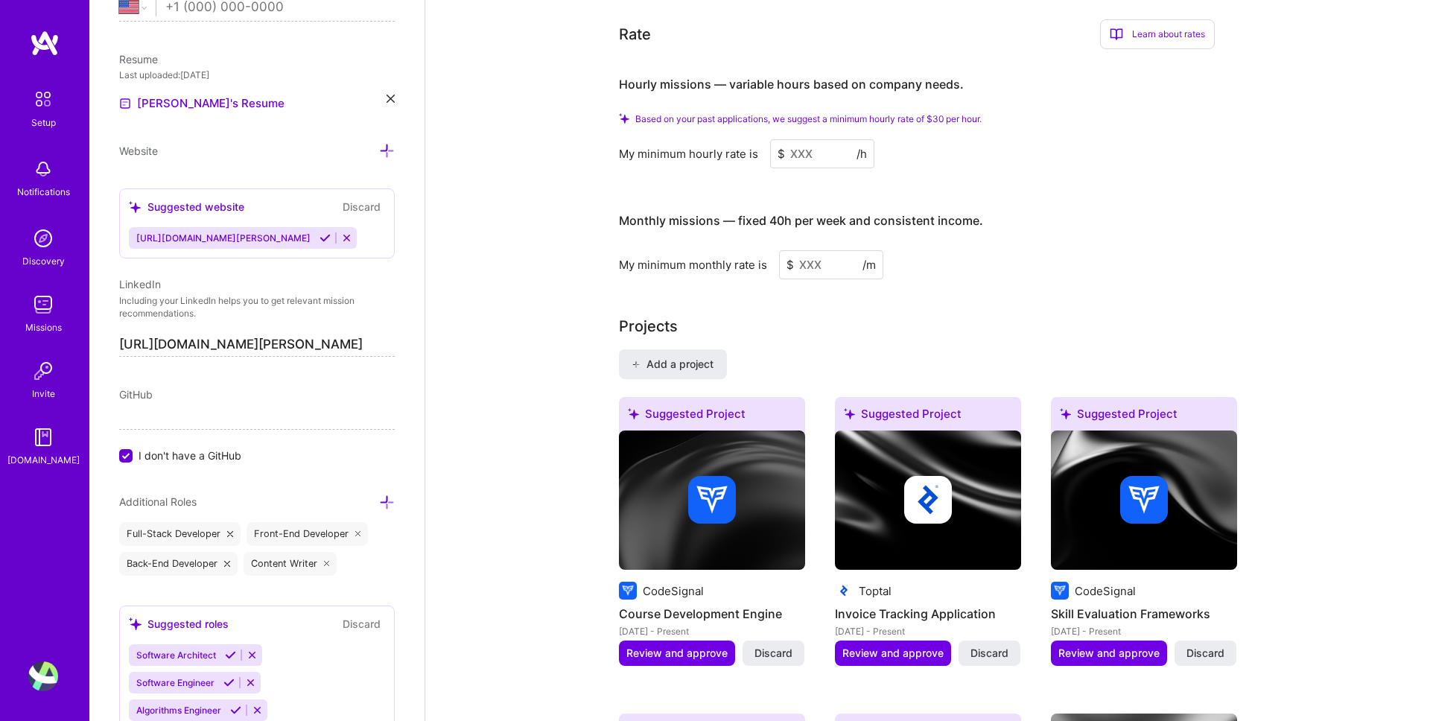
scroll to position [990, 0]
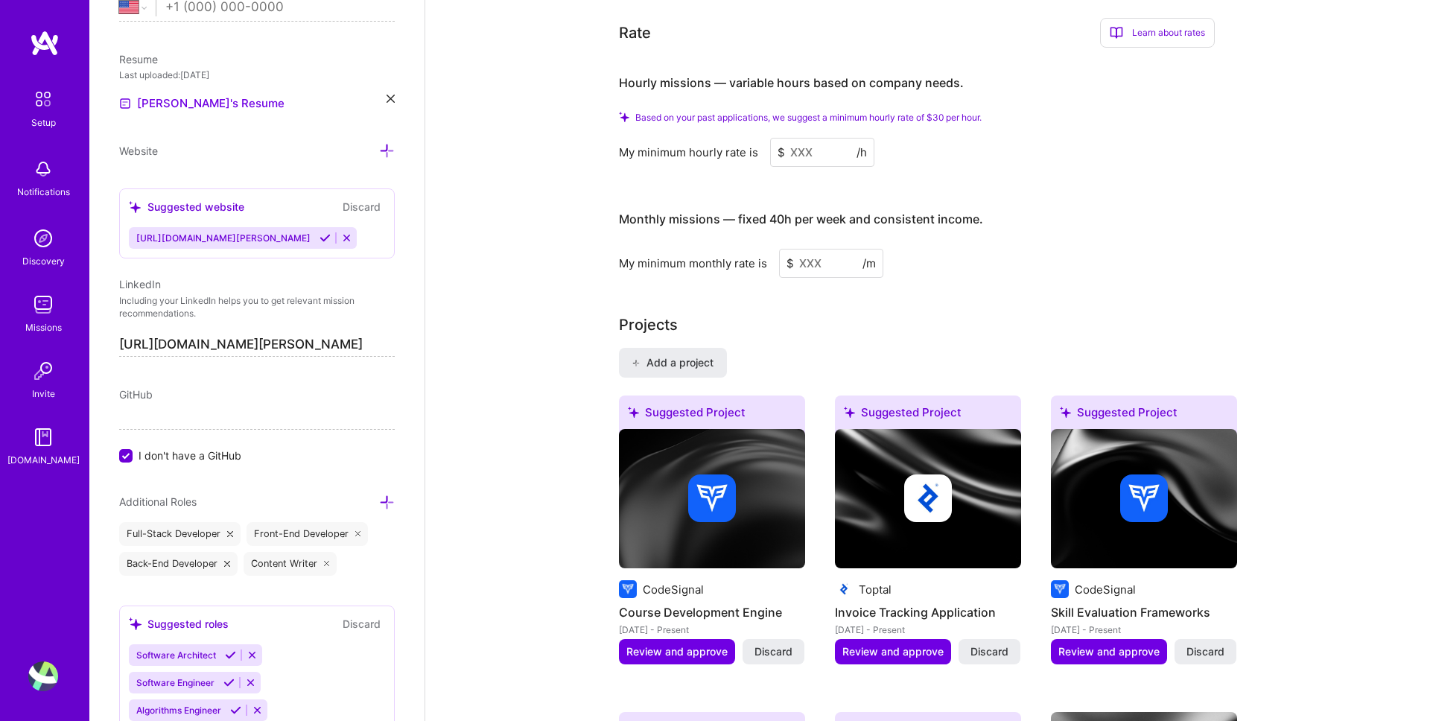
click at [810, 138] on input at bounding box center [822, 152] width 104 height 29
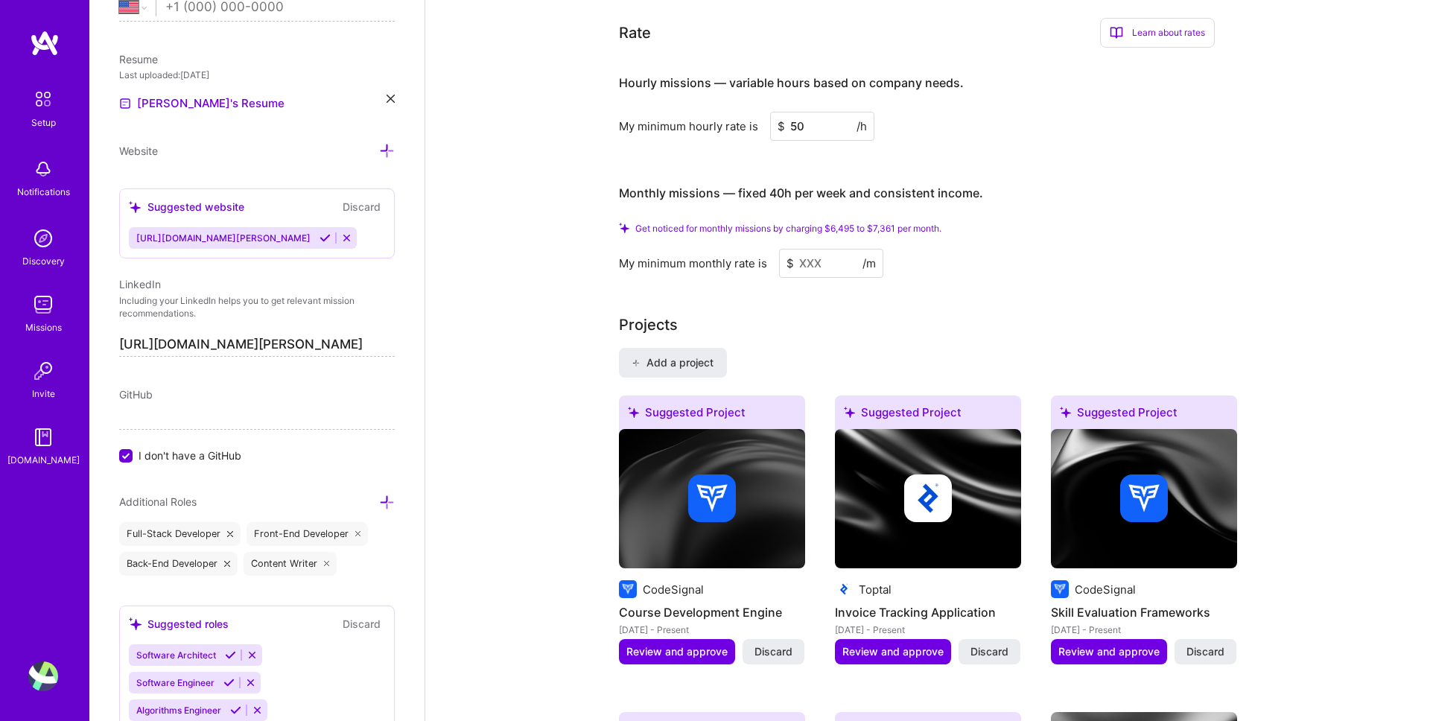
type input "5"
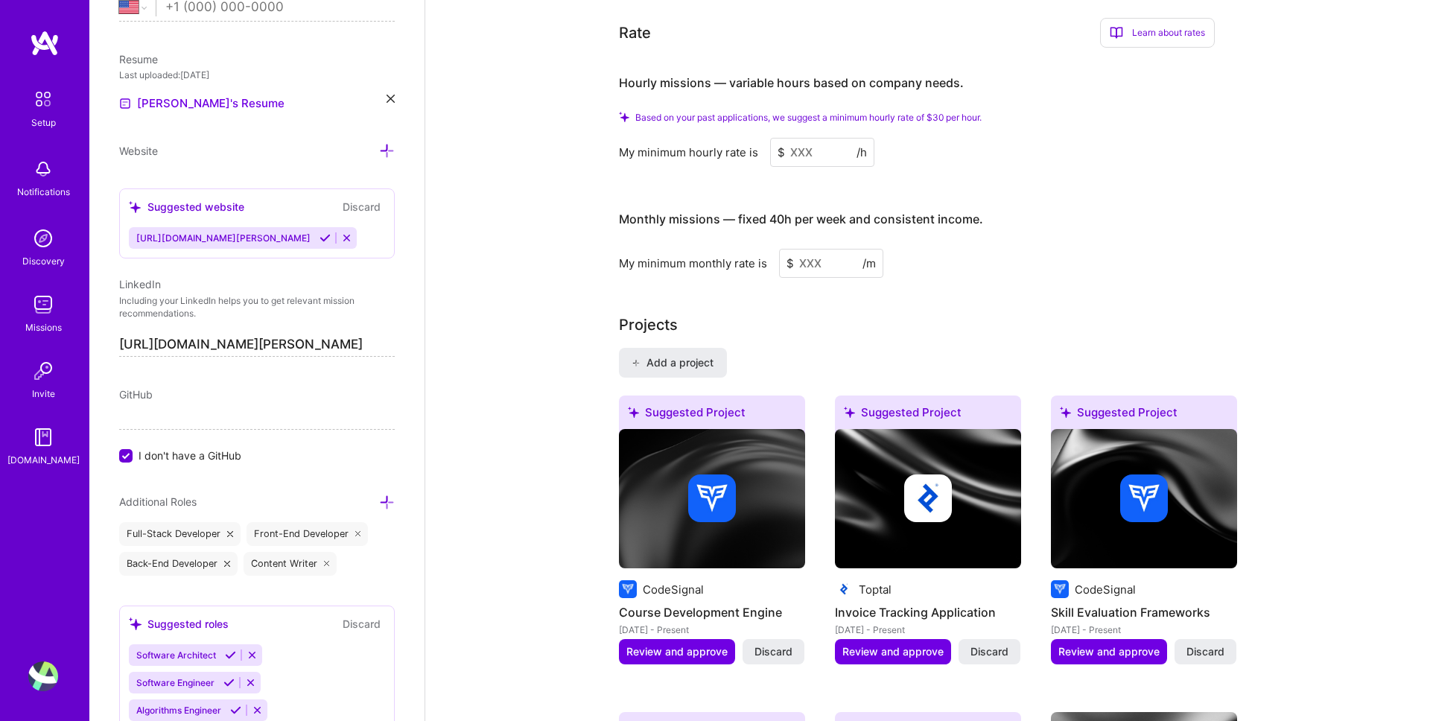
click at [792, 138] on input at bounding box center [822, 152] width 104 height 29
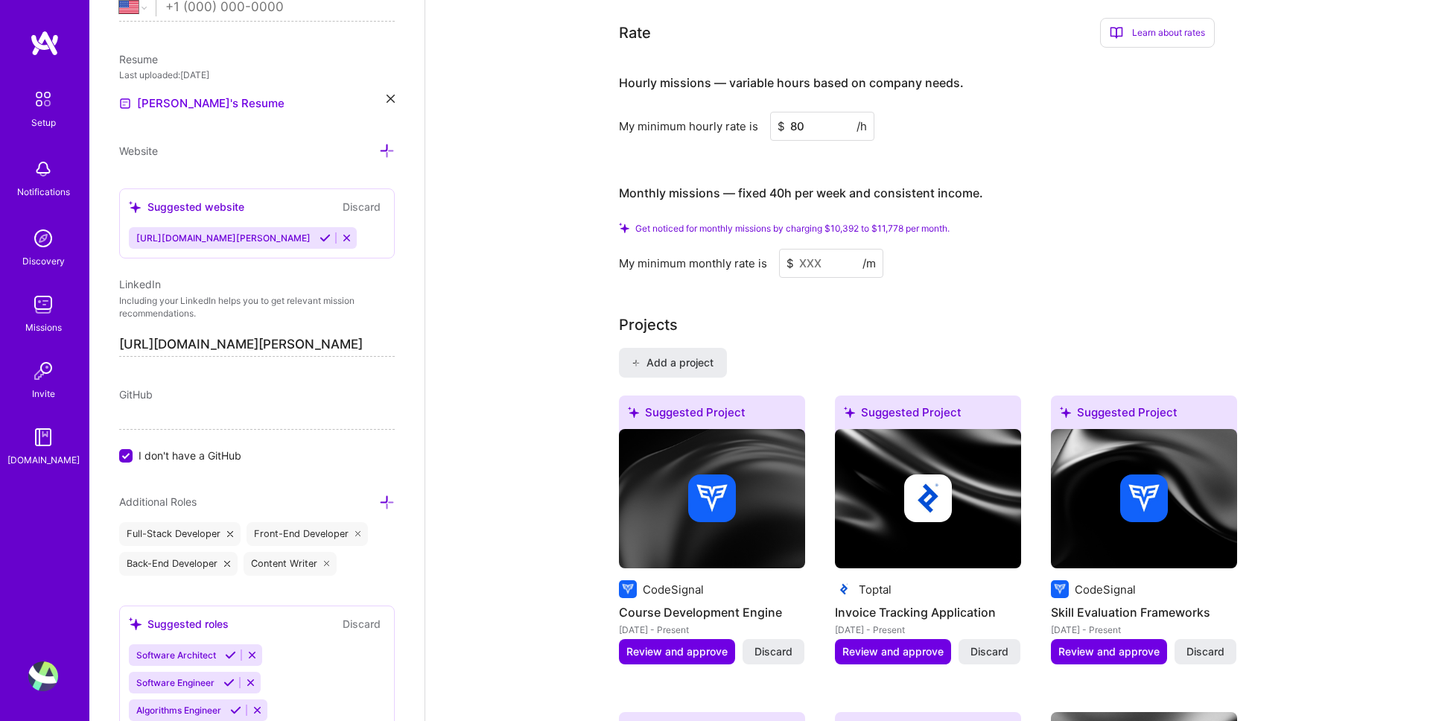
type input "80"
click at [820, 249] on input at bounding box center [831, 263] width 104 height 29
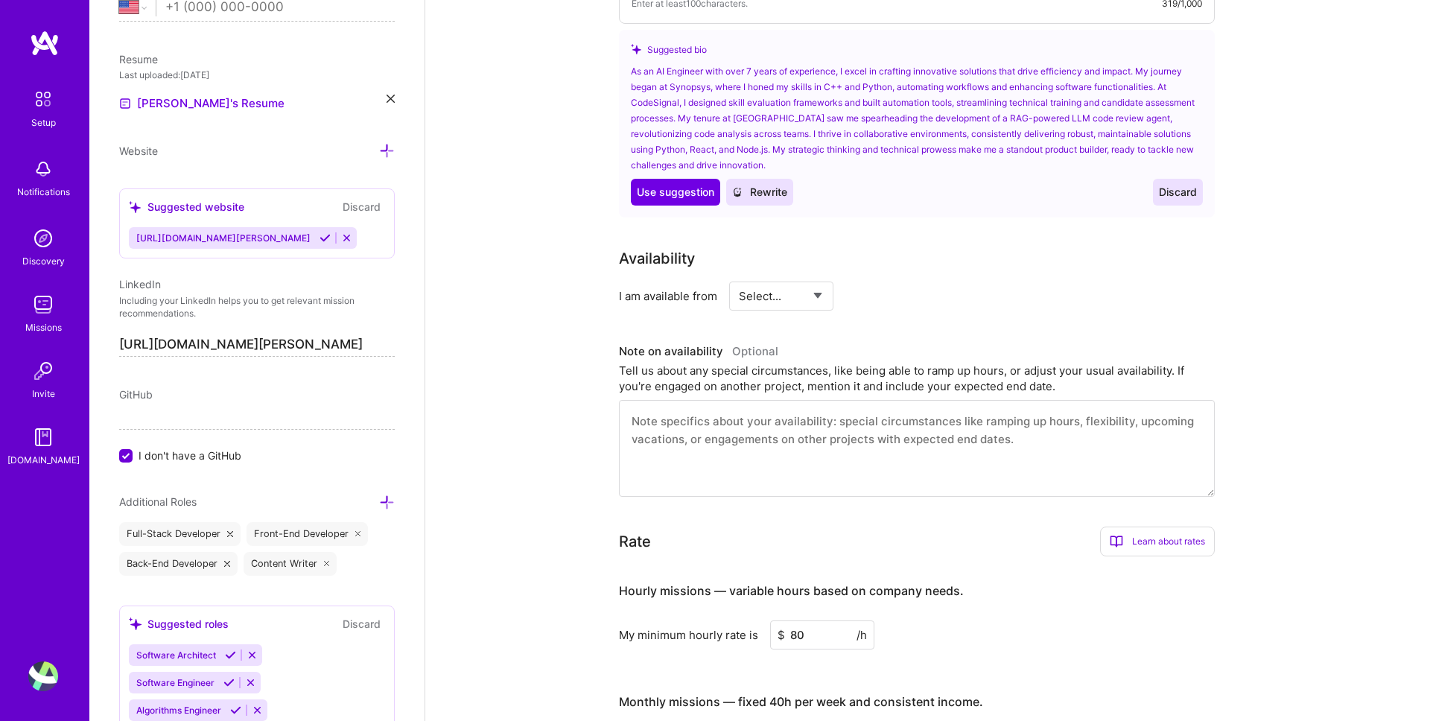
scroll to position [494, 0]
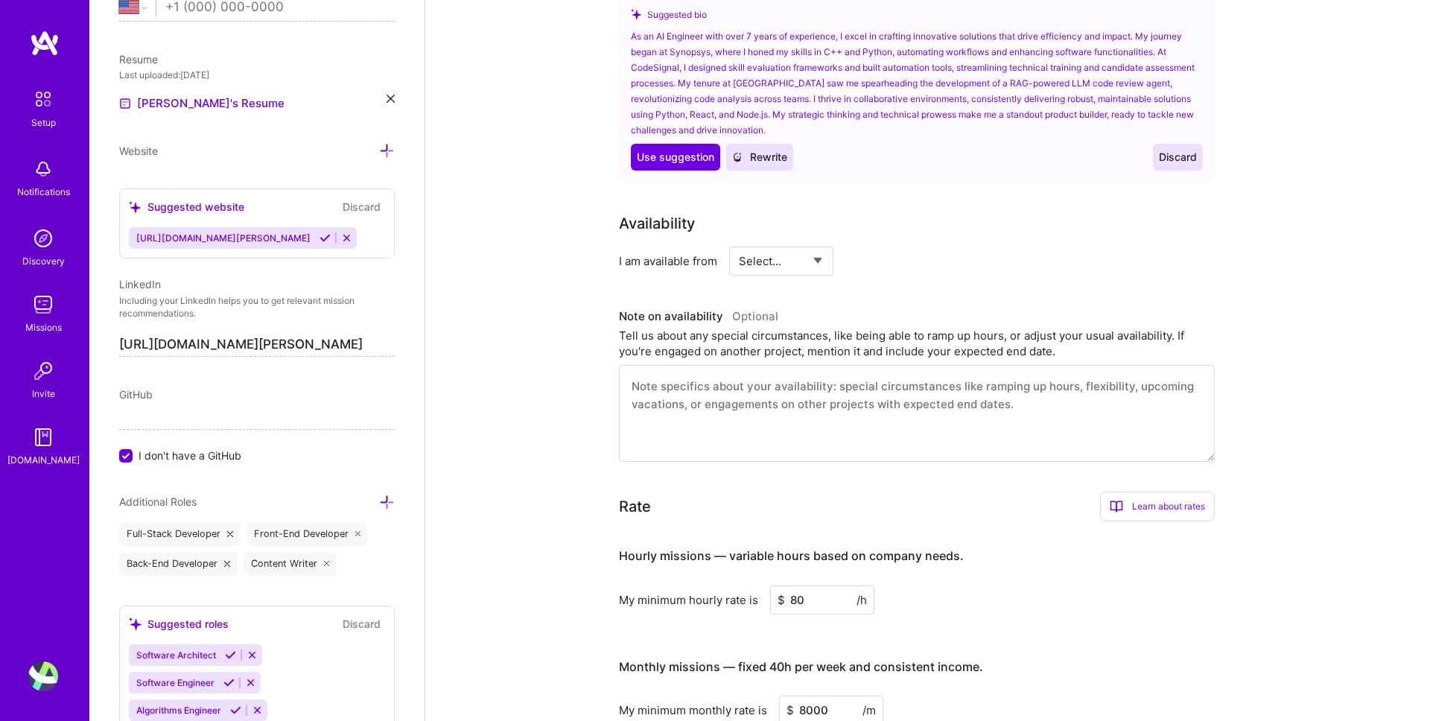
type input "8000"
click at [836, 247] on div "I am available from Select... Right Now Future Date Not Available" at bounding box center [917, 261] width 596 height 29
click at [813, 244] on select "Select... Right Now Future Date Not Available" at bounding box center [782, 261] width 86 height 38
select select "Right Now"
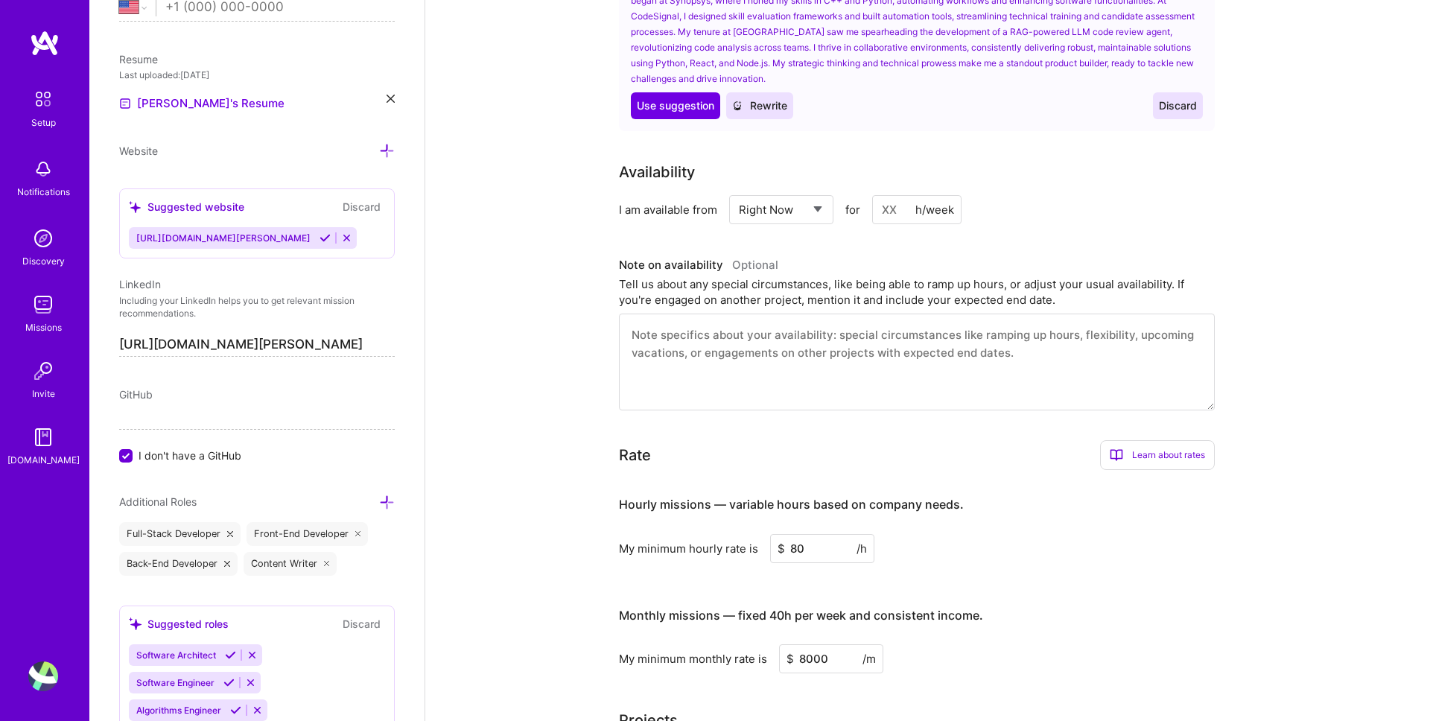
scroll to position [562, 0]
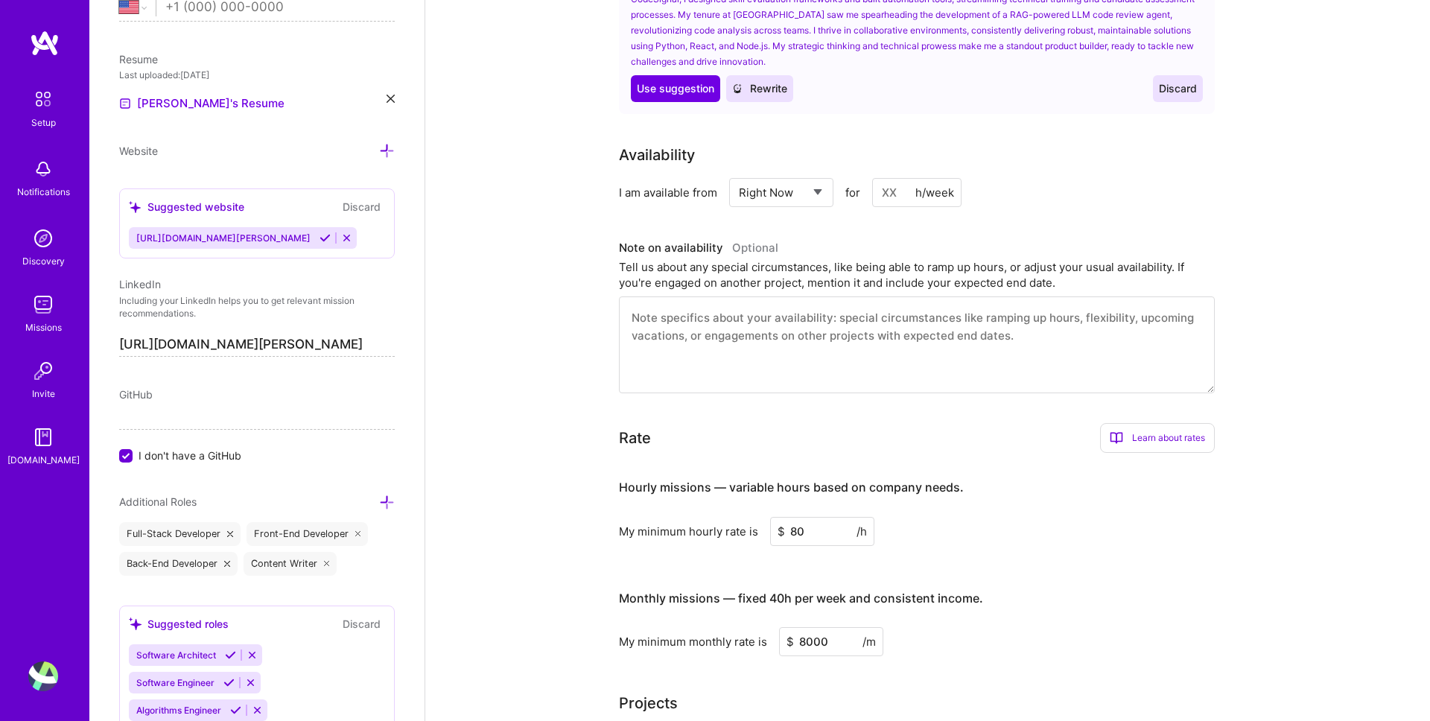
click at [921, 185] on div "h/week" at bounding box center [934, 193] width 39 height 16
click at [906, 178] on input at bounding box center [916, 192] width 89 height 29
type input "4"
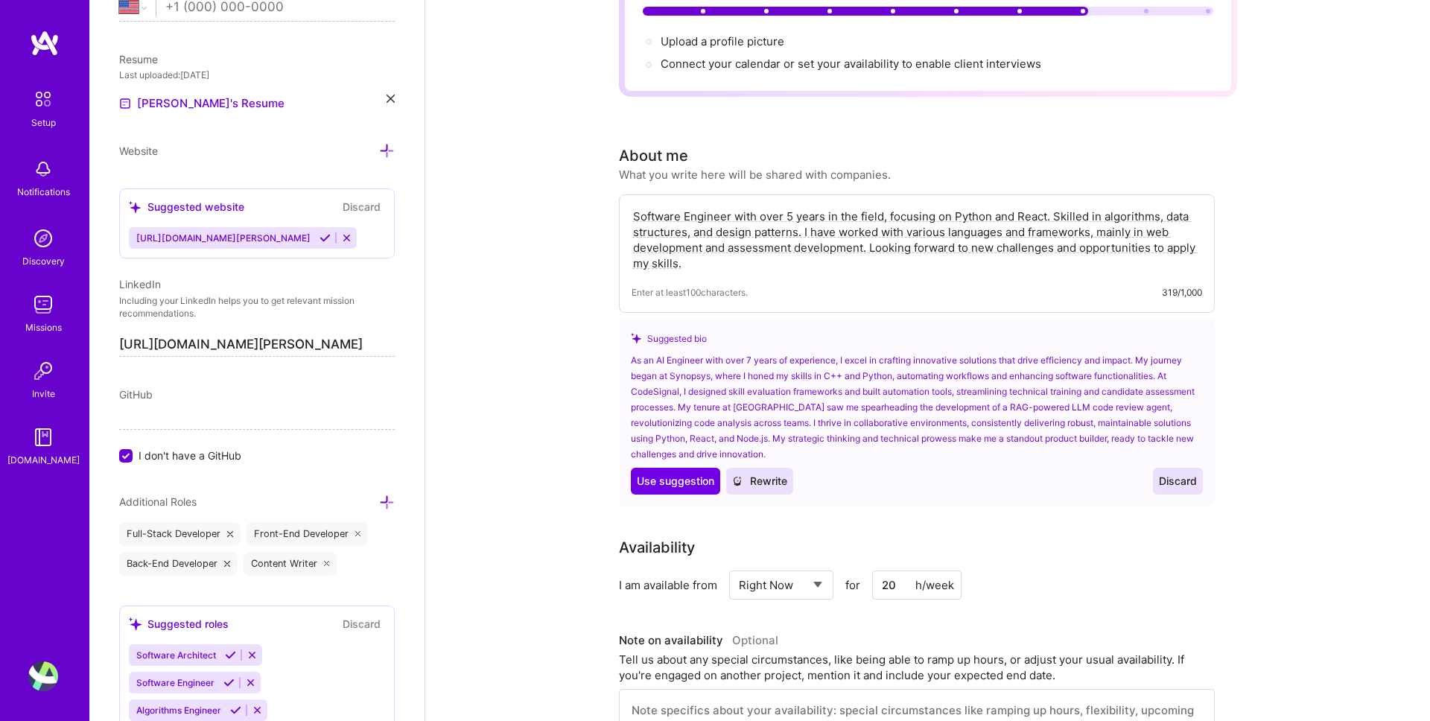
scroll to position [252, 0]
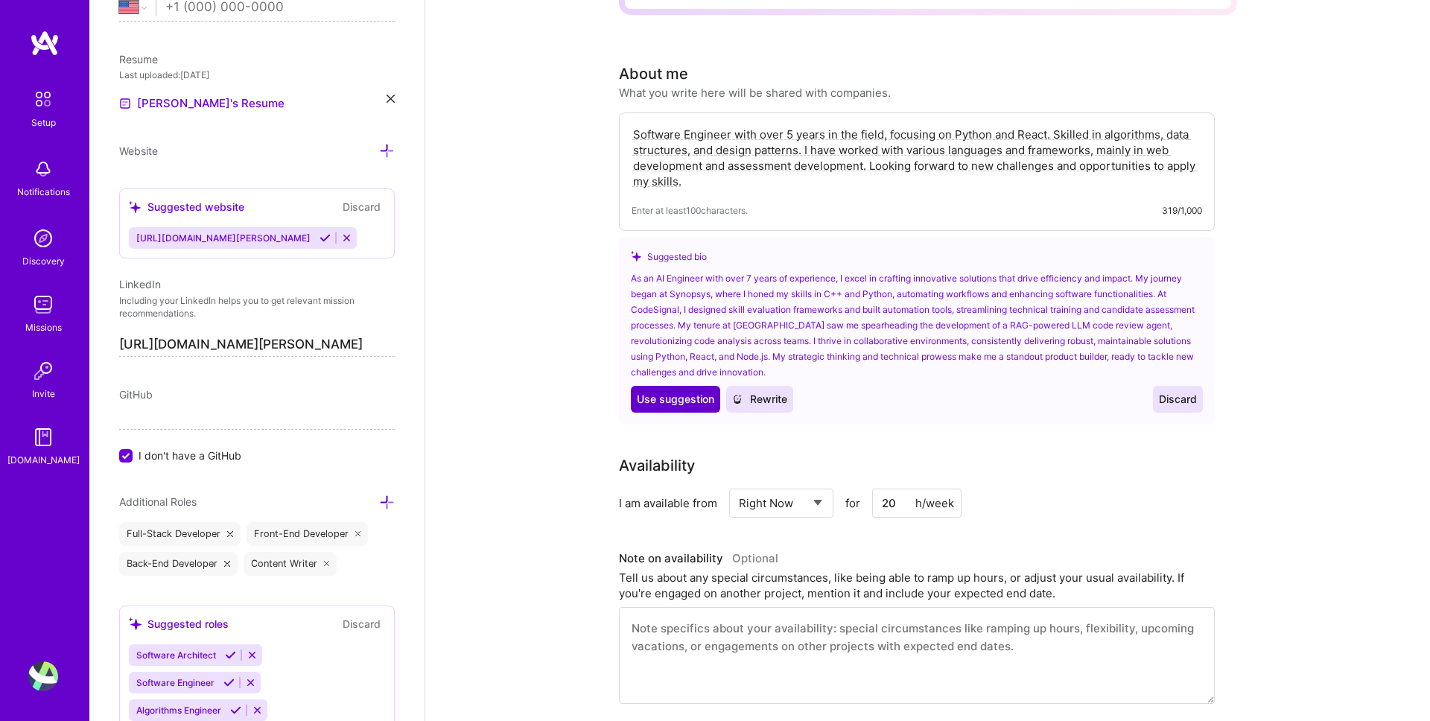
type input "20"
click at [677, 392] on span "Use suggestion" at bounding box center [675, 399] width 77 height 15
type textarea "As an AI Engineer with over 7 years of experience, I excel in crafting innovati…"
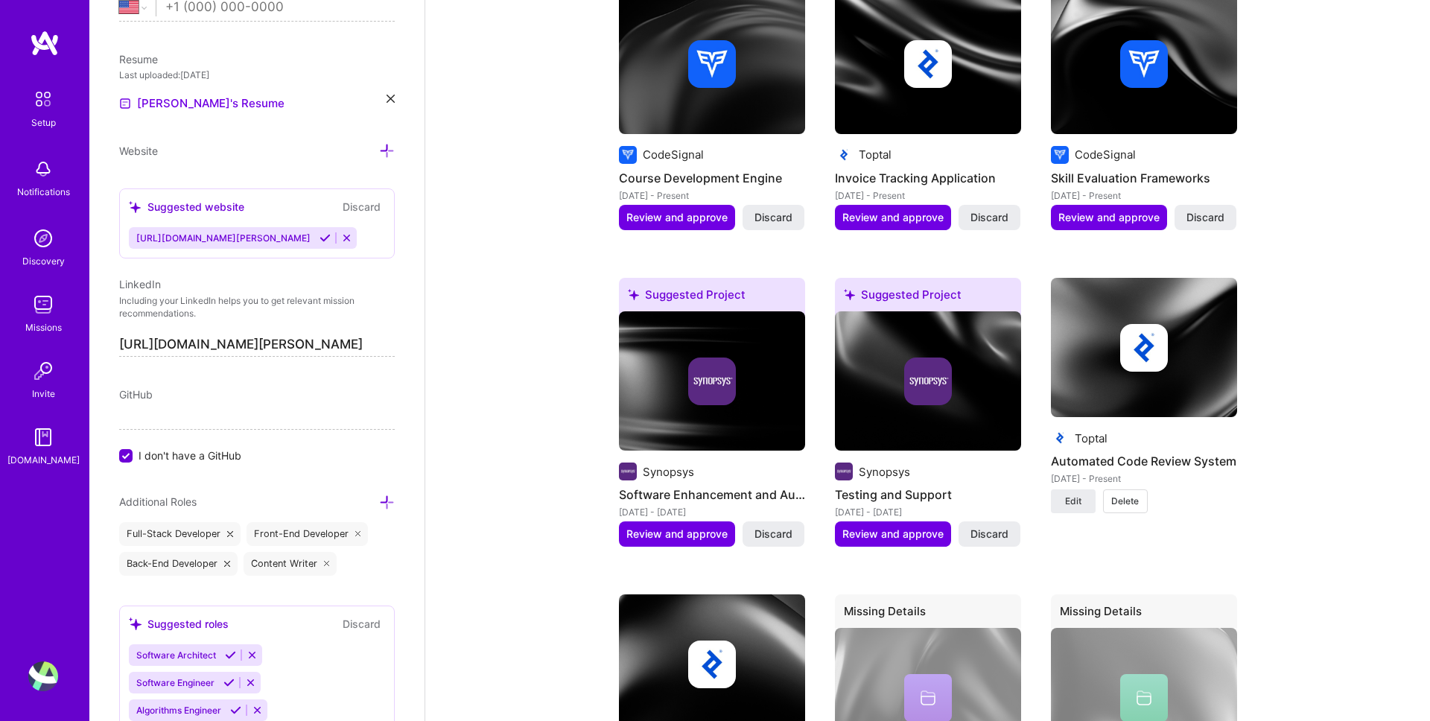
scroll to position [1318, 0]
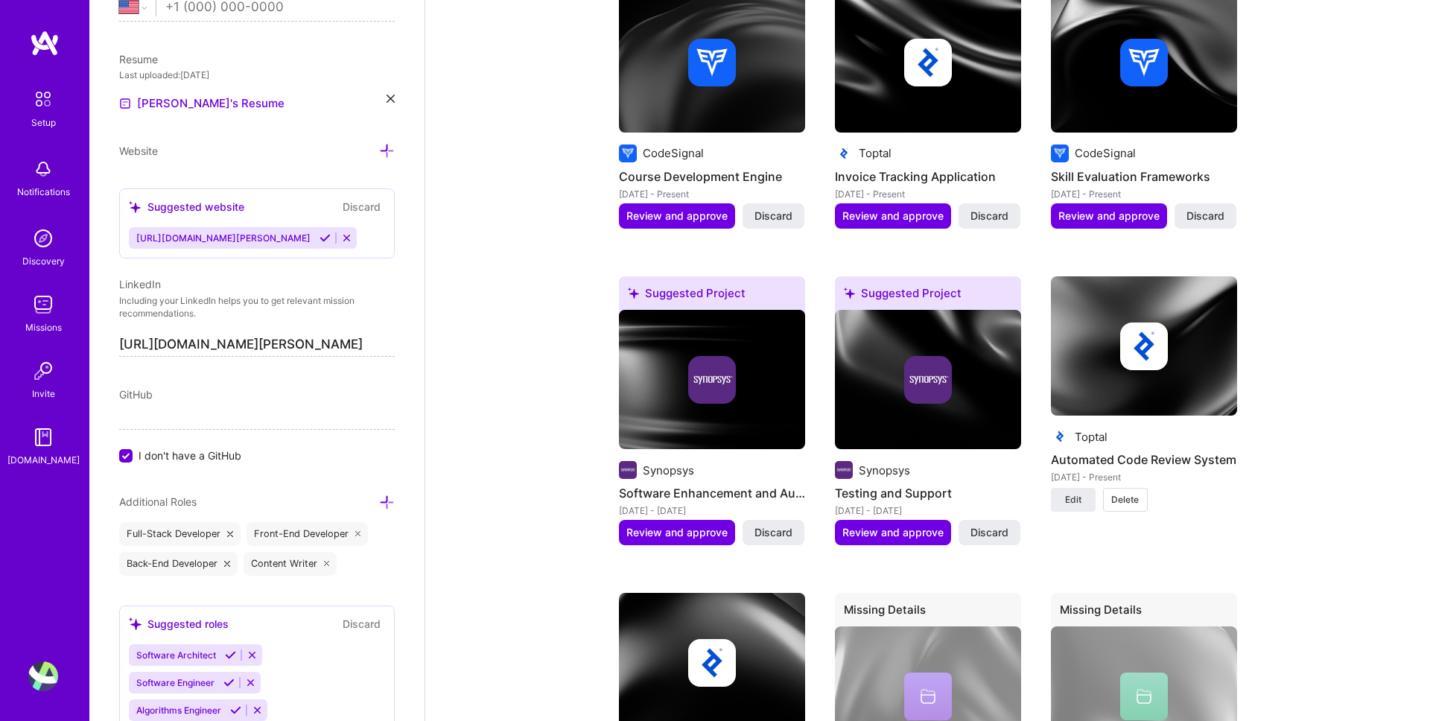
click at [331, 244] on icon at bounding box center [325, 237] width 11 height 11
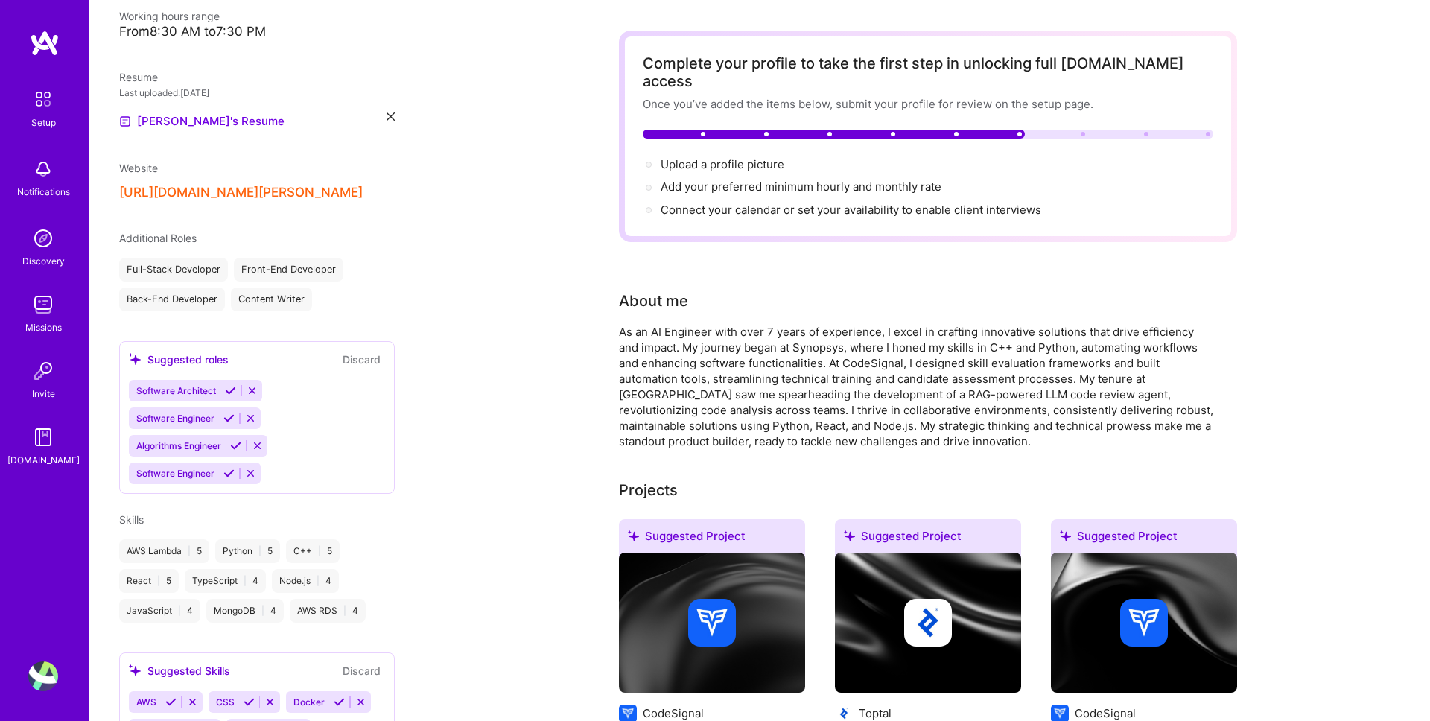
scroll to position [0, 0]
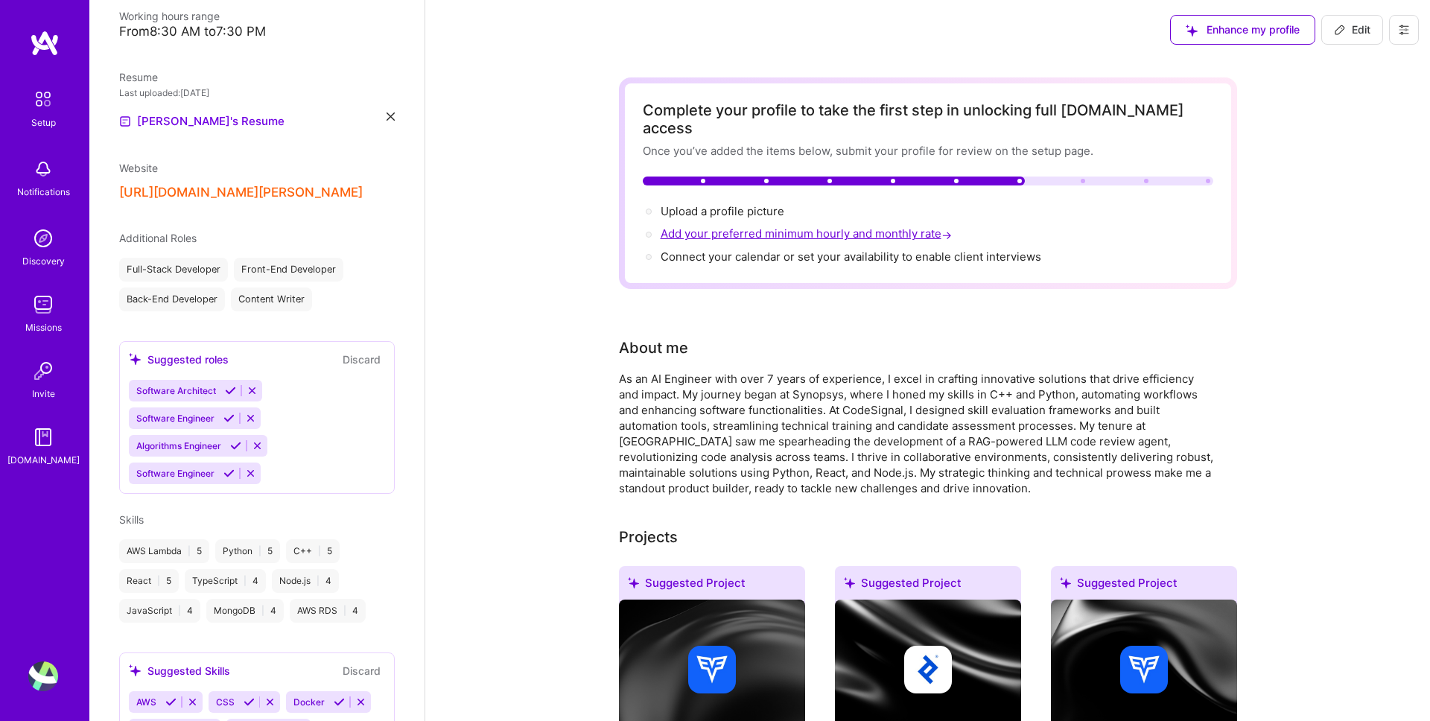
click at [804, 226] on span "Add your preferred minimum hourly and monthly rate →" at bounding box center [808, 233] width 294 height 14
select select "US"
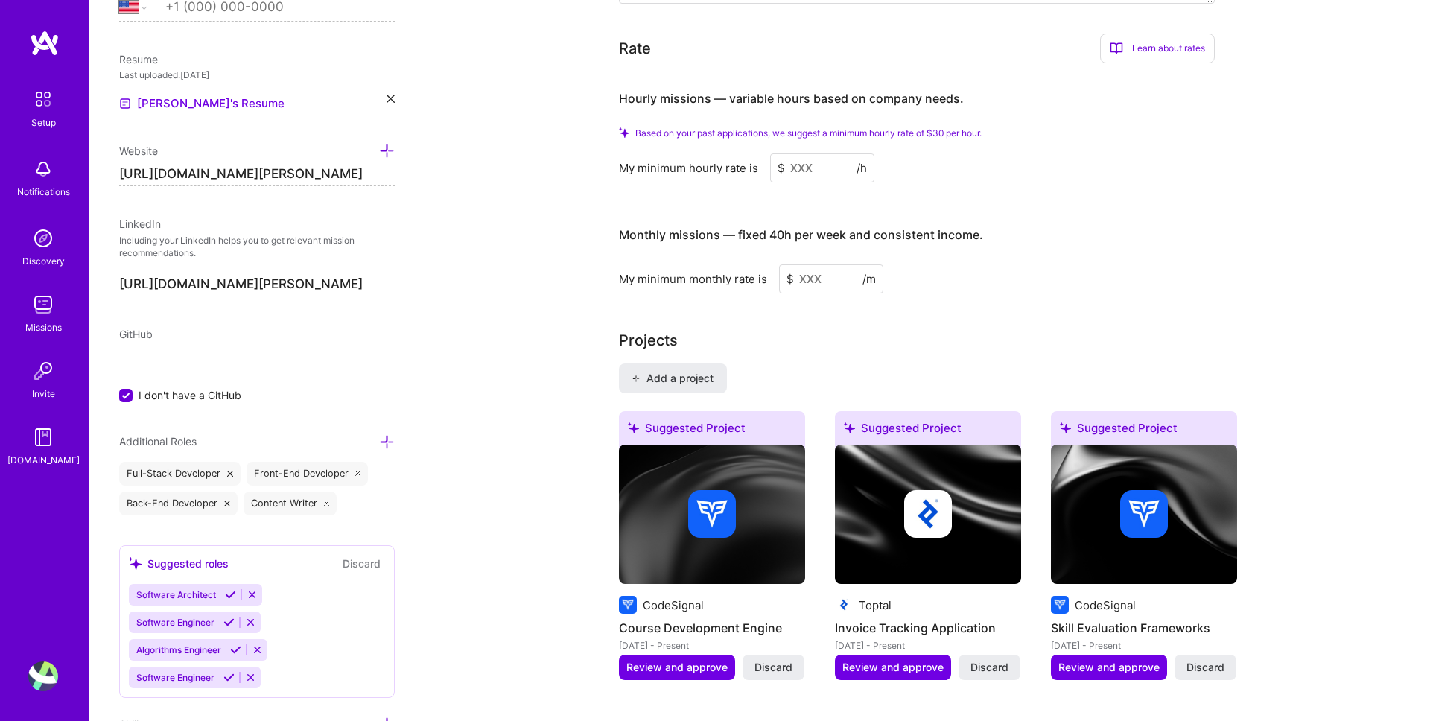
scroll to position [931, 0]
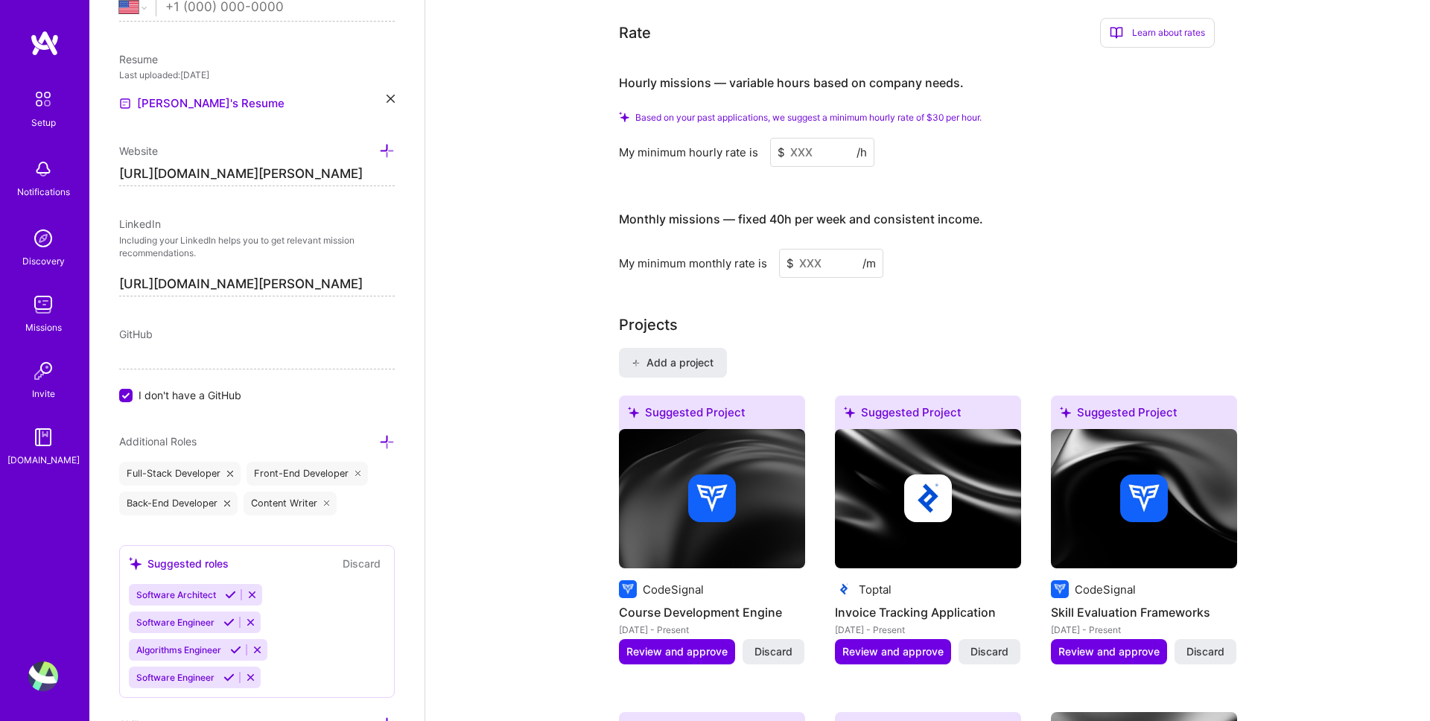
click at [808, 138] on input at bounding box center [822, 152] width 104 height 29
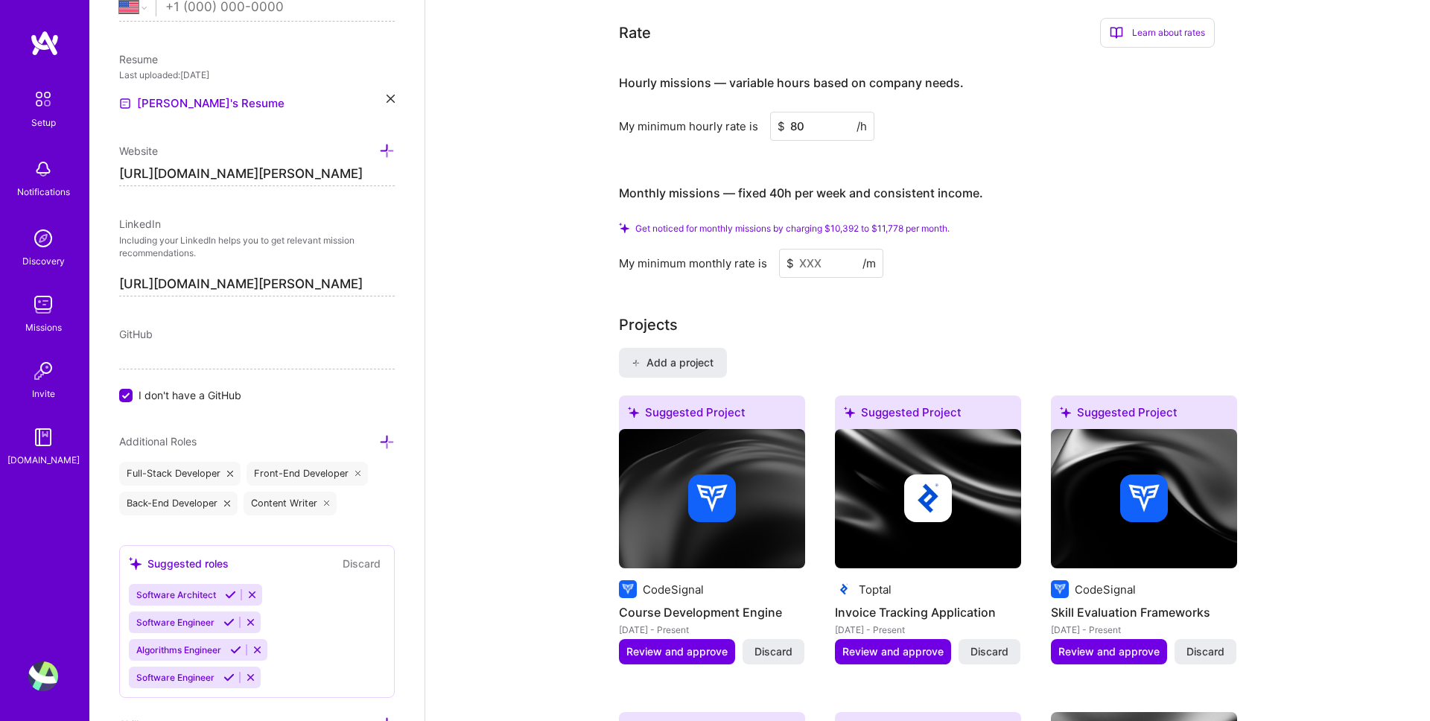
type input "80"
click at [801, 134] on div "Hourly missions — variable hours based on company needs. My minimum hourly rate…" at bounding box center [917, 168] width 596 height 217
click at [802, 249] on input at bounding box center [831, 263] width 104 height 29
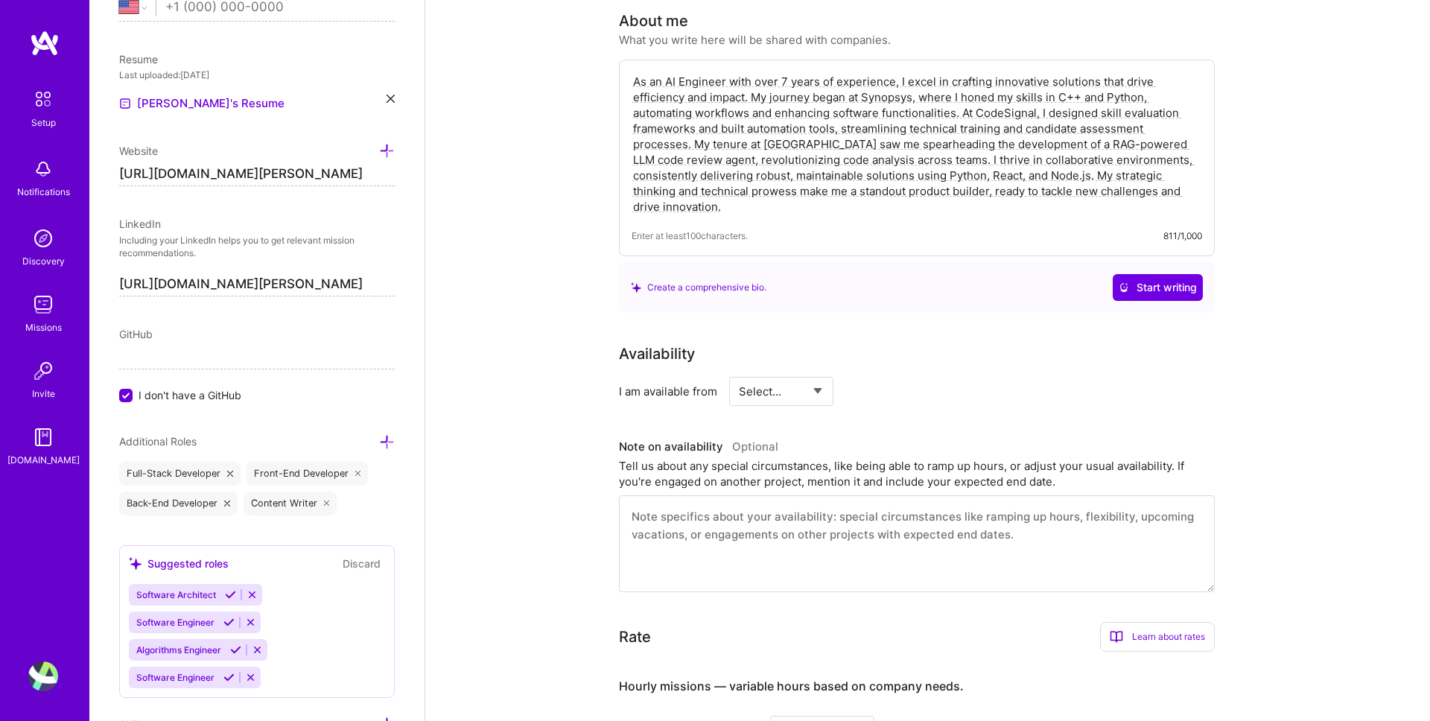
scroll to position [353, 0]
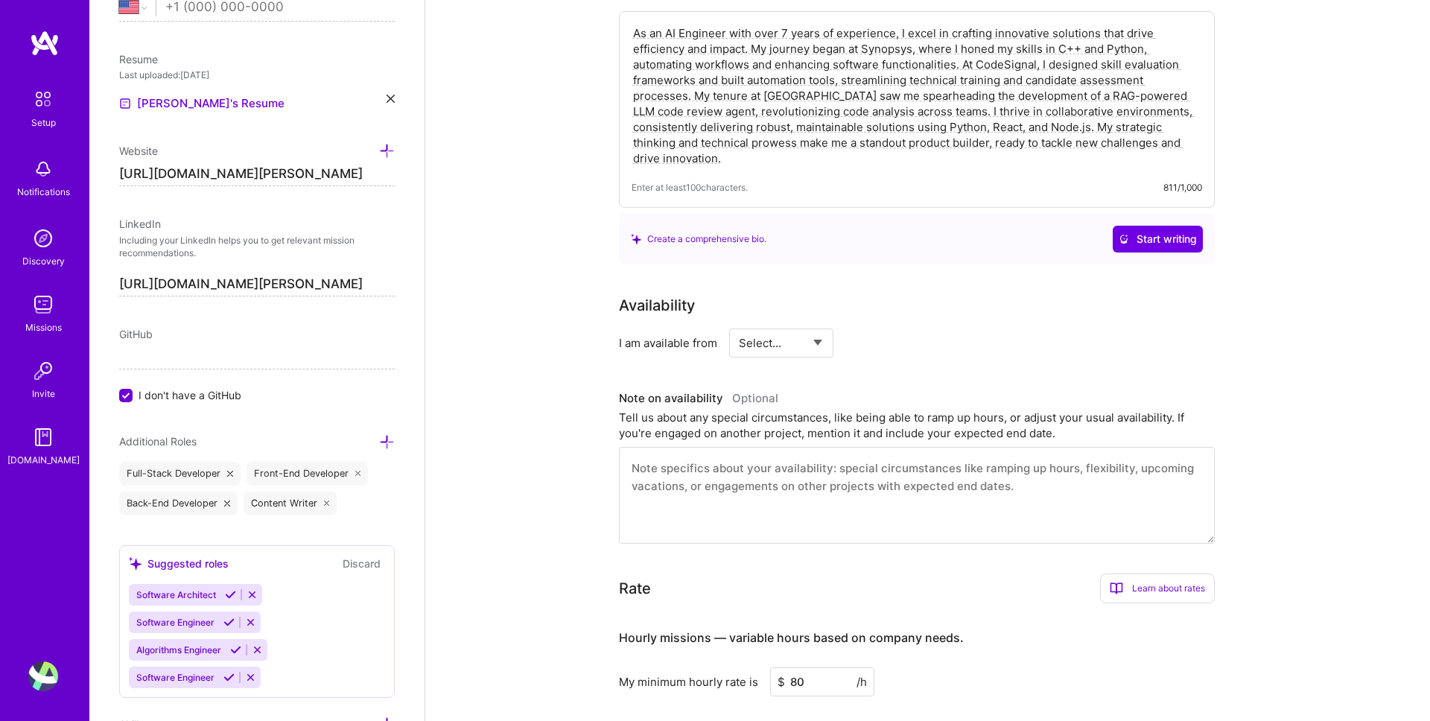
type input "8000"
click at [801, 334] on select "Select... Right Now Future Date Not Available" at bounding box center [782, 343] width 86 height 38
select select "Right Now"
click at [1051, 348] on div "Availability I am available from Select... Right Now Future Date Not Available …" at bounding box center [928, 419] width 618 height 250
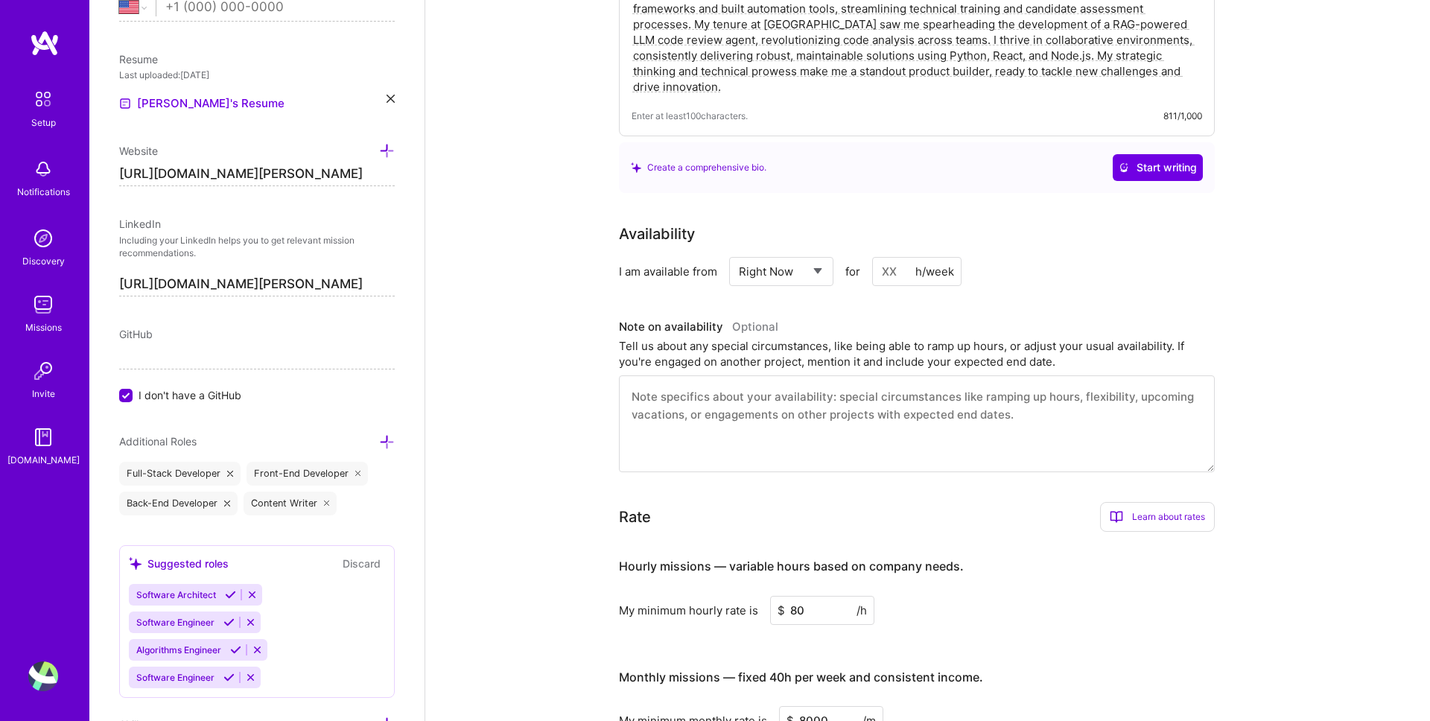
scroll to position [427, 0]
click at [879, 255] on input at bounding box center [916, 269] width 89 height 29
type input "20"
click at [1021, 336] on div "Tell us about any special circumstances, like being able to ramp up hours, or a…" at bounding box center [917, 351] width 596 height 31
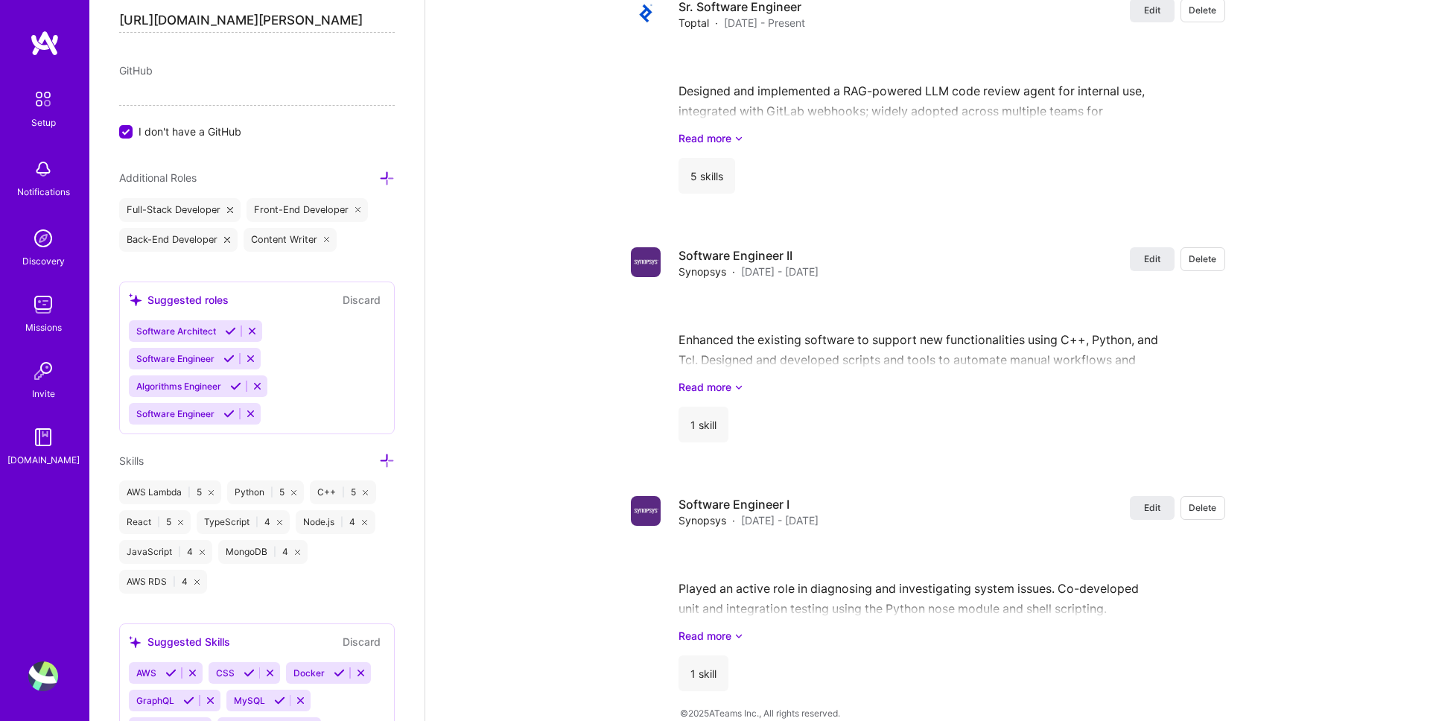
scroll to position [1149, 0]
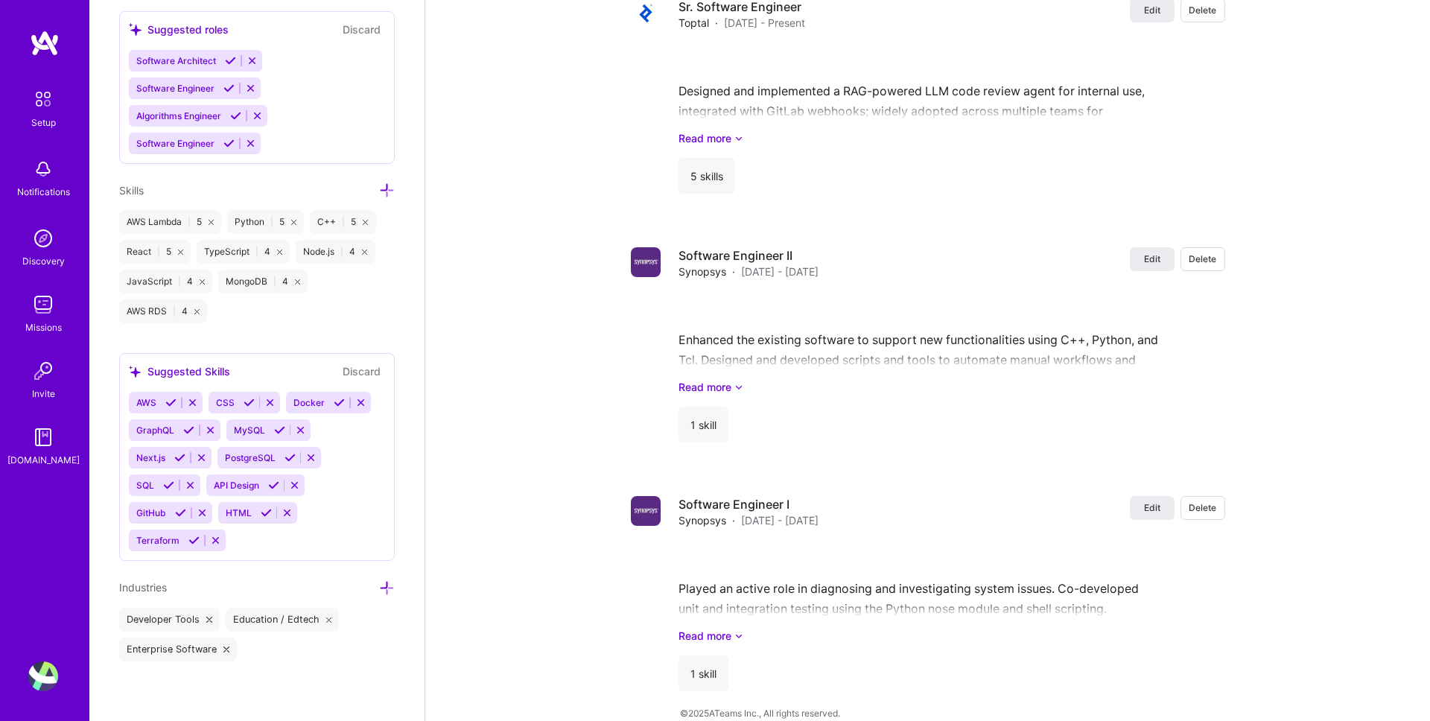
click at [171, 402] on icon at bounding box center [170, 402] width 11 height 11
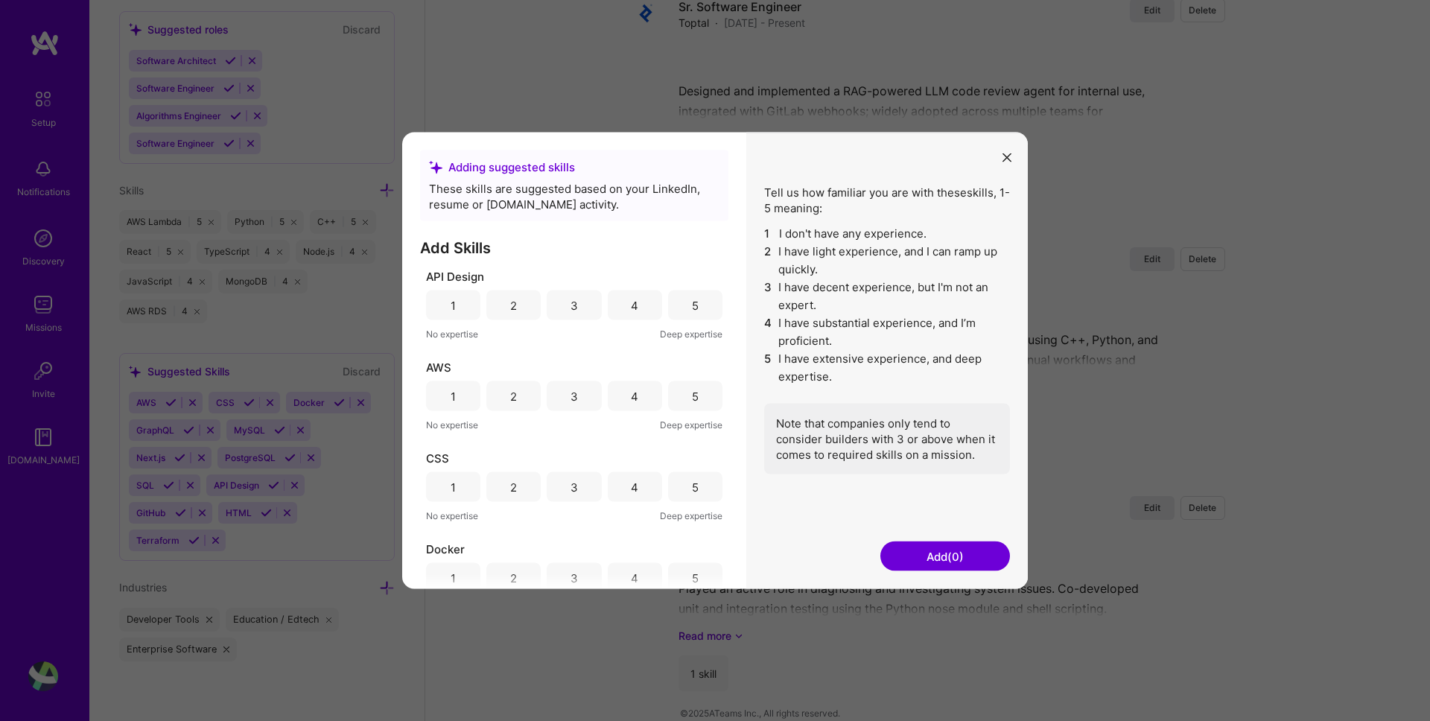
click at [1004, 168] on button "modal" at bounding box center [1007, 156] width 18 height 25
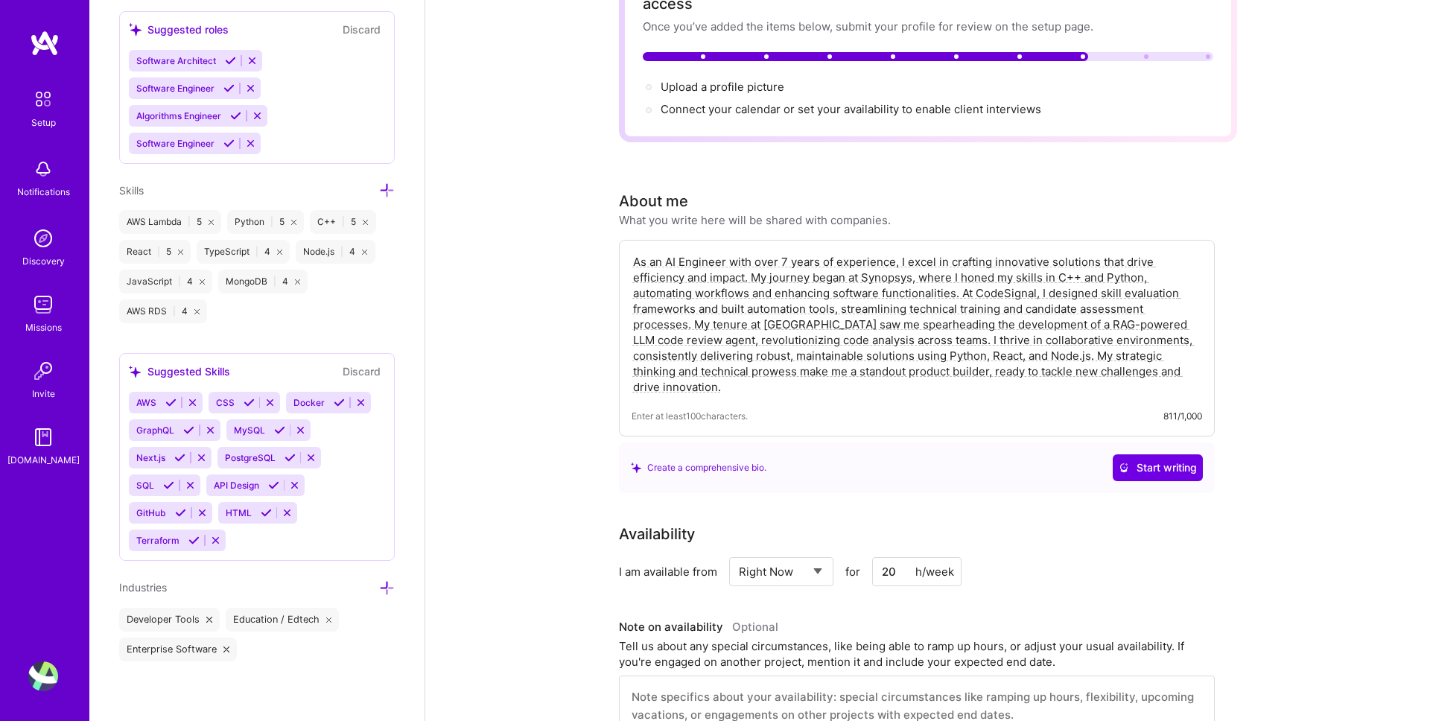
scroll to position [0, 0]
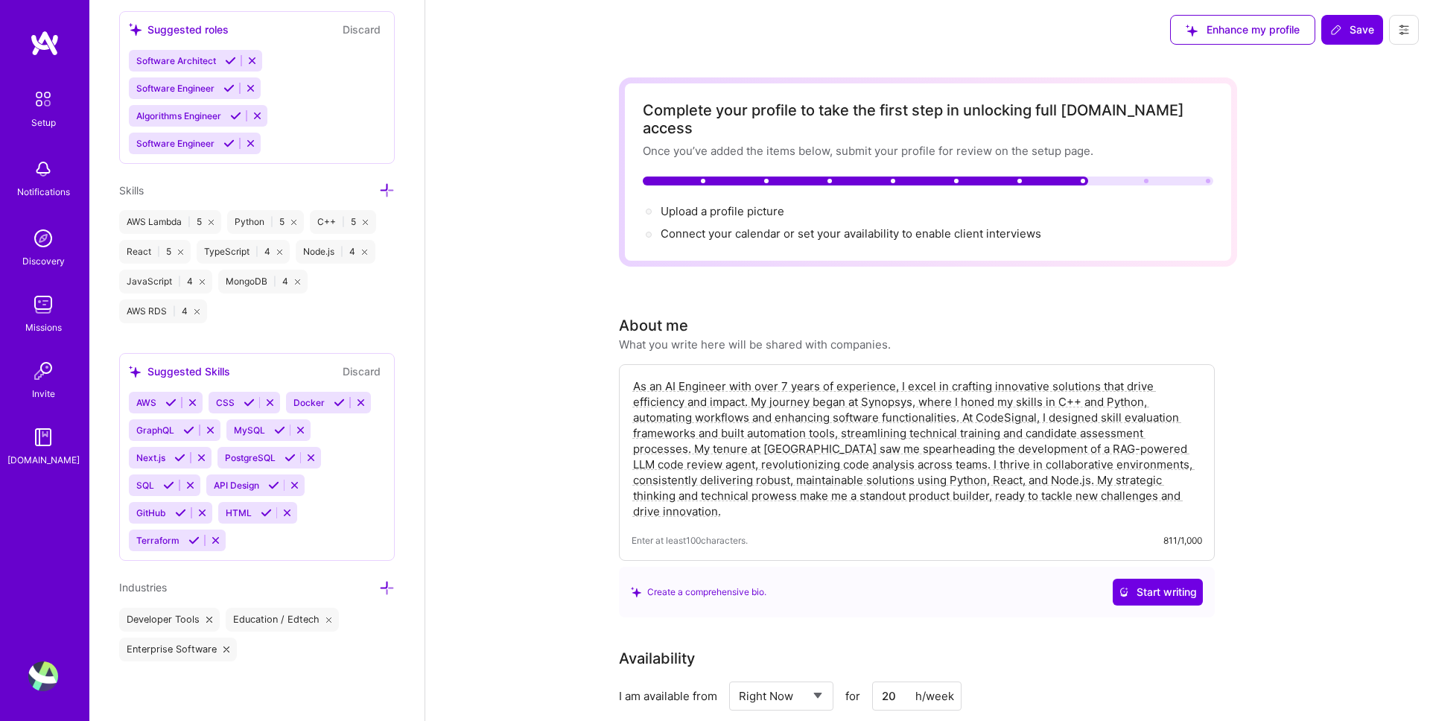
click at [939, 324] on div "About me What you write here will be shared with companies." at bounding box center [917, 333] width 596 height 38
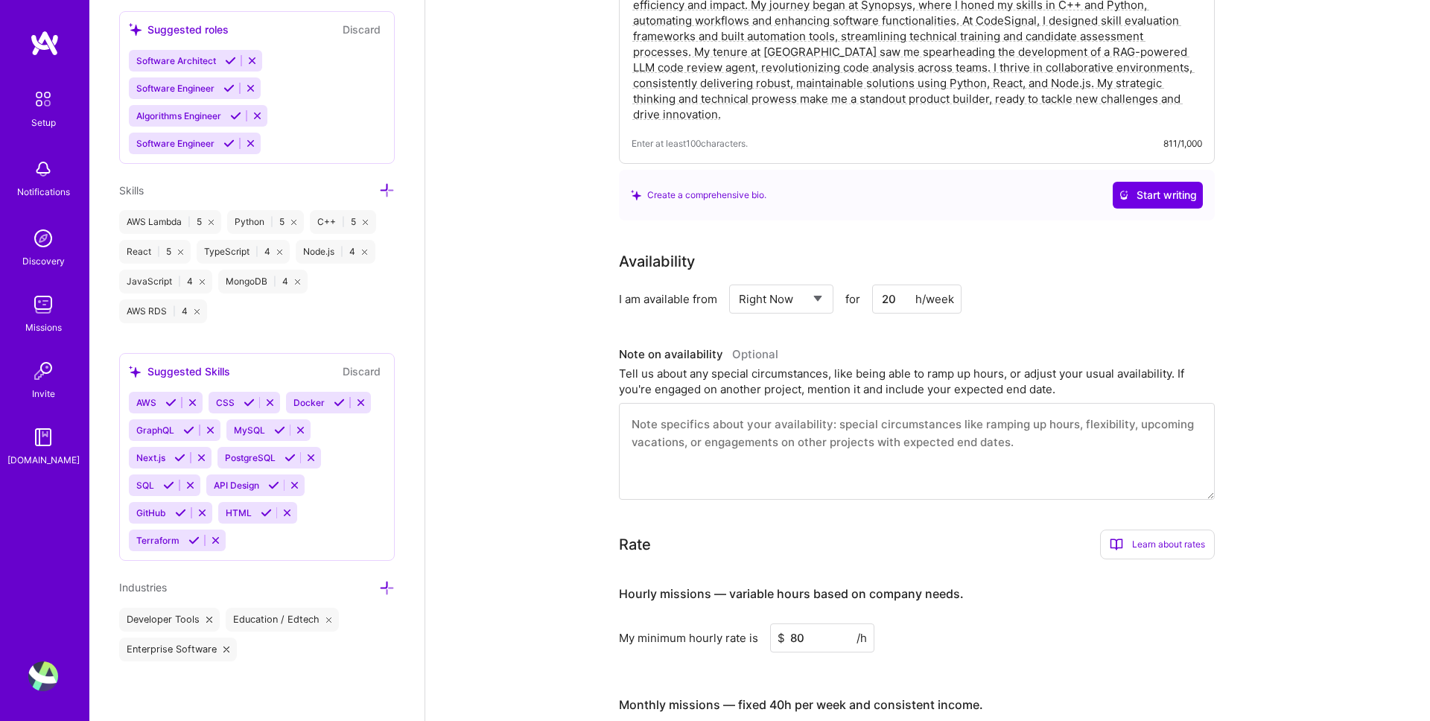
scroll to position [632, 0]
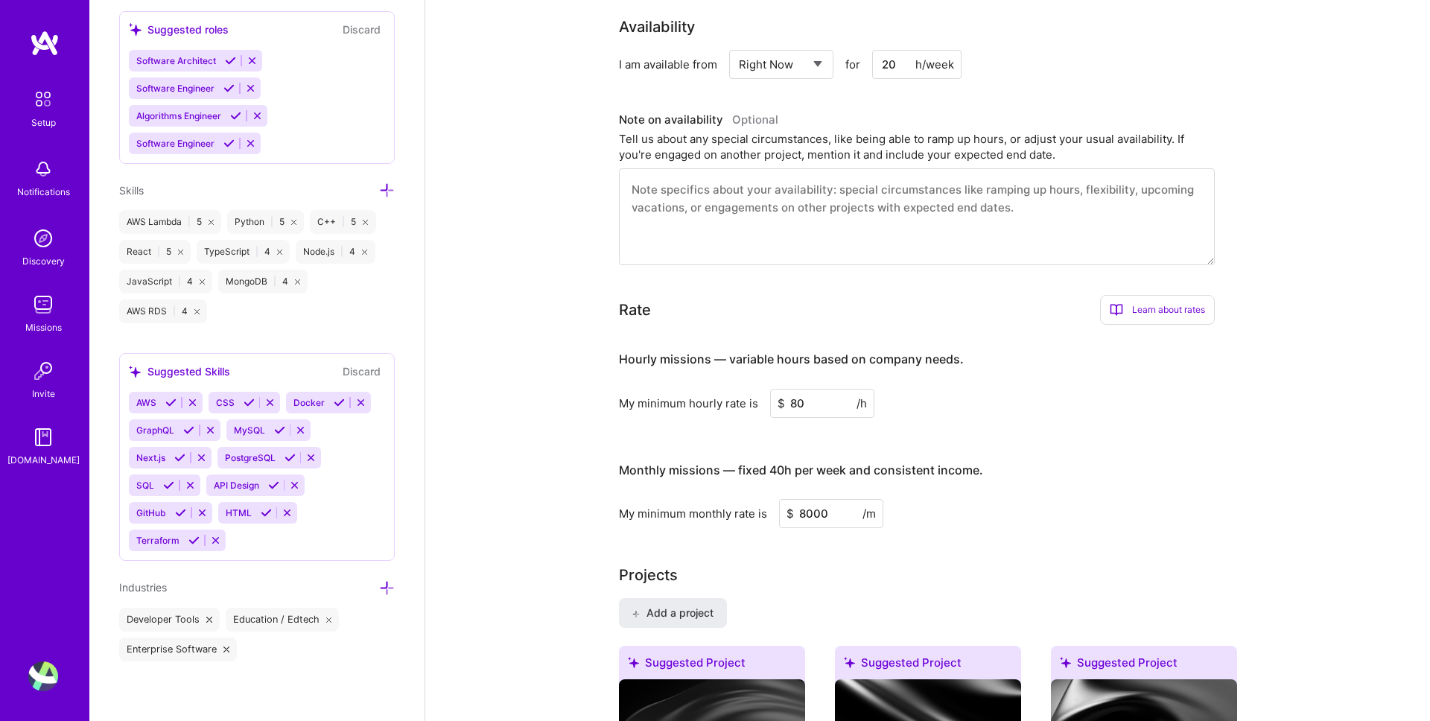
click at [748, 564] on div "Projects" at bounding box center [928, 575] width 618 height 22
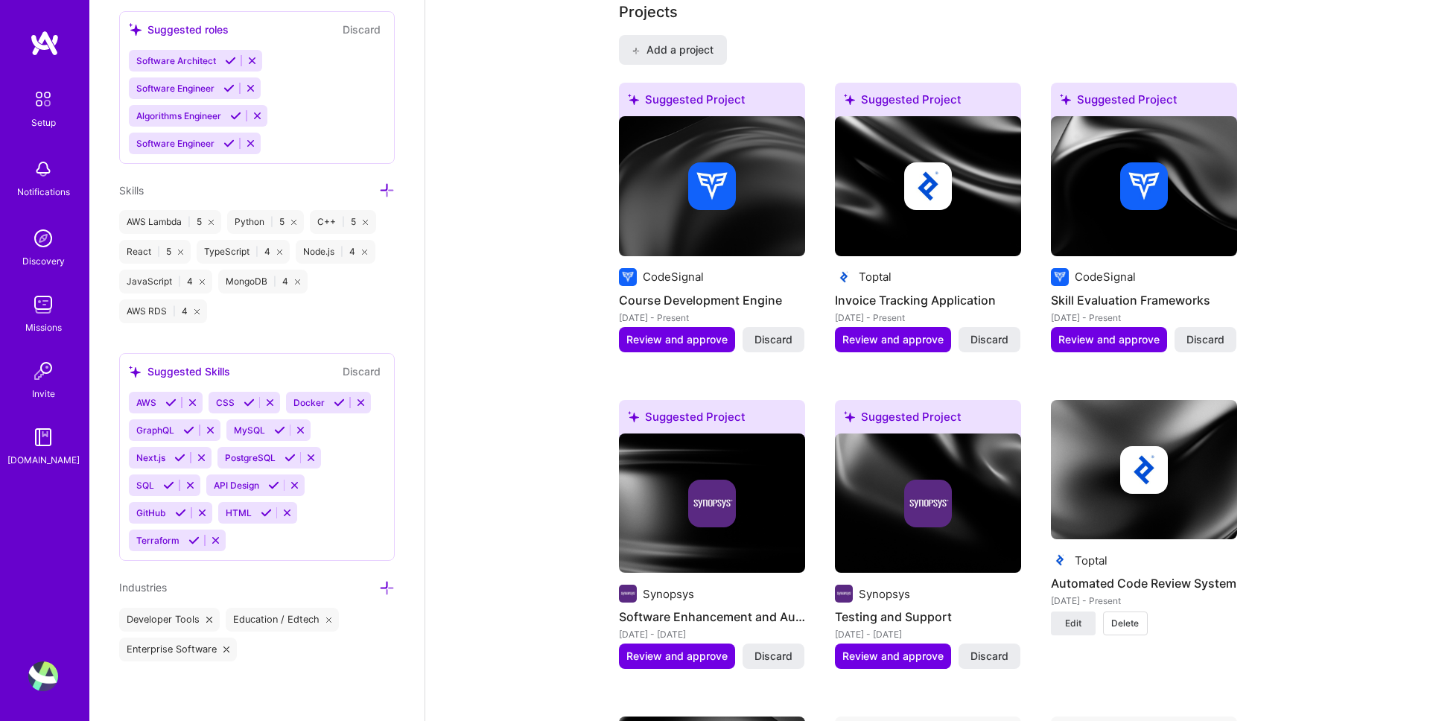
scroll to position [1184, 0]
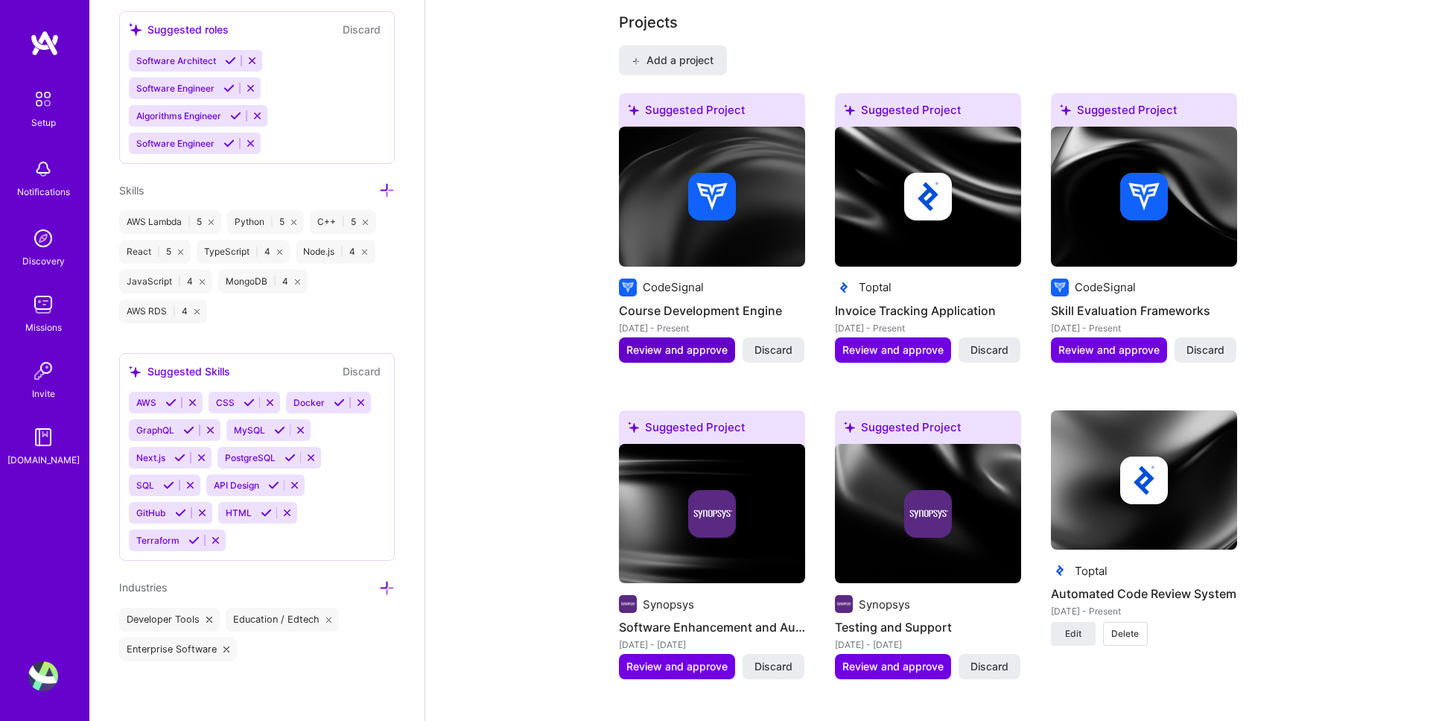
click at [661, 343] on span "Review and approve" at bounding box center [676, 350] width 101 height 15
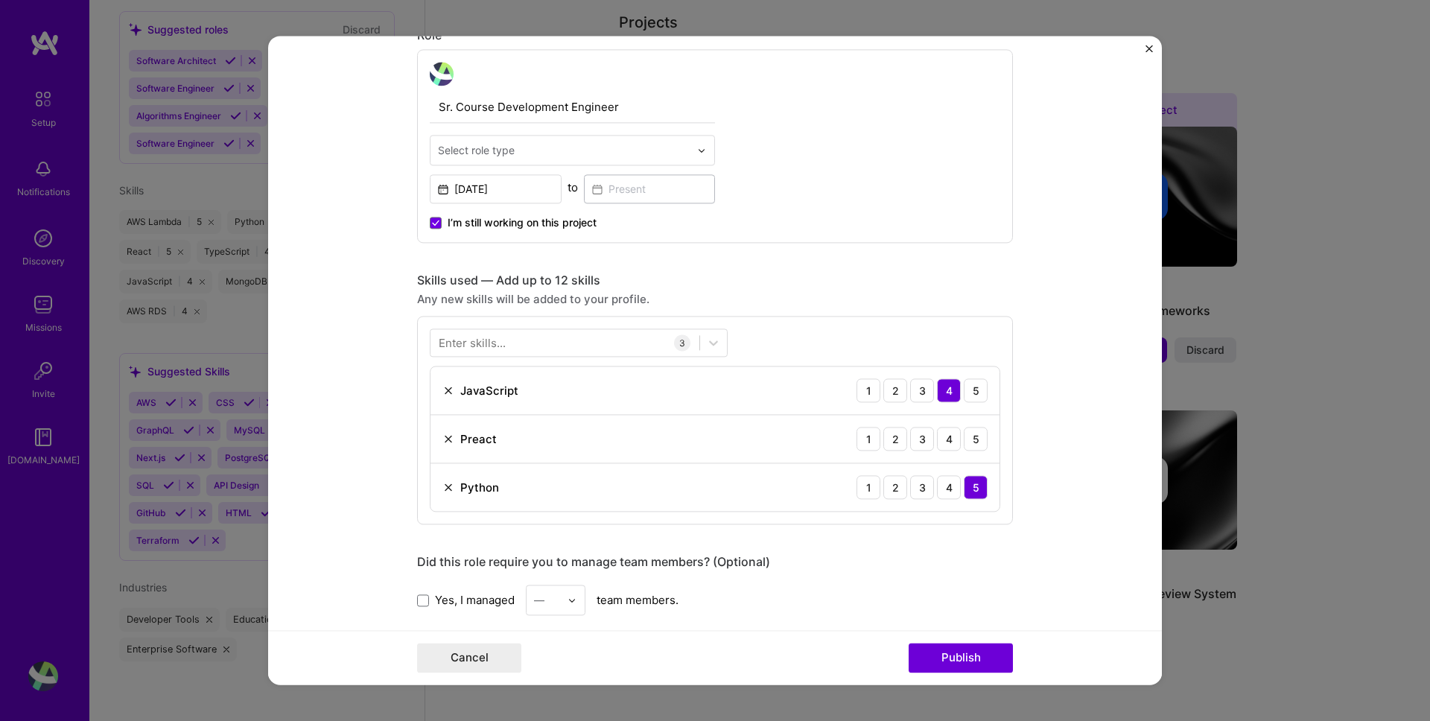
scroll to position [511, 0]
click at [449, 436] on img at bounding box center [448, 436] width 12 height 12
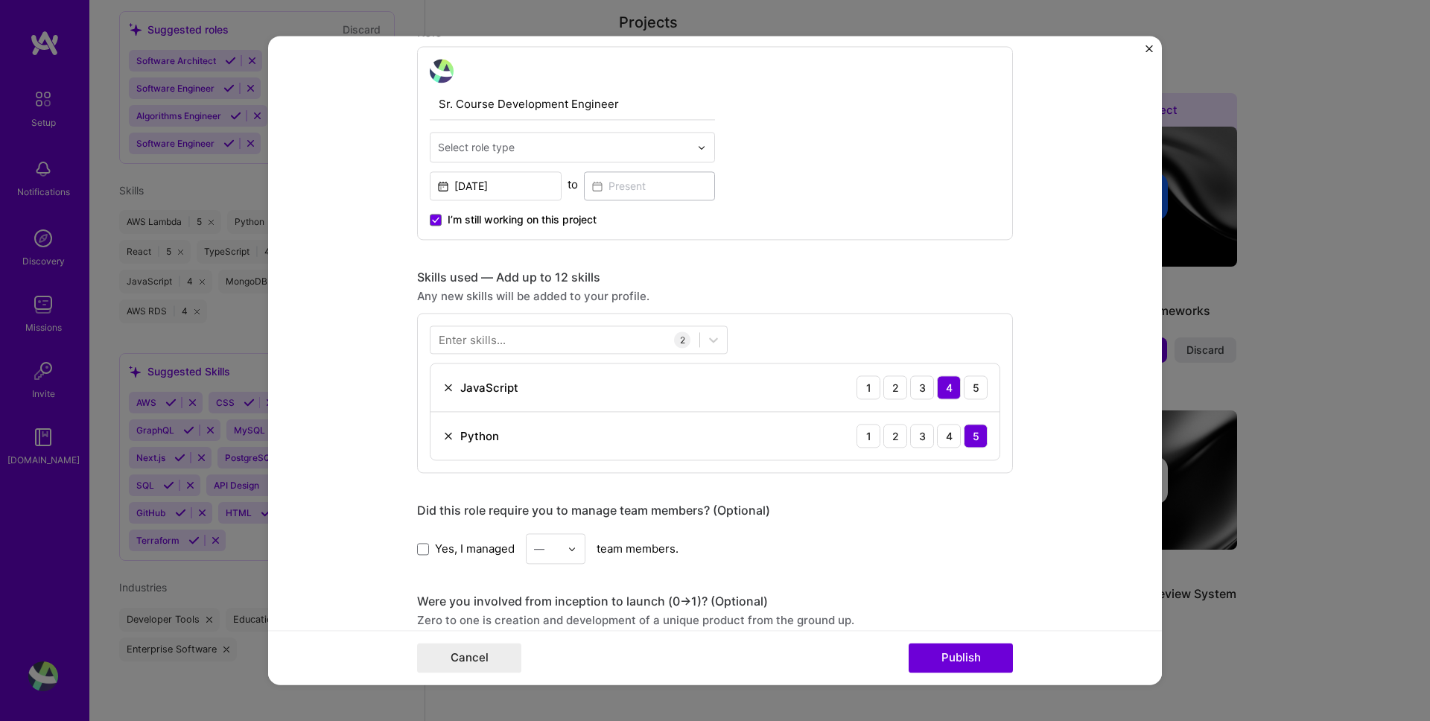
click at [486, 347] on div "Enter skills..." at bounding box center [472, 340] width 67 height 16
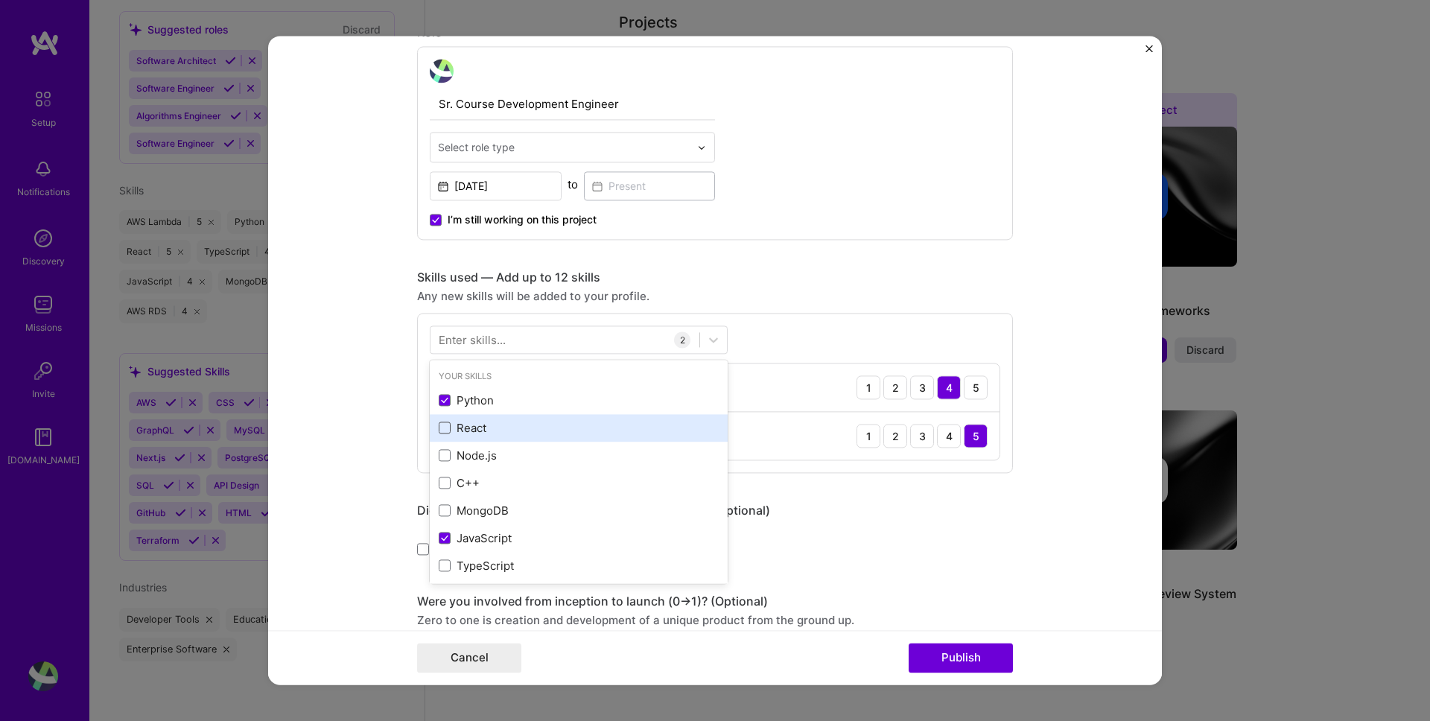
click at [447, 428] on span at bounding box center [445, 428] width 12 height 12
click at [0, 0] on input "checkbox" at bounding box center [0, 0] width 0 height 0
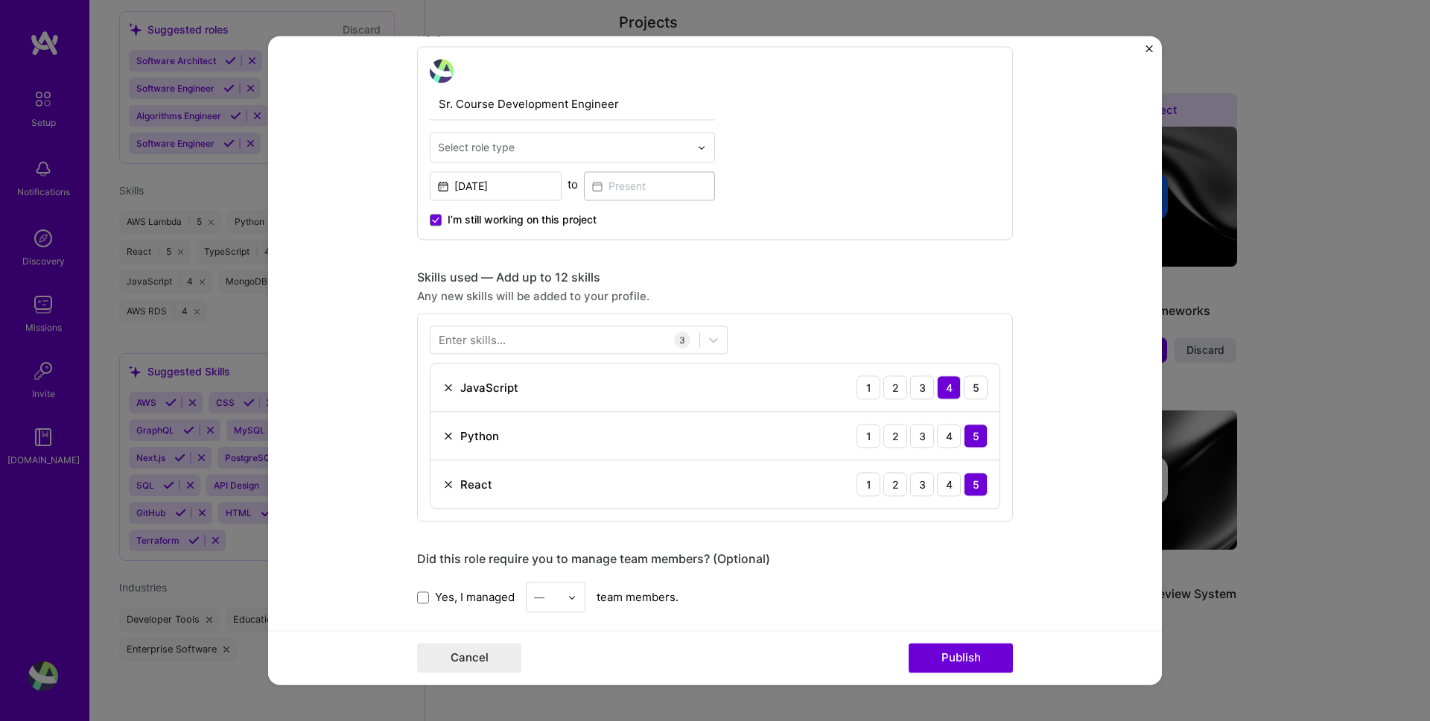
click at [1067, 379] on form "Editing suggested project This project is suggested based on your LinkedIn, res…" at bounding box center [715, 360] width 894 height 649
click at [959, 656] on button "Publish" at bounding box center [961, 659] width 104 height 30
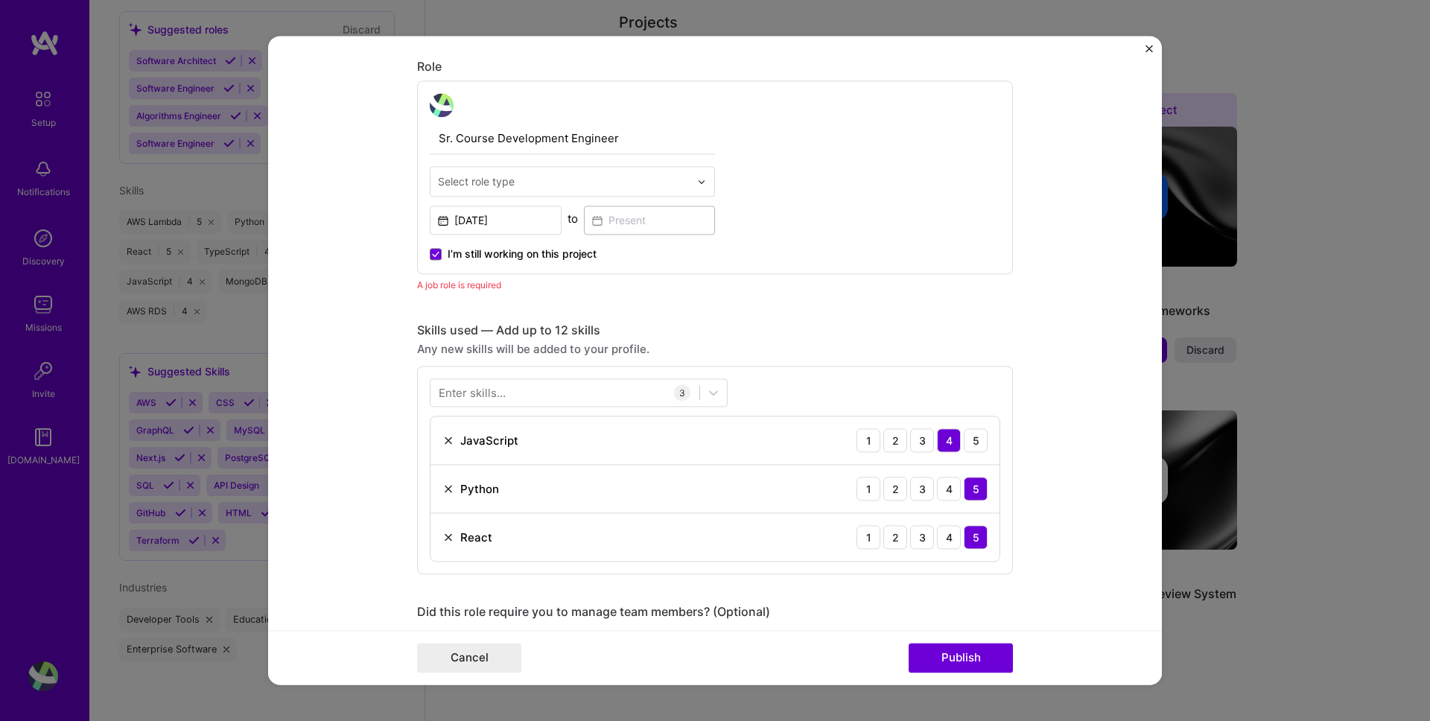
scroll to position [472, 0]
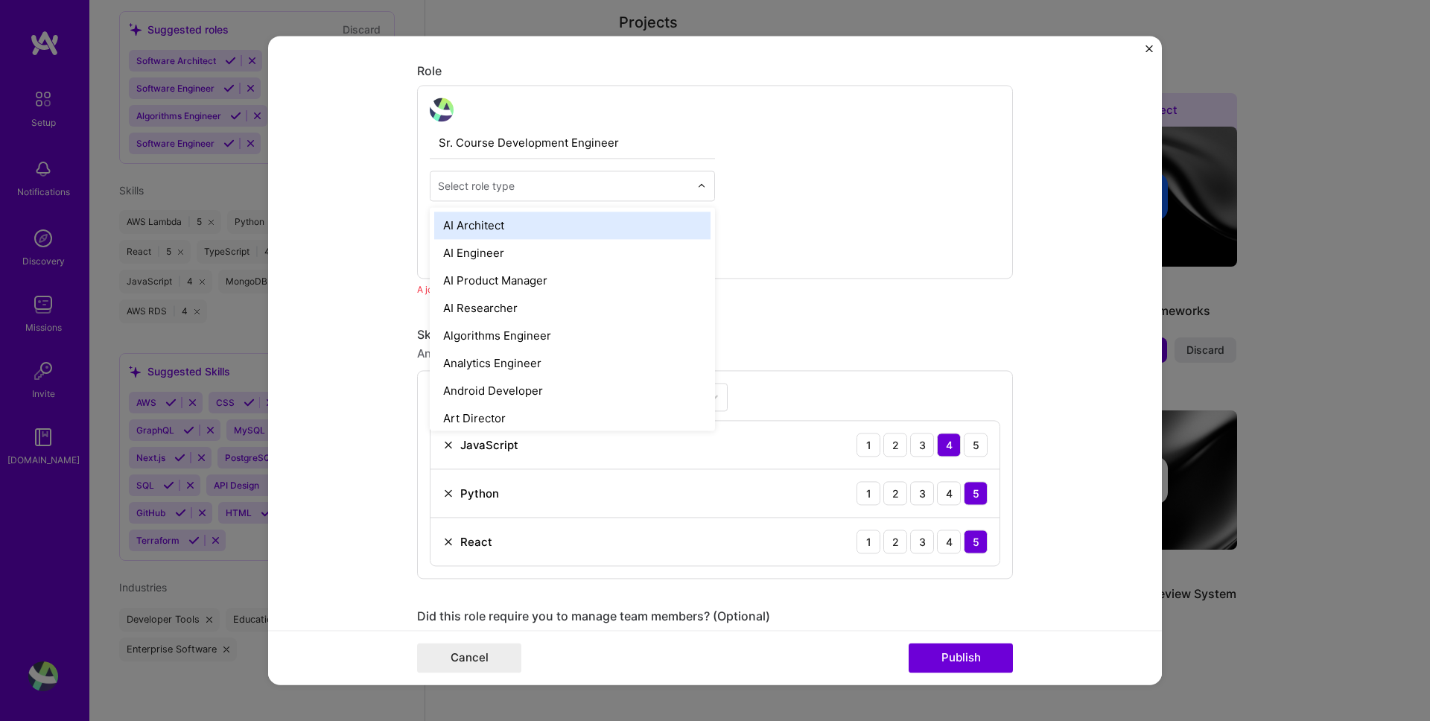
click at [509, 185] on div "Select role type" at bounding box center [476, 186] width 77 height 16
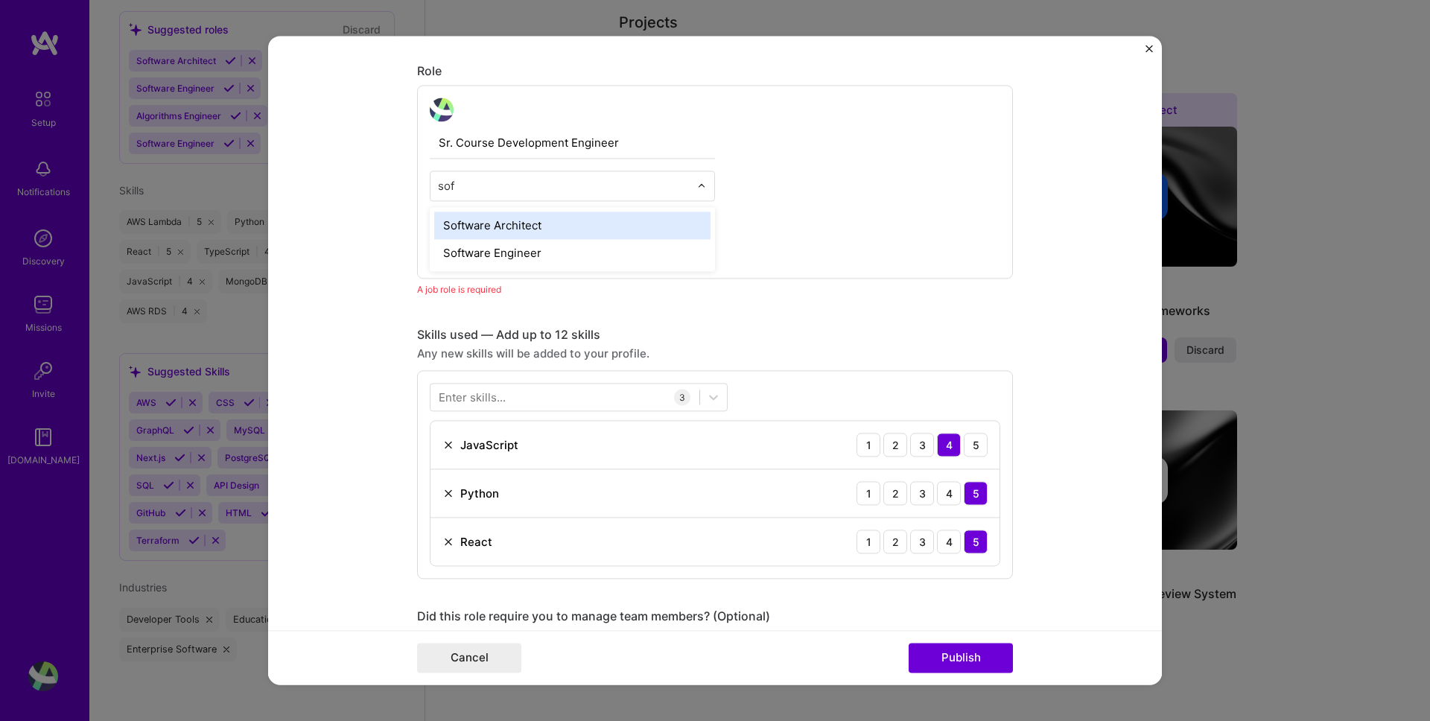
type input "soft"
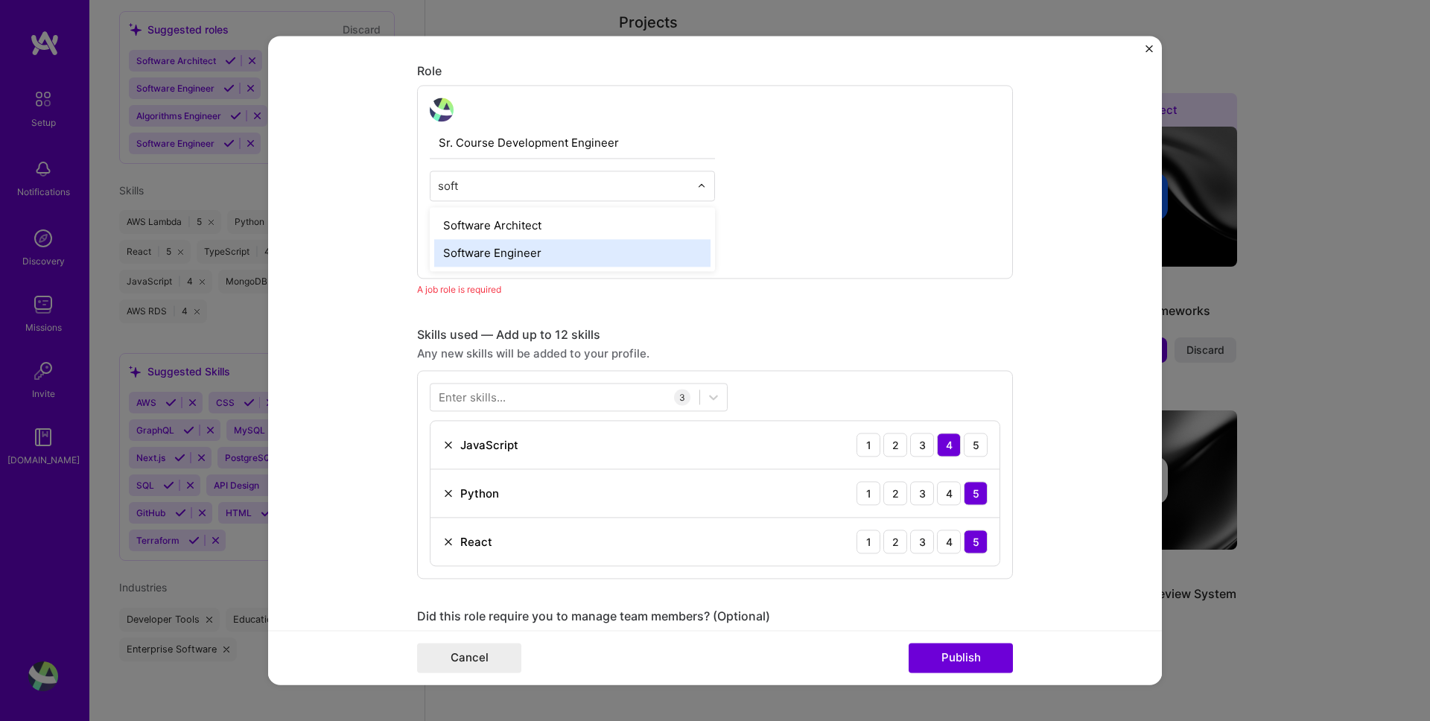
click at [494, 251] on div "Software Engineer" at bounding box center [572, 253] width 276 height 28
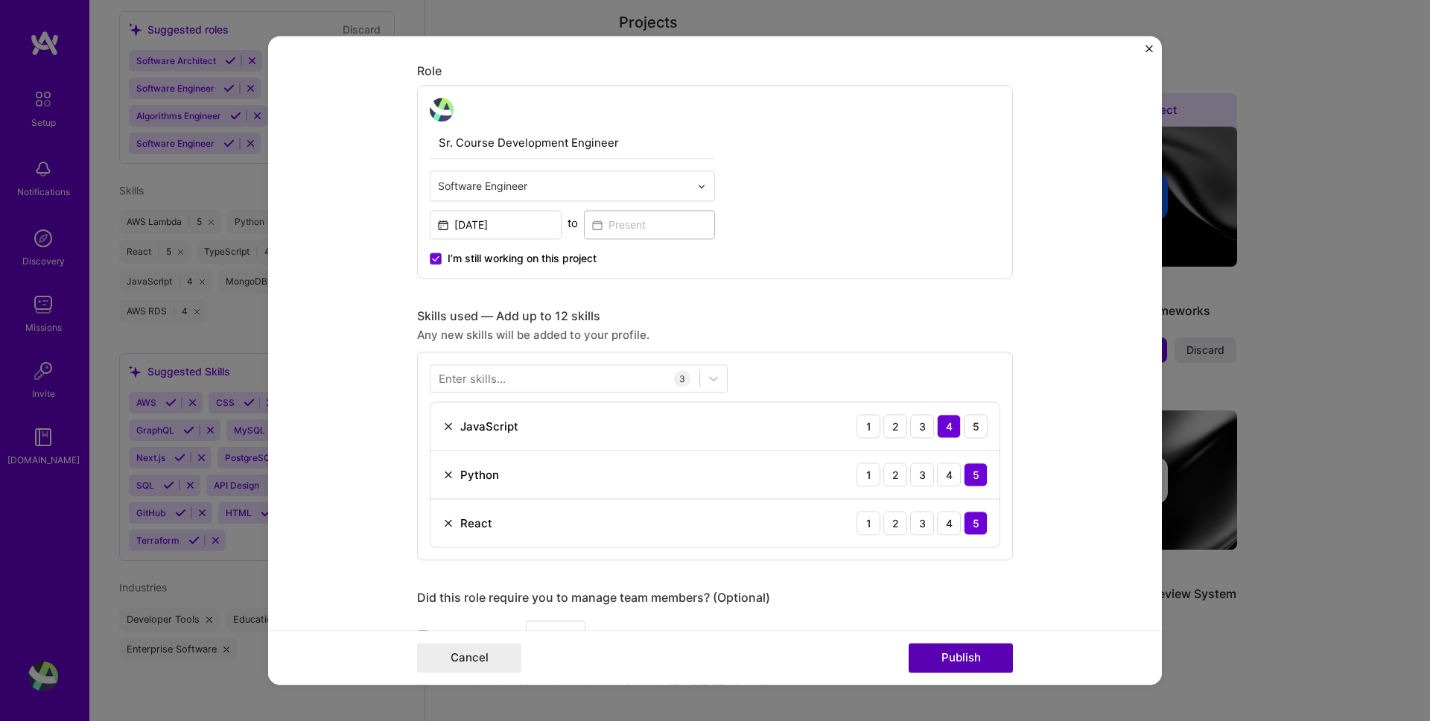
click at [965, 655] on button "Publish" at bounding box center [961, 659] width 104 height 30
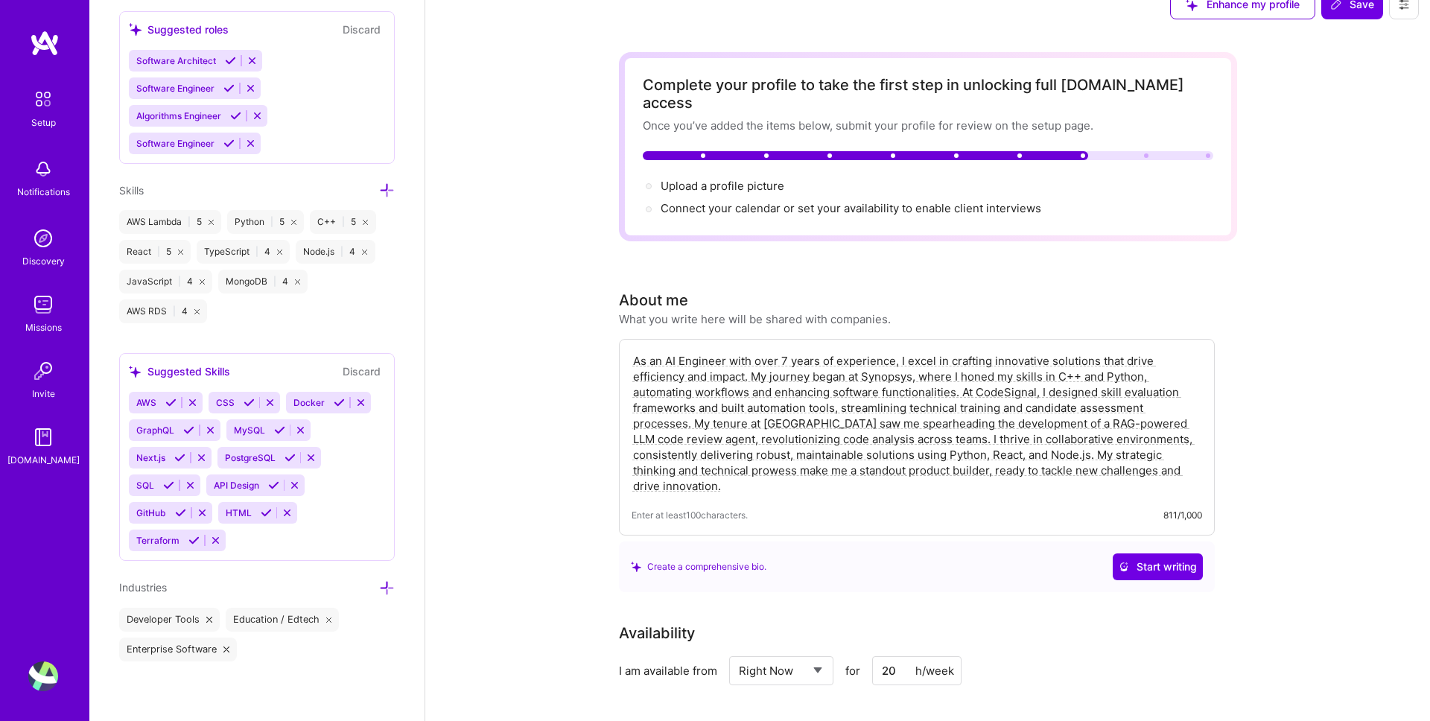
scroll to position [0, 0]
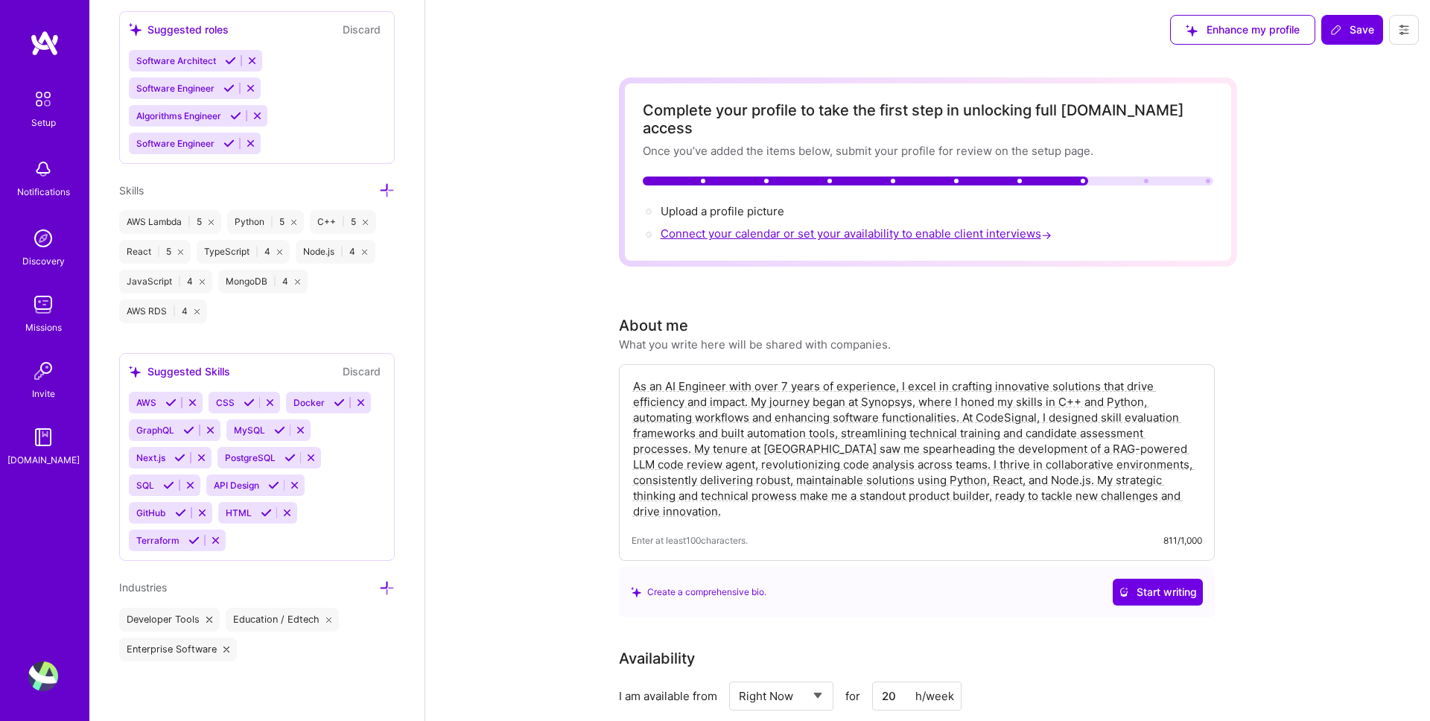
click at [936, 226] on span "Connect your calendar or set your availability to enable client interviews →" at bounding box center [858, 233] width 394 height 14
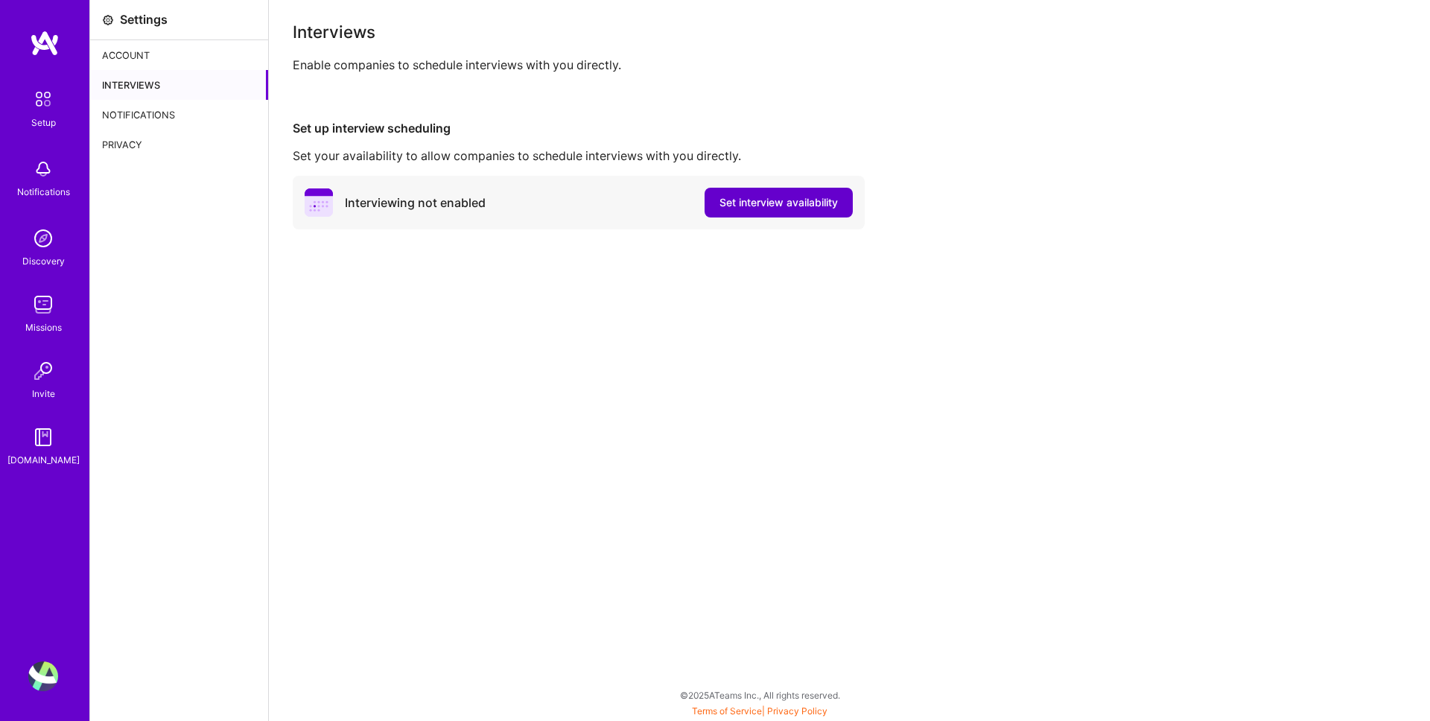
click at [778, 206] on span "Set interview availability" at bounding box center [779, 202] width 118 height 15
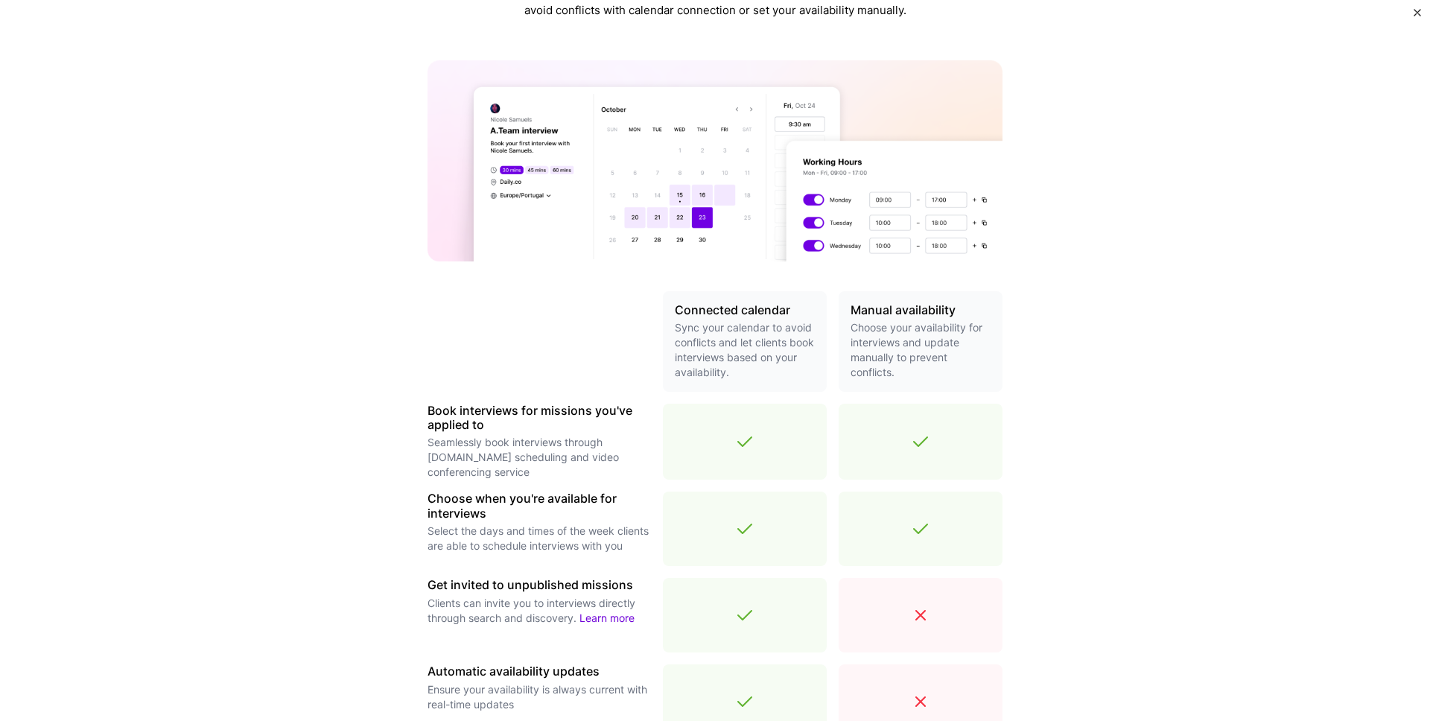
scroll to position [323, 0]
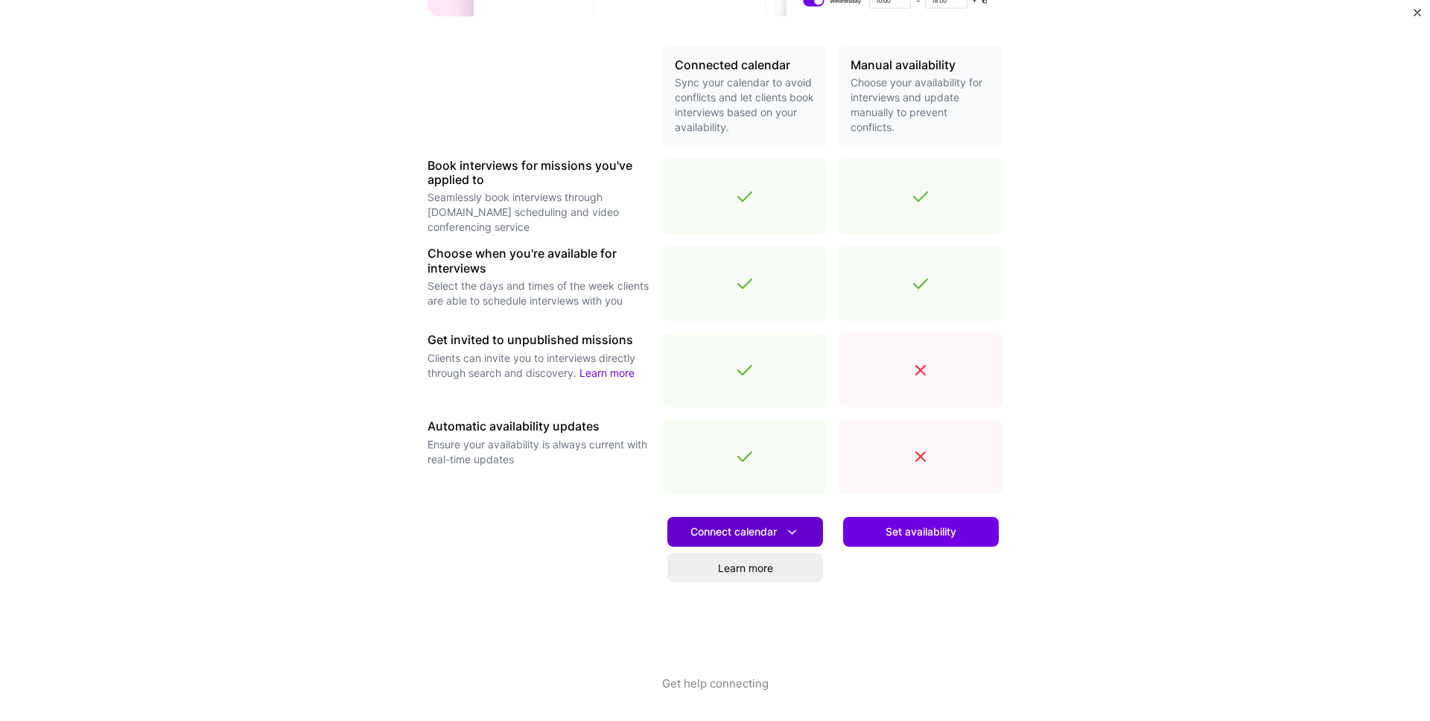
click at [783, 533] on span "Connect calendar" at bounding box center [744, 532] width 109 height 16
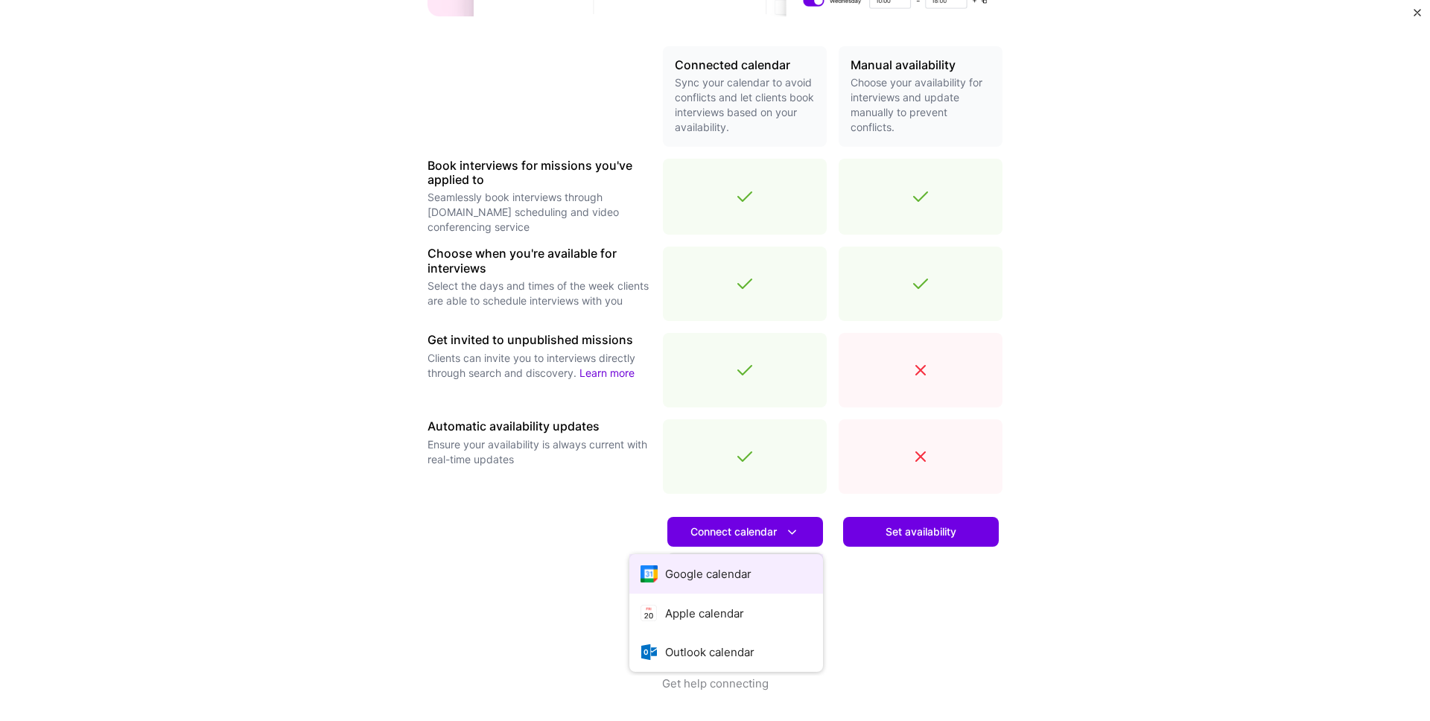
click at [724, 572] on button "Google calendar" at bounding box center [726, 573] width 194 height 39
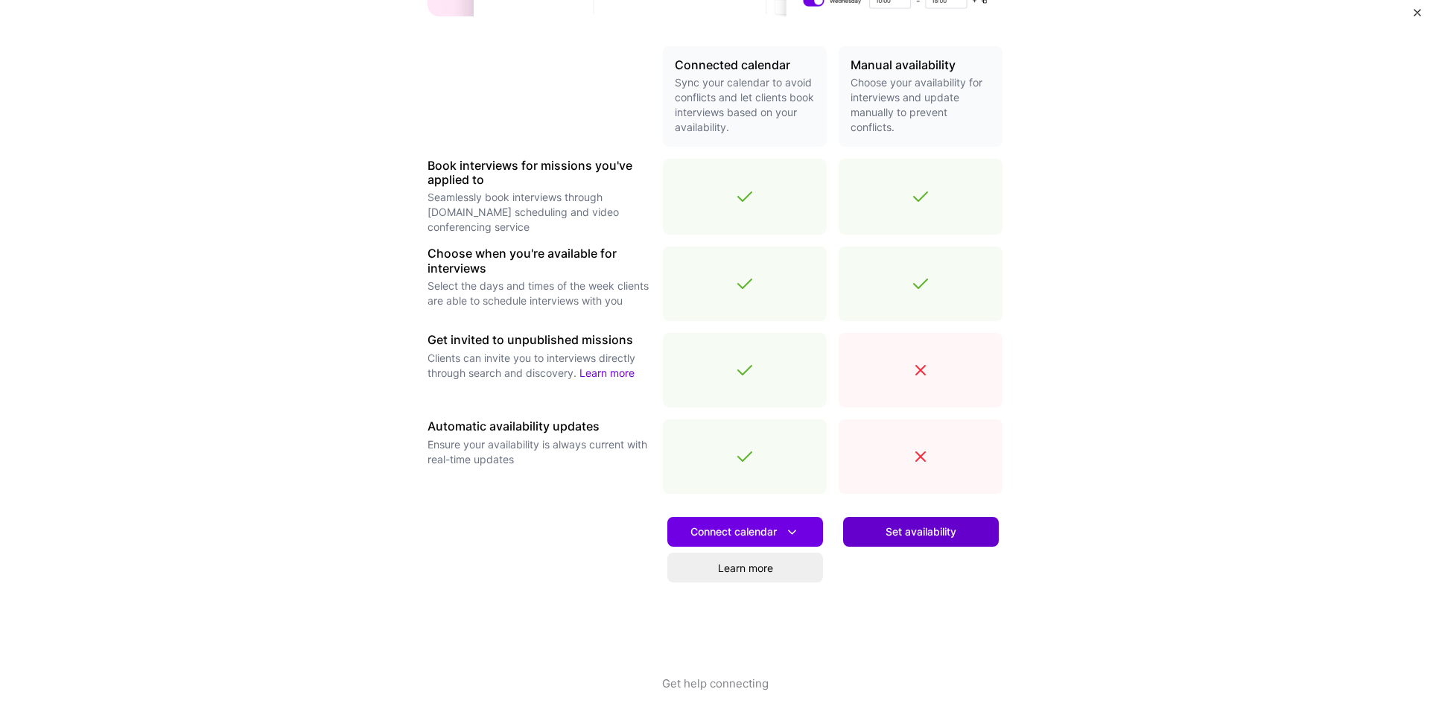
click at [905, 521] on button "Set availability" at bounding box center [921, 532] width 156 height 30
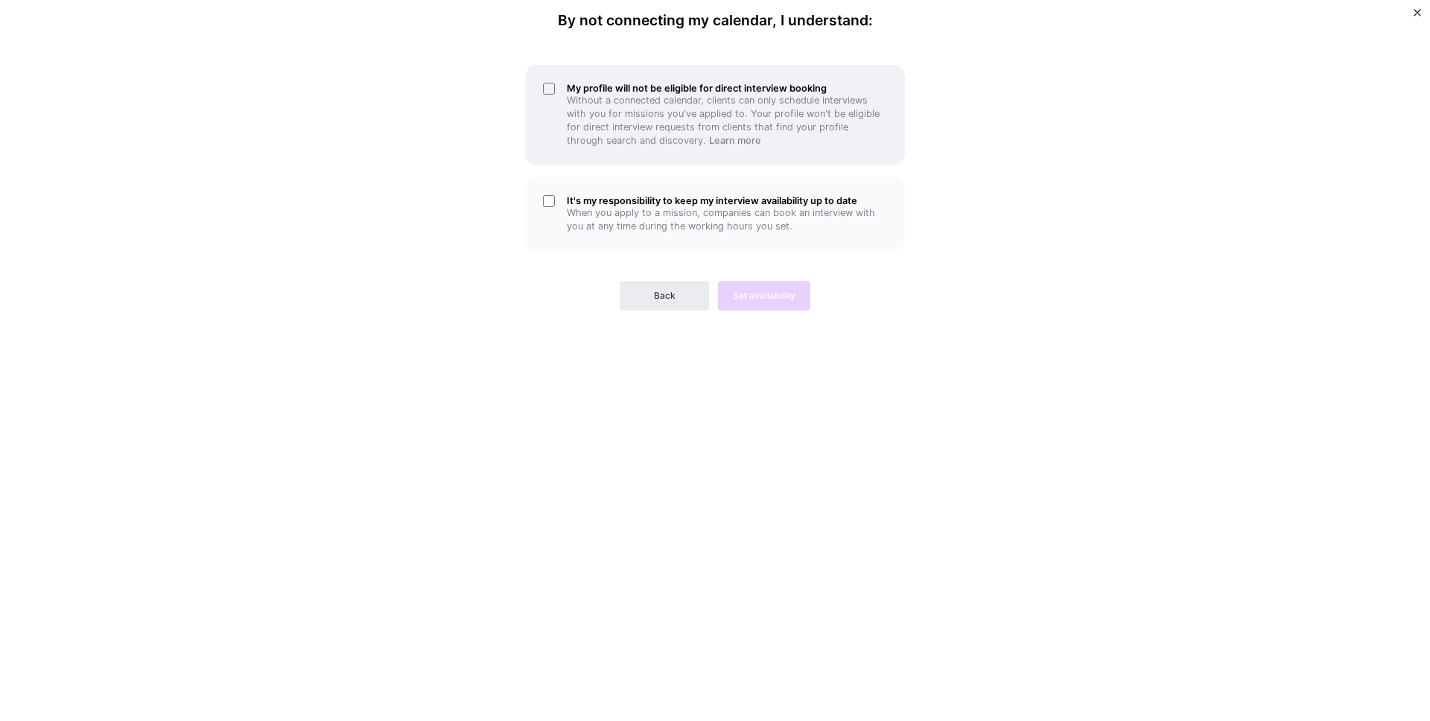
click at [574, 80] on div "My profile will not be eligible for direct interview booking Without a connecte…" at bounding box center [715, 115] width 380 height 101
click at [580, 94] on p "Without a connected calendar, clients can only schedule interviews with you for…" at bounding box center [727, 121] width 320 height 54
click at [559, 211] on div "It's my responsibility to keep my interview availability up to date When you ap…" at bounding box center [715, 214] width 380 height 74
click at [549, 89] on div "My profile will not be eligible for direct interview booking Without a connecte…" at bounding box center [715, 115] width 380 height 101
click at [789, 304] on button "Set availability" at bounding box center [764, 296] width 92 height 30
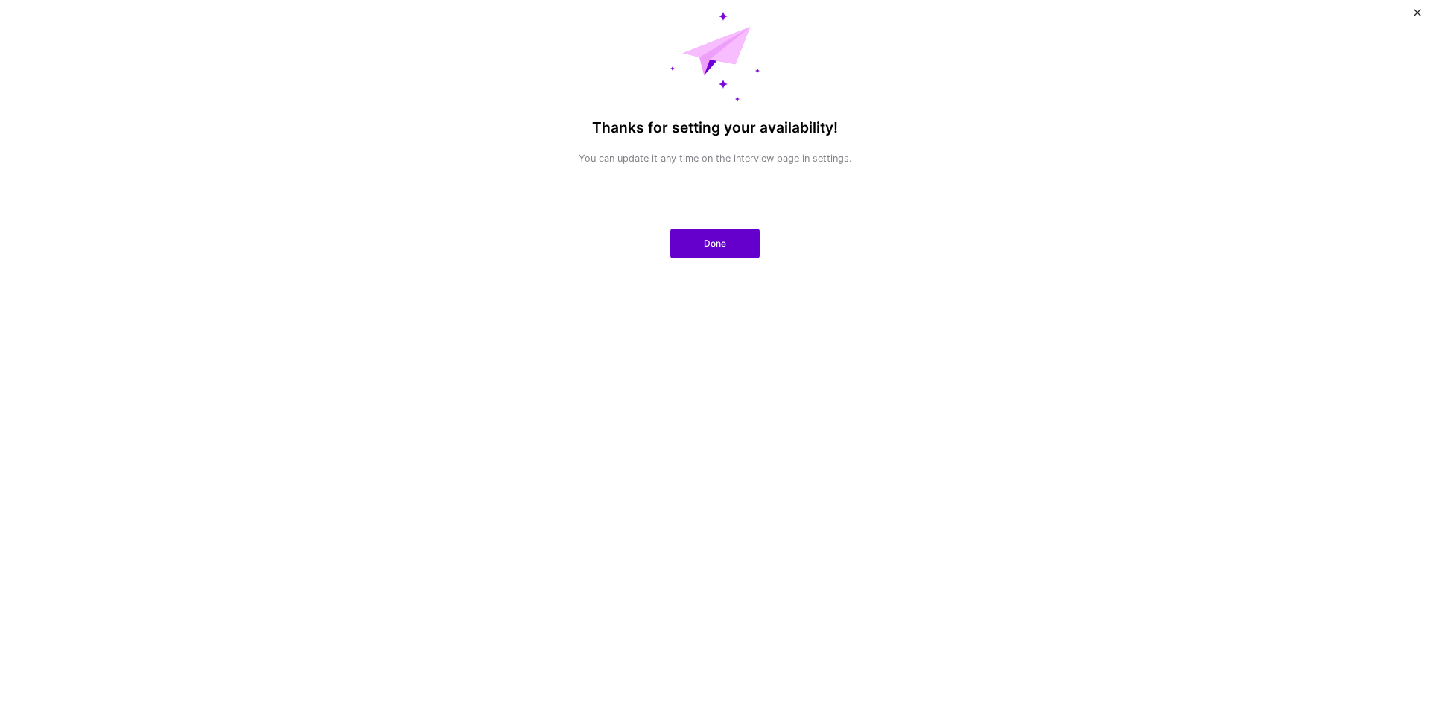
click at [711, 247] on span "Done" at bounding box center [715, 243] width 22 height 13
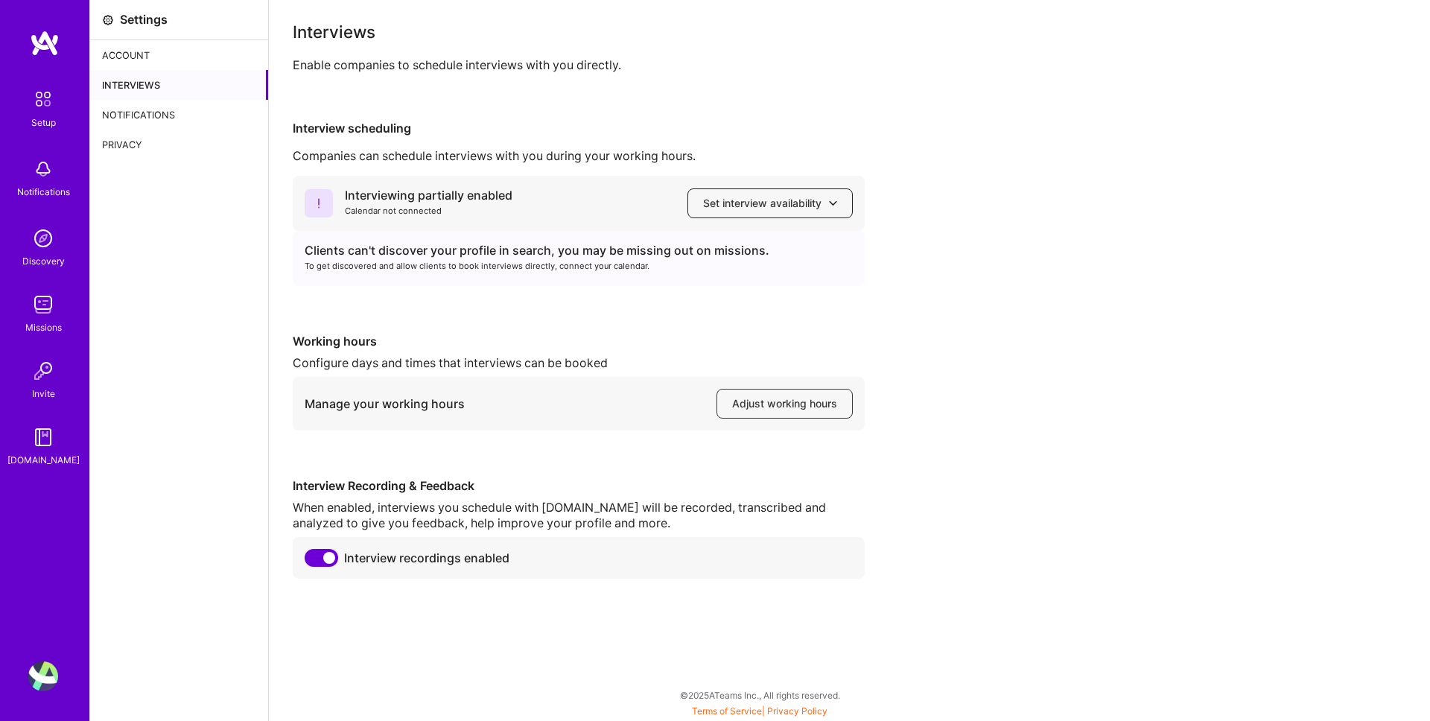
click at [807, 200] on span "Set interview availability" at bounding box center [770, 203] width 134 height 15
click at [612, 193] on div "Interviewing partially enabled Calendar not connected Set interview availability" at bounding box center [579, 203] width 572 height 55
click at [746, 185] on div "Interviewing partially enabled Calendar not connected Set interview availability" at bounding box center [579, 203] width 572 height 55
click at [740, 205] on span "Set interview availability" at bounding box center [770, 203] width 134 height 15
click at [682, 107] on div "Interviews Enable companies to schedule interviews with you directly. Interview…" at bounding box center [850, 301] width 1114 height 555
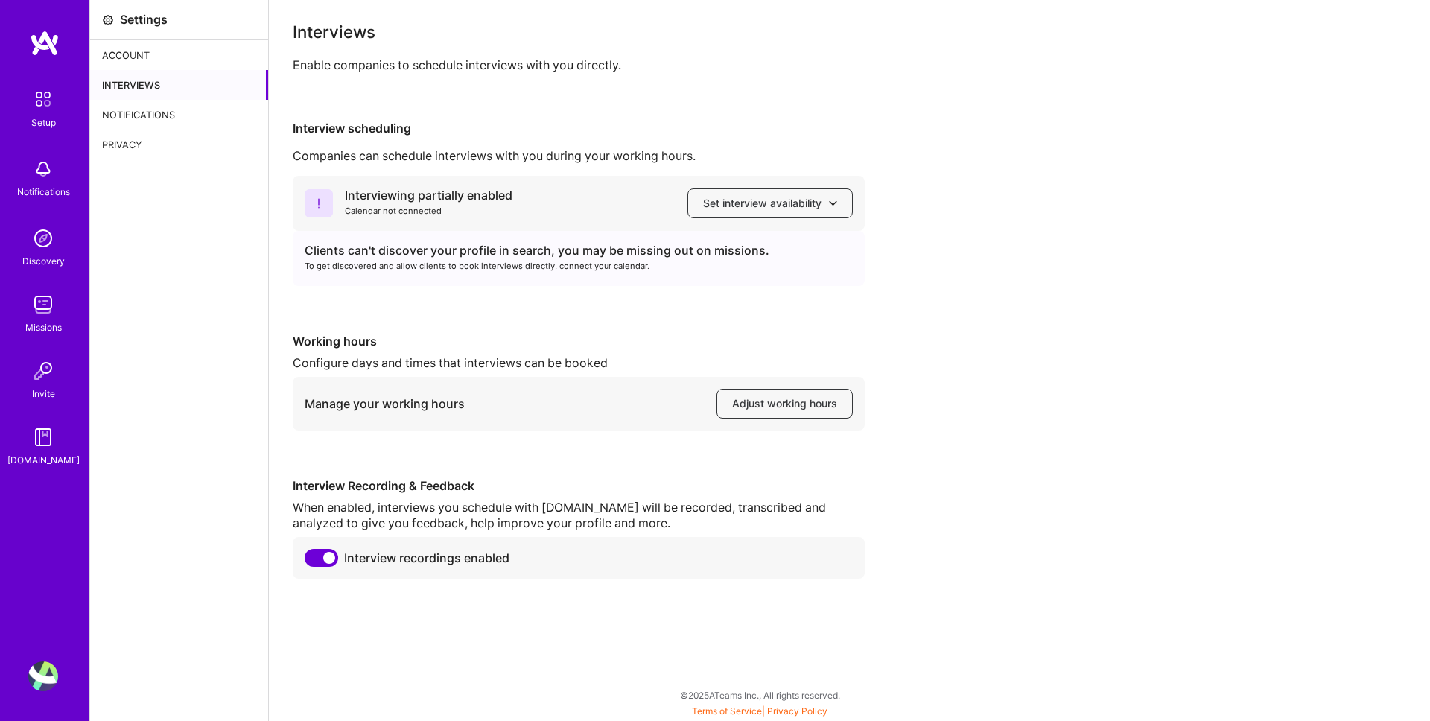
click at [36, 109] on img at bounding box center [43, 98] width 31 height 31
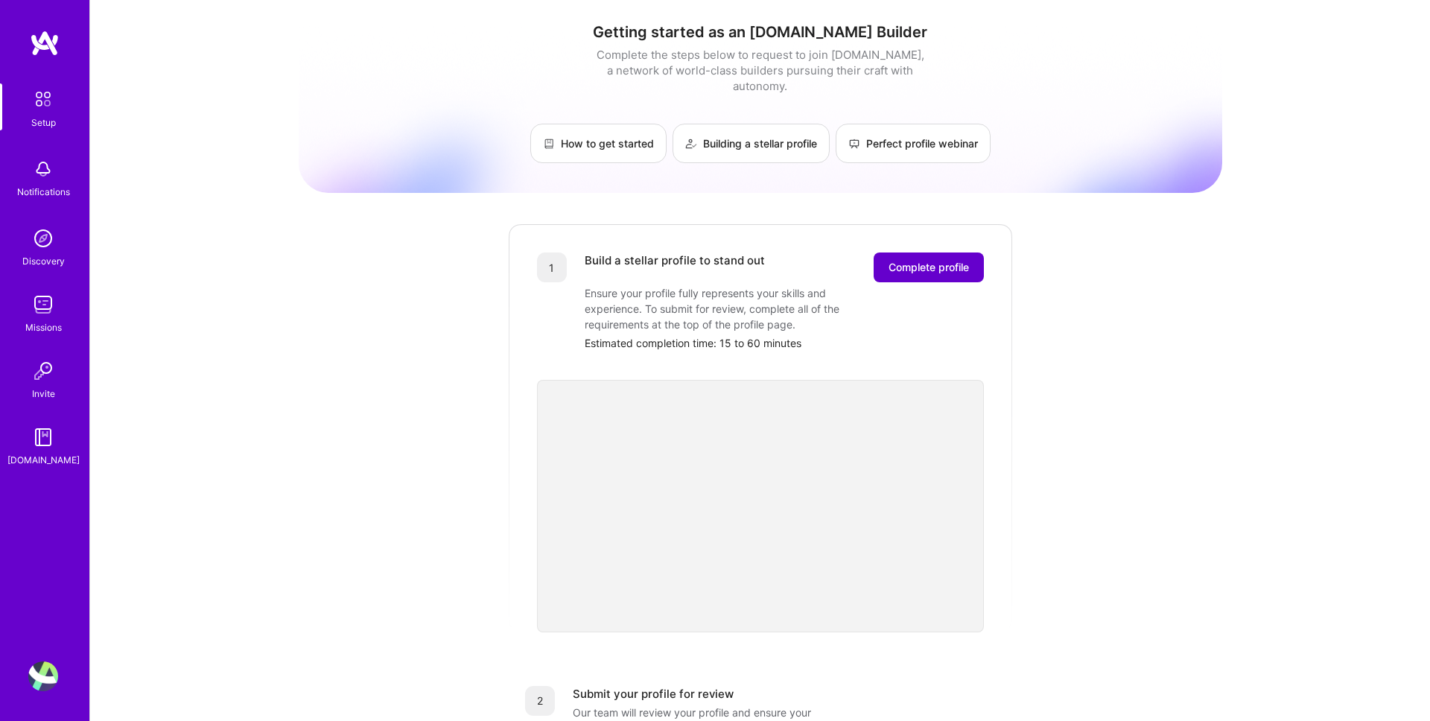
click at [912, 260] on span "Complete profile" at bounding box center [929, 267] width 80 height 15
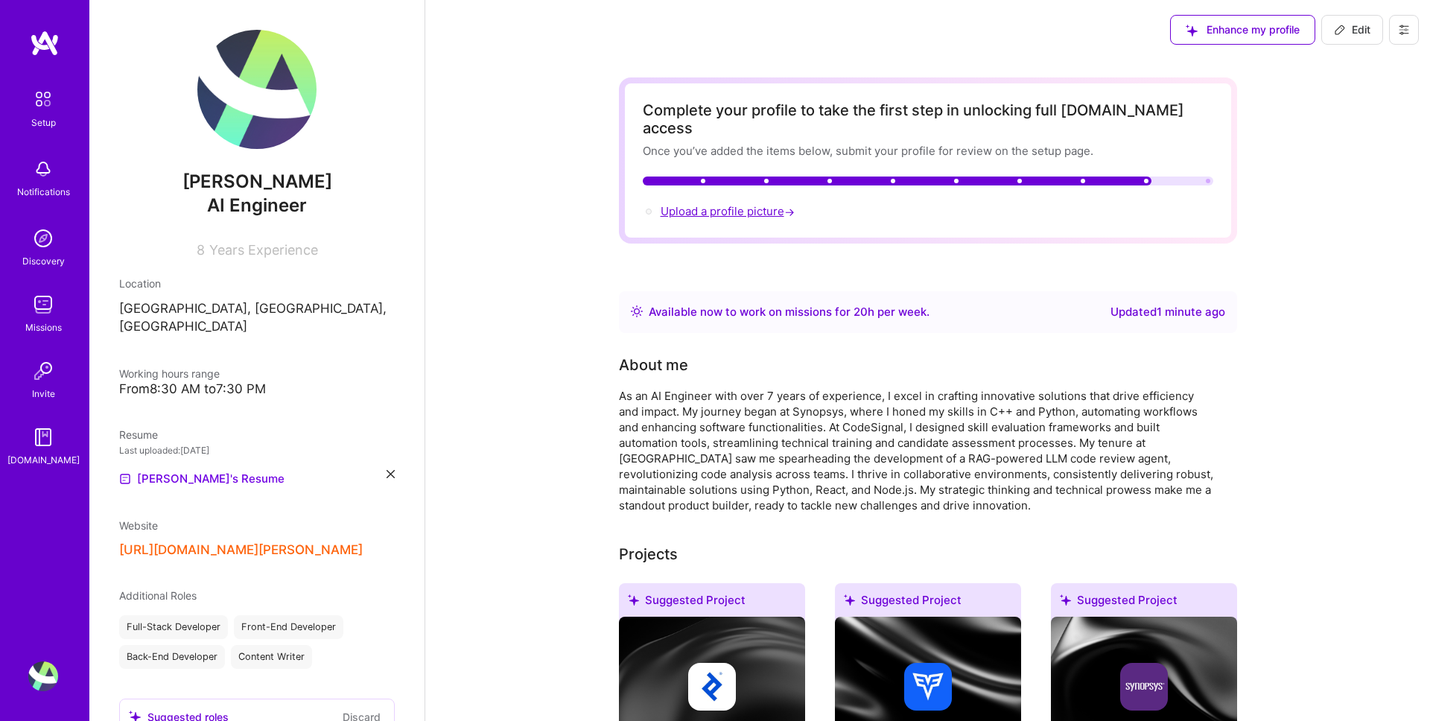
click at [690, 204] on span "Upload a profile picture →" at bounding box center [729, 211] width 137 height 14
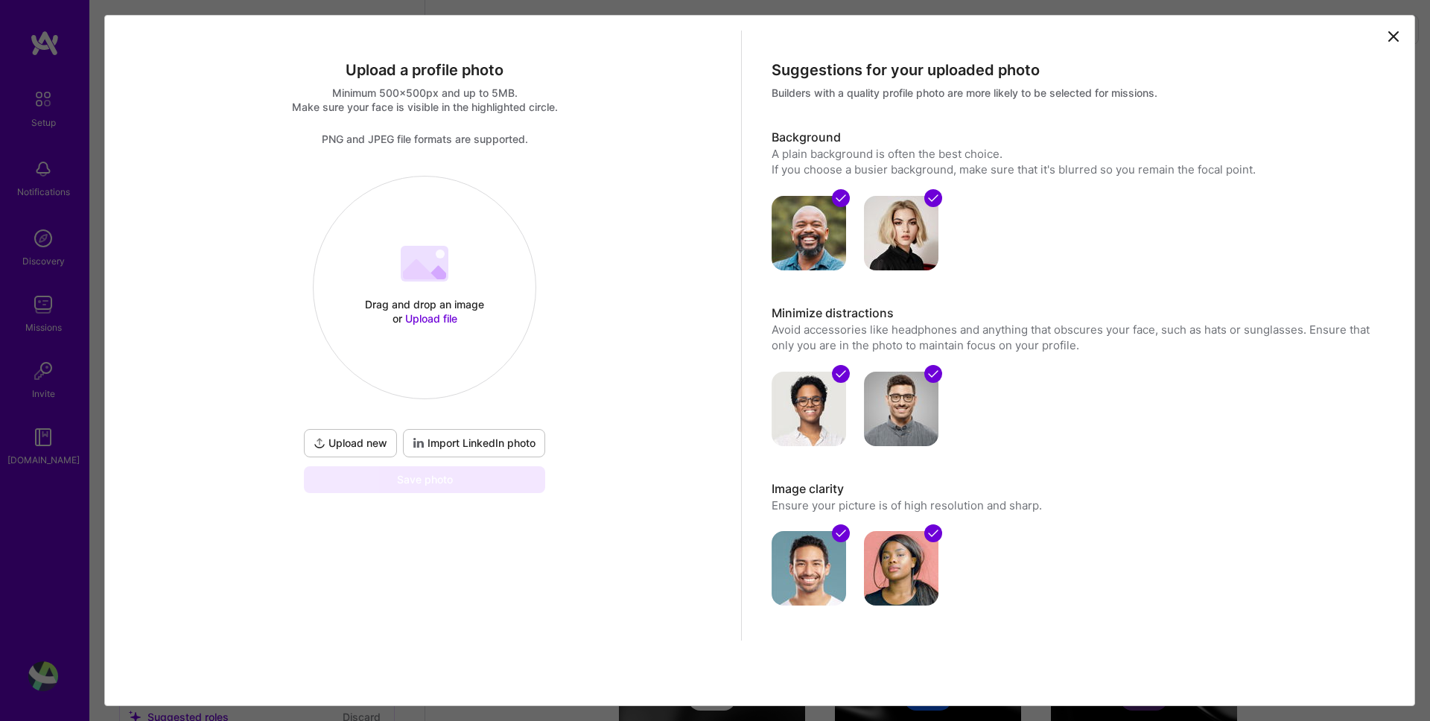
click at [363, 438] on span "Upload new" at bounding box center [351, 443] width 74 height 15
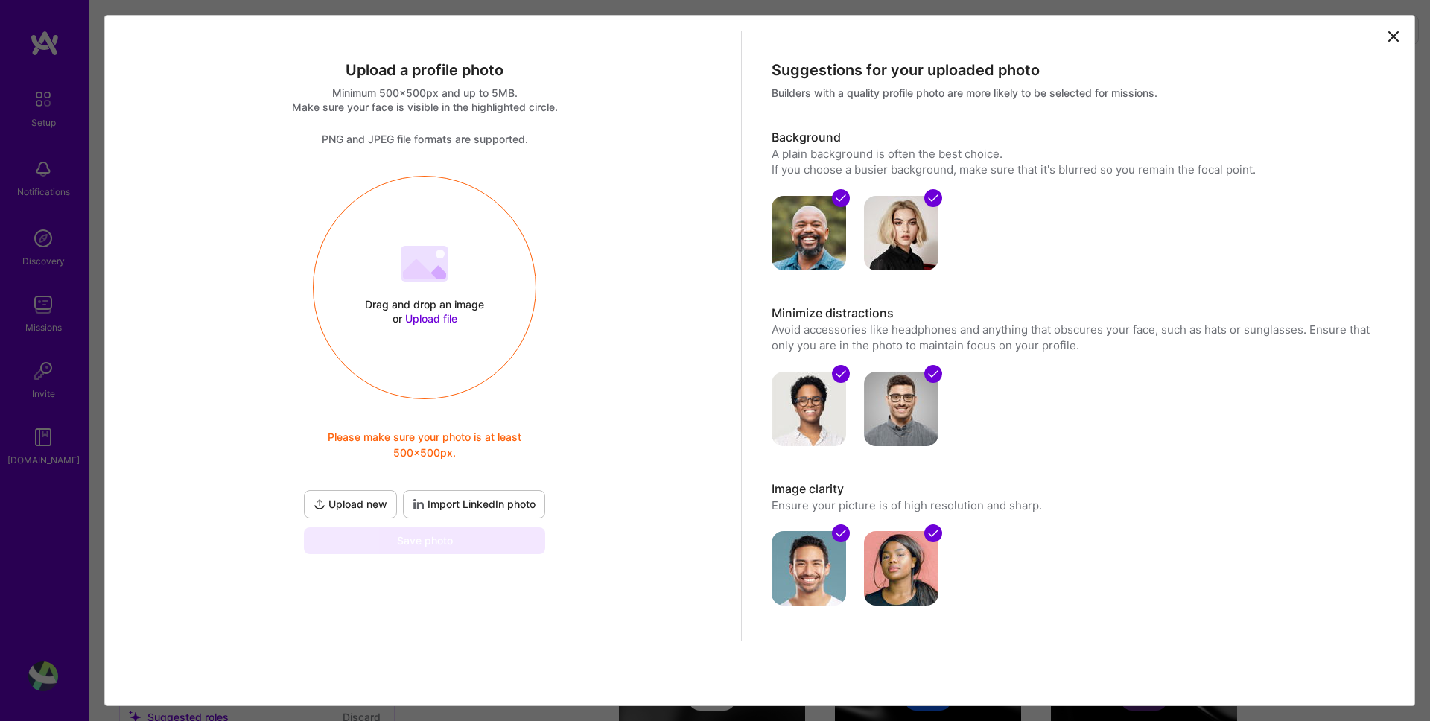
drag, startPoint x: 356, startPoint y: 506, endPoint x: 404, endPoint y: 587, distance: 94.1
click at [404, 593] on div "Upload a profile photo Minimum 500x500px and up to 5MB. Make sure your face is …" at bounding box center [425, 336] width 633 height 610
click at [39, 79] on div "Upload a profile photo Minimum 500x500px and up to 5MB. Make sure your face is …" at bounding box center [715, 360] width 1430 height 721
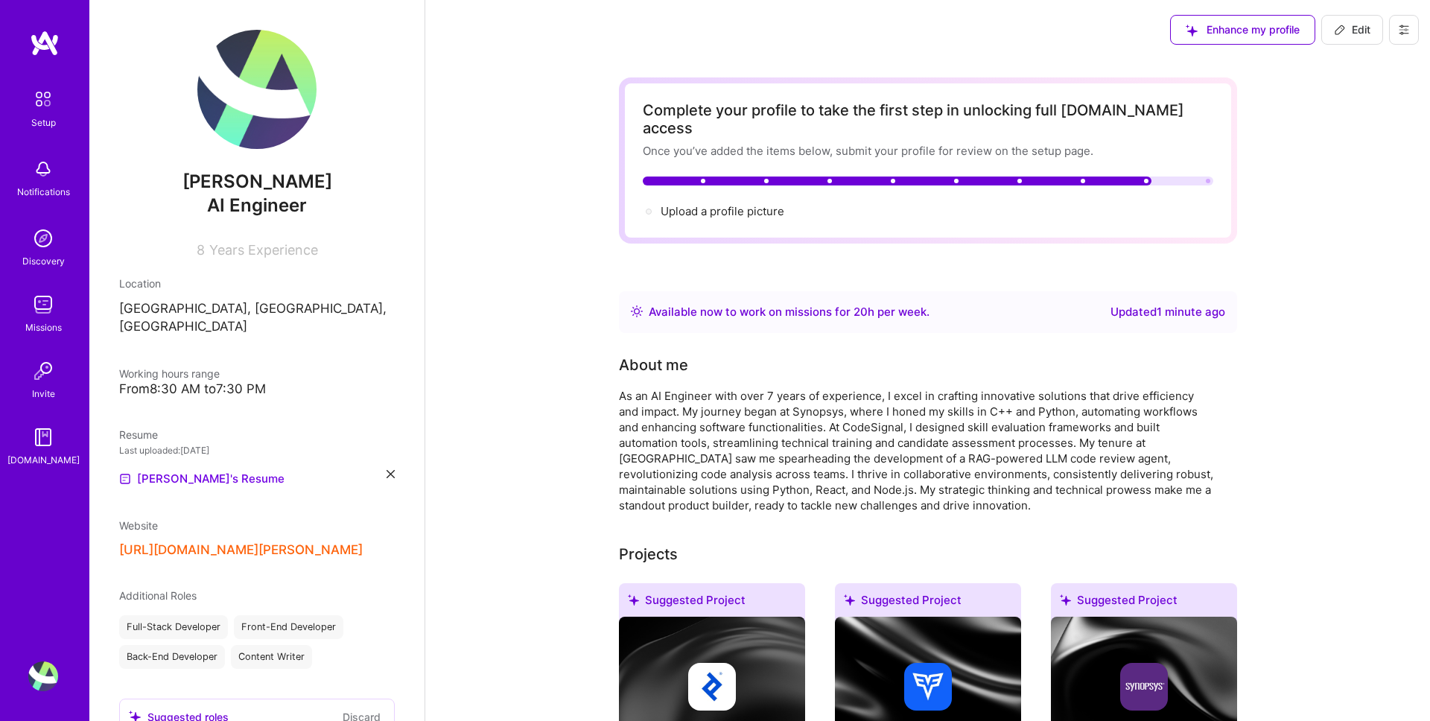
click at [262, 142] on img at bounding box center [256, 89] width 119 height 119
click at [744, 204] on span "Upload a profile picture →" at bounding box center [729, 211] width 137 height 14
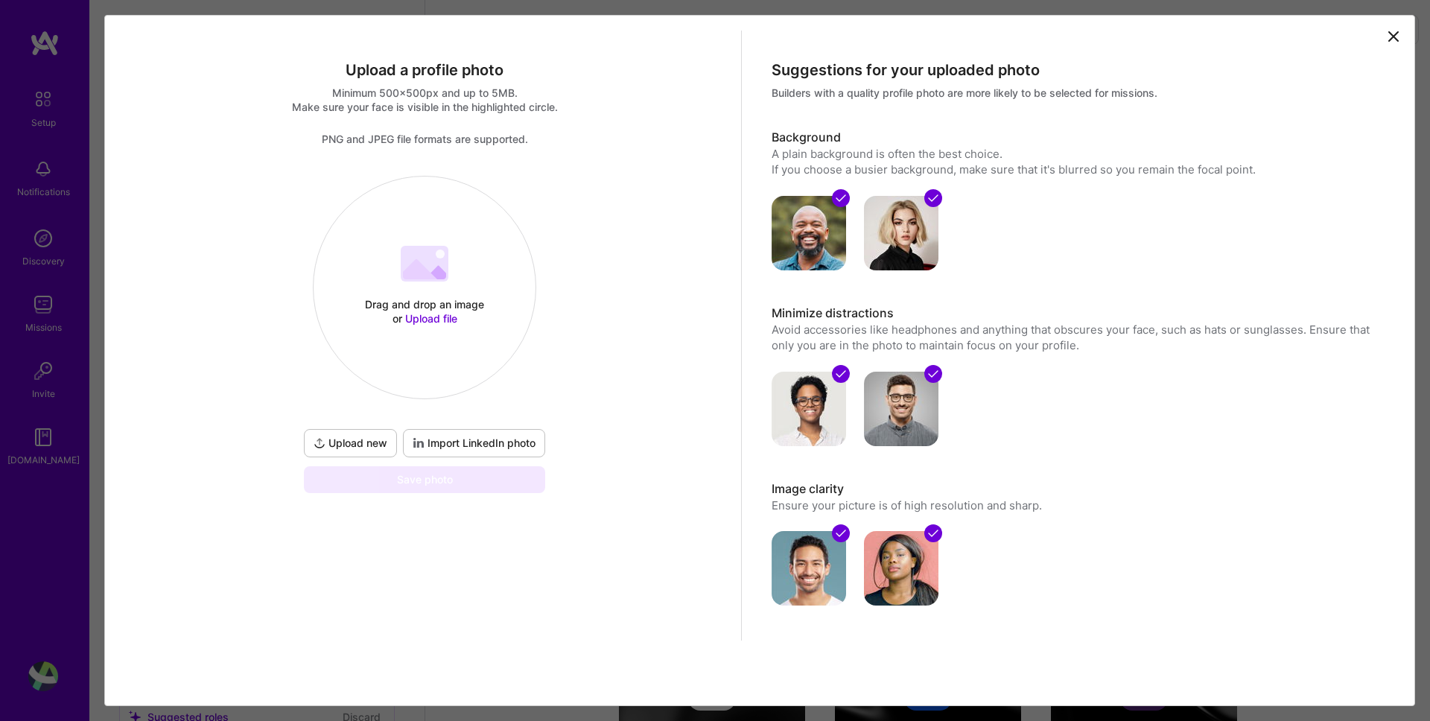
click at [343, 443] on span "Upload new" at bounding box center [351, 443] width 74 height 15
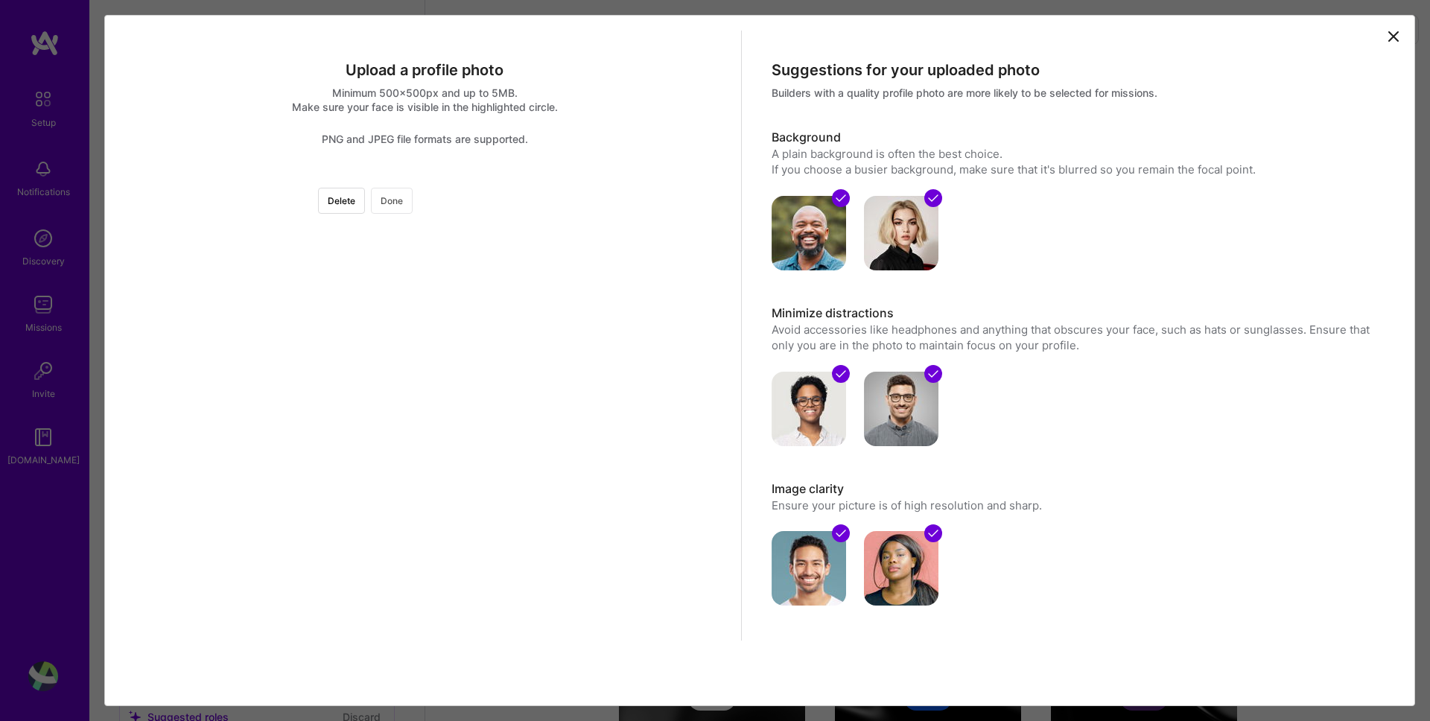
click at [413, 203] on button "Done" at bounding box center [392, 201] width 42 height 26
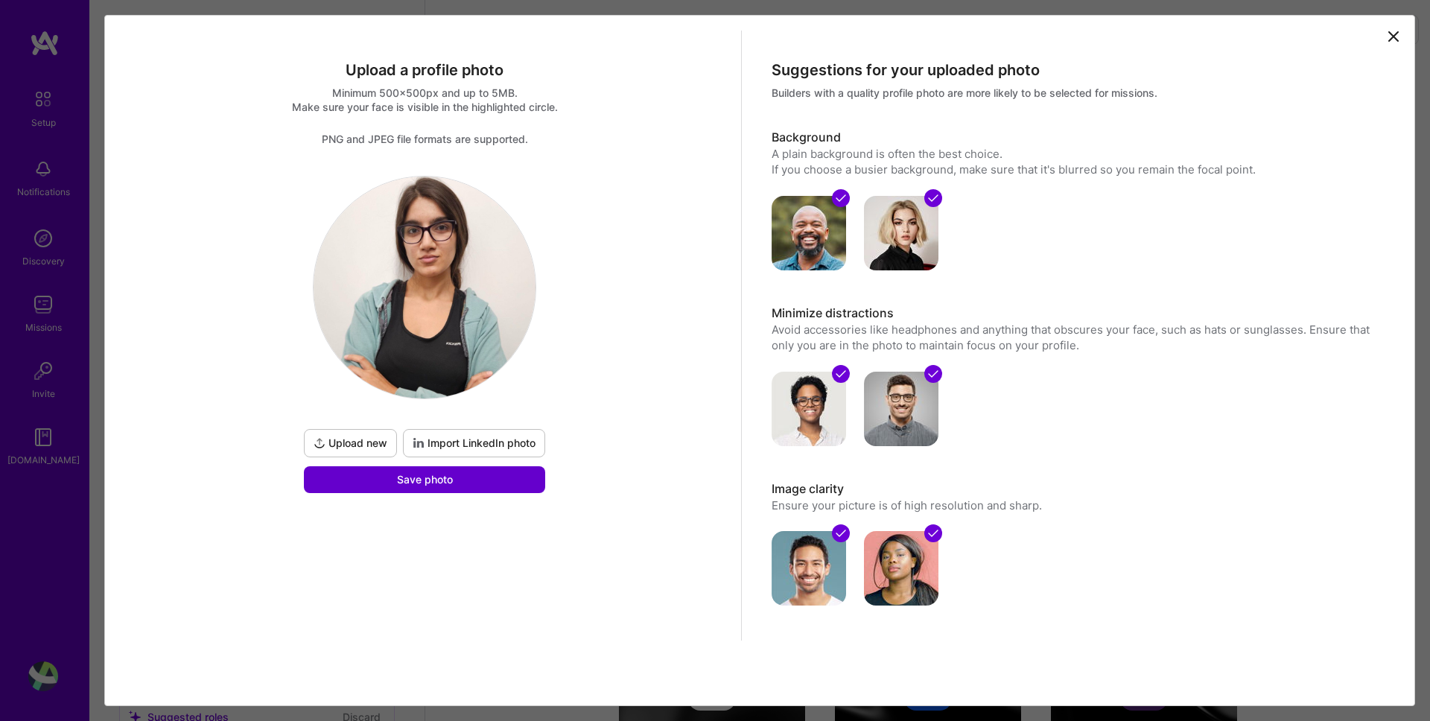
click at [474, 476] on button "Save photo" at bounding box center [424, 479] width 241 height 27
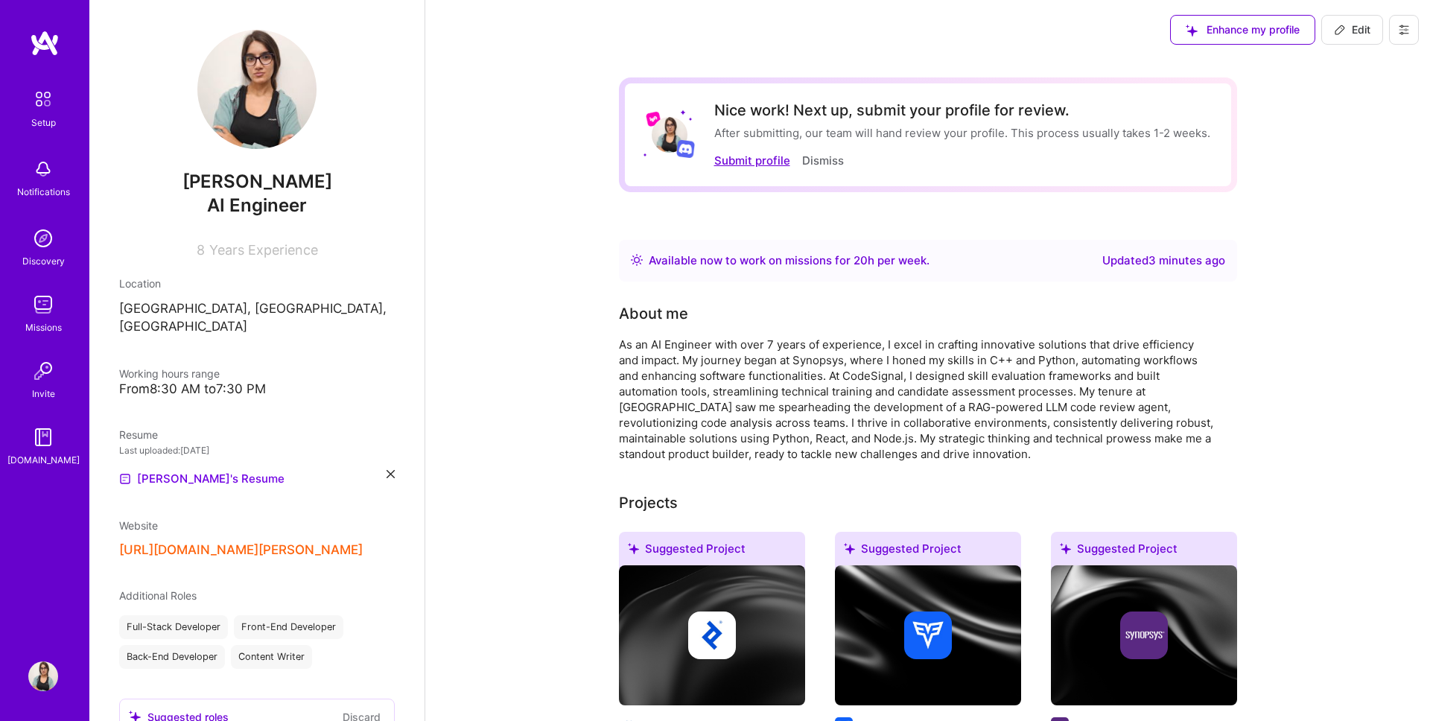
click at [763, 167] on button "Submit profile" at bounding box center [752, 161] width 76 height 16
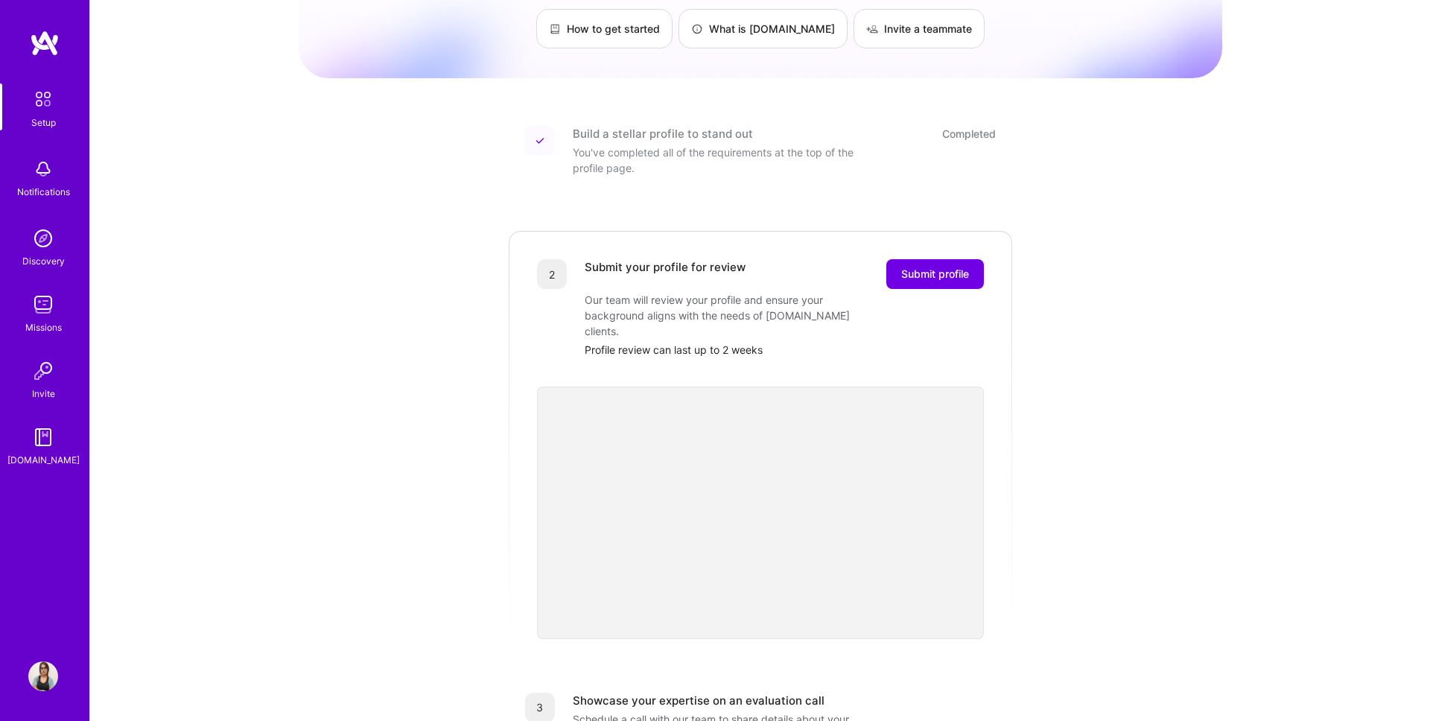
scroll to position [119, 0]
click at [911, 262] on span "Submit profile" at bounding box center [935, 269] width 68 height 15
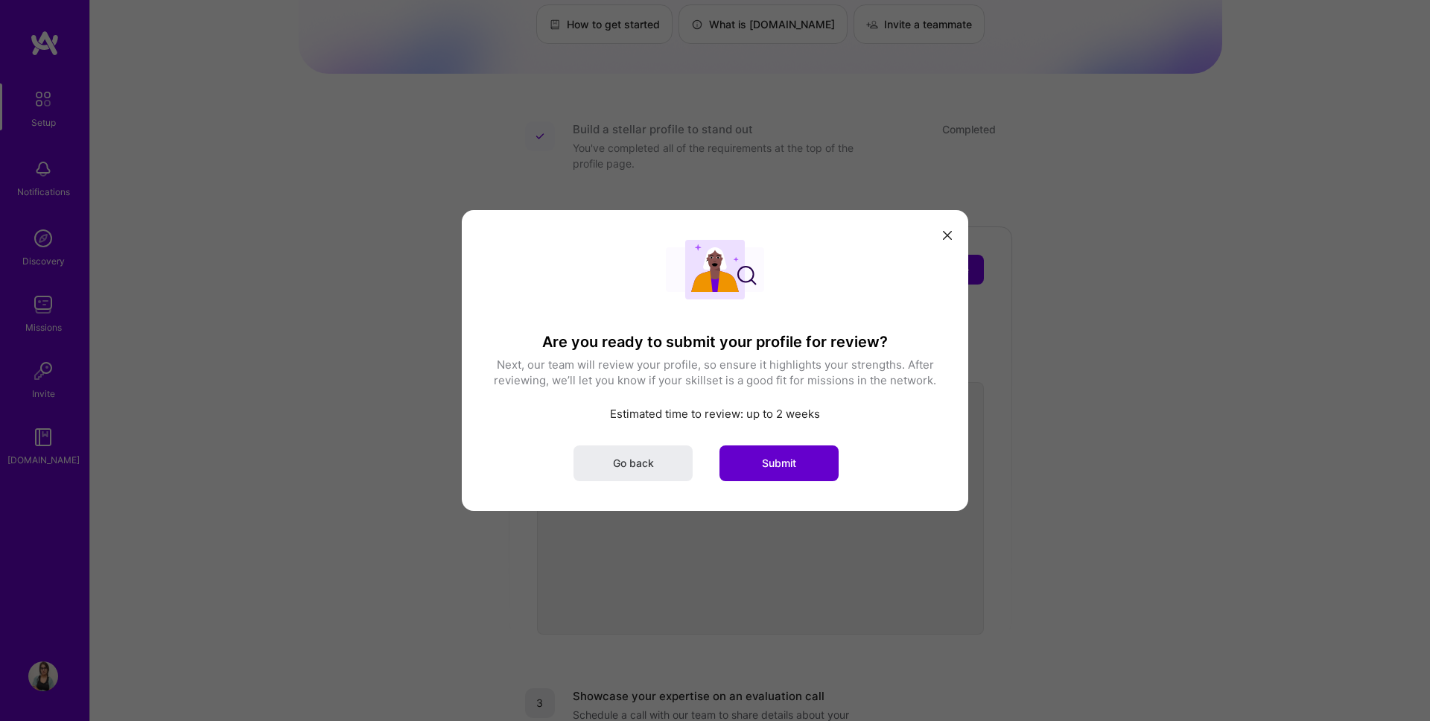
click at [774, 451] on button "Submit" at bounding box center [779, 463] width 119 height 36
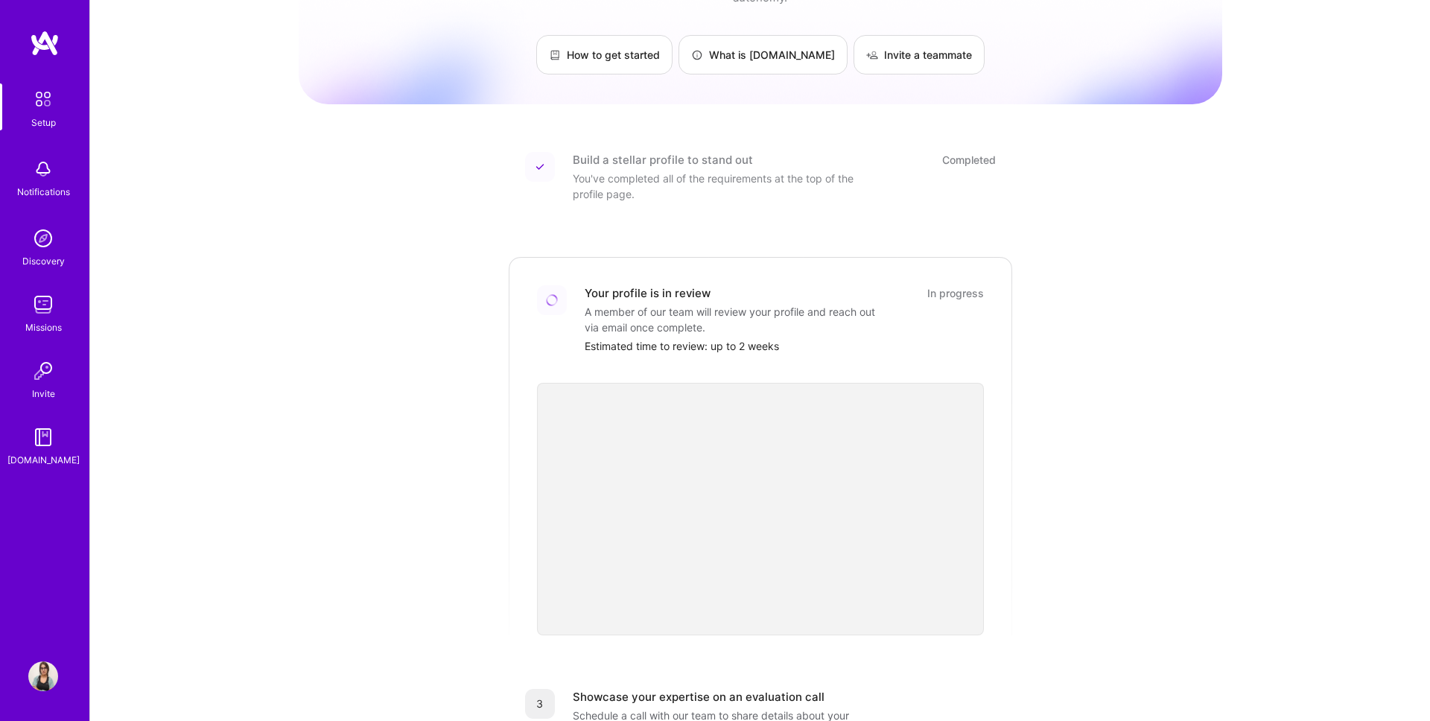
scroll to position [0, 0]
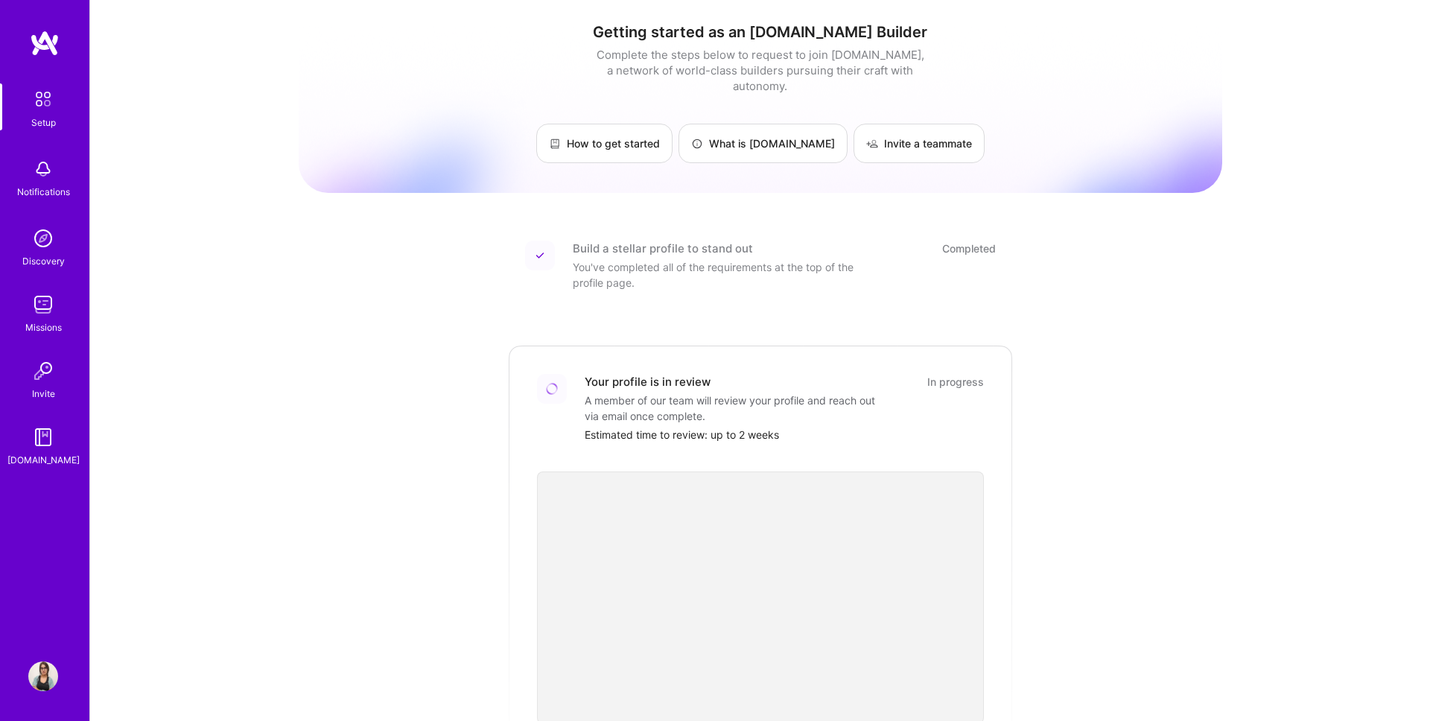
drag, startPoint x: 1261, startPoint y: 112, endPoint x: 1261, endPoint y: 83, distance: 29.0
click at [1261, 83] on div "Getting started as an A.Team Builder Complete the steps below to request to joi…" at bounding box center [760, 549] width 1340 height 1099
